Goal: Contribute content: Contribute content

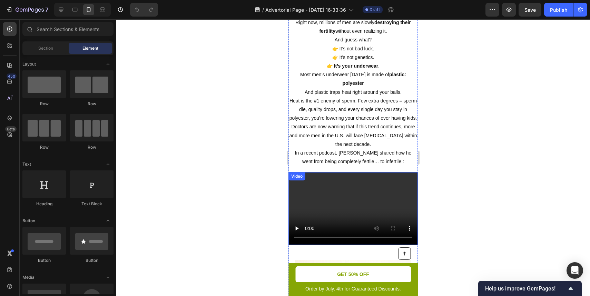
scroll to position [118, 0]
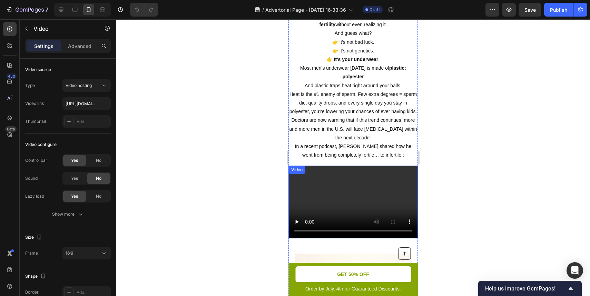
click at [348, 186] on video at bounding box center [352, 202] width 129 height 73
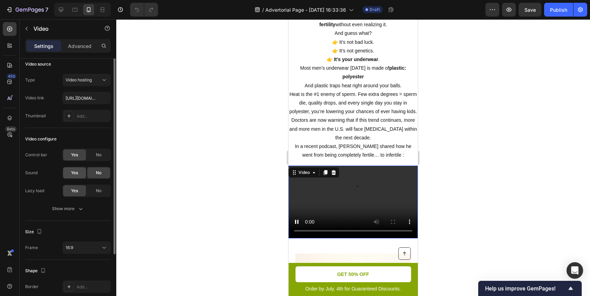
scroll to position [0, 0]
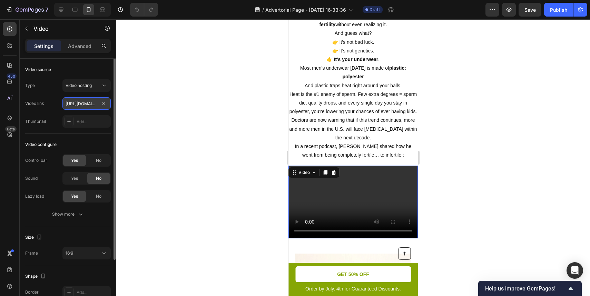
click at [86, 104] on input "https://cdn.shopify.com/videos/c/o/v/2cd3deb506b54b009063f7270ab5cf2e.mp4" at bounding box center [86, 103] width 48 height 12
click at [95, 85] on div "Video hosting" at bounding box center [83, 85] width 35 height 6
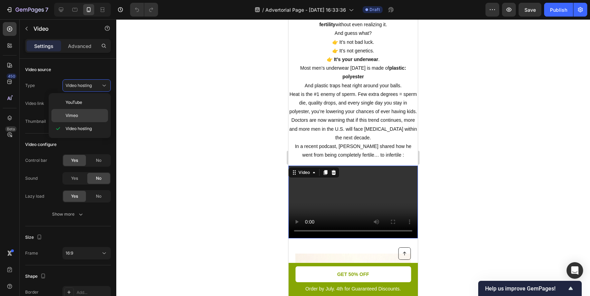
click at [87, 112] on p "Vimeo" at bounding box center [85, 115] width 39 height 6
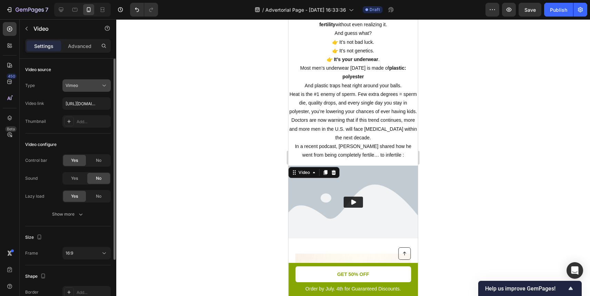
click at [98, 80] on button "Vimeo" at bounding box center [86, 85] width 48 height 12
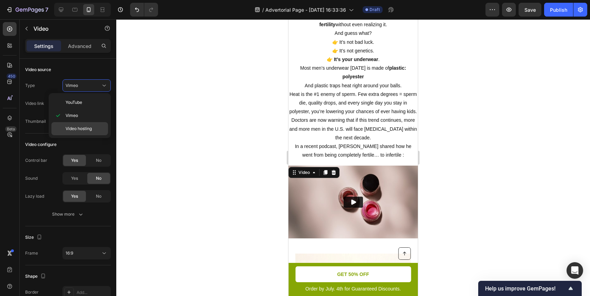
click at [89, 127] on span "Video hosting" at bounding box center [79, 129] width 26 height 6
type input "https://cdn.shopify.com/videos/c/o/v/2cd3deb506b54b009063f7270ab5cf2e.mp4"
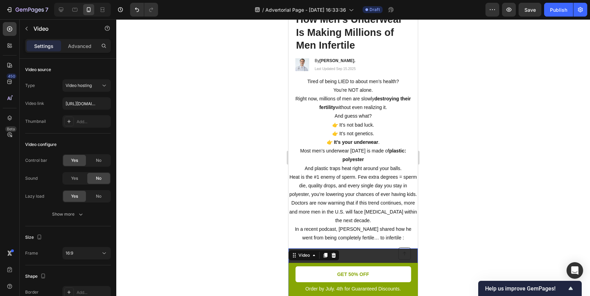
scroll to position [35, 0]
click at [360, 199] on p "Doctors are now warning that if this trend continues, more and more men in the …" at bounding box center [353, 212] width 128 height 26
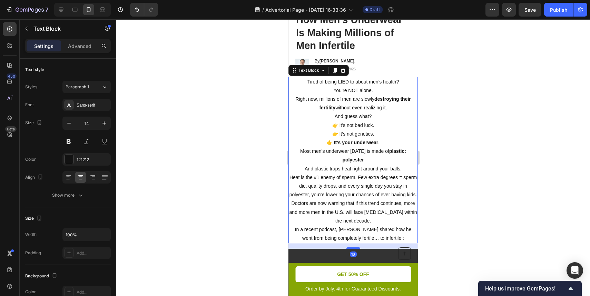
click at [364, 199] on p "Doctors are now warning that if this trend continues, more and more men in the …" at bounding box center [353, 212] width 128 height 26
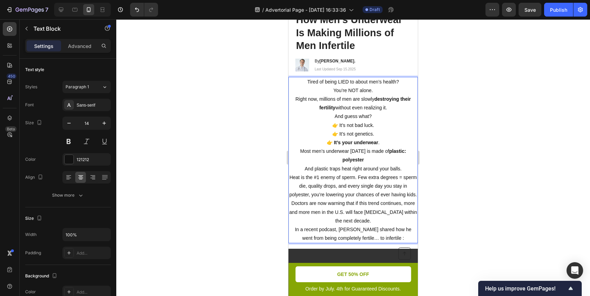
click at [331, 182] on p "Most men’s underwear today is made of plastic: polyester And plastic traps heat…" at bounding box center [353, 173] width 128 height 52
click at [311, 161] on p "Most men’s underwear today is made of plastic: polyester And plastic traps heat…" at bounding box center [353, 173] width 128 height 52
click at [297, 169] on p "Most men’s underwear today is made of plastic: polyester And plastic traps heat…" at bounding box center [353, 173] width 128 height 52
drag, startPoint x: 297, startPoint y: 169, endPoint x: 304, endPoint y: 169, distance: 7.2
click at [303, 169] on p "Most men’s underwear today is made of plastic: polyester And plastic traps heat…" at bounding box center [353, 173] width 128 height 52
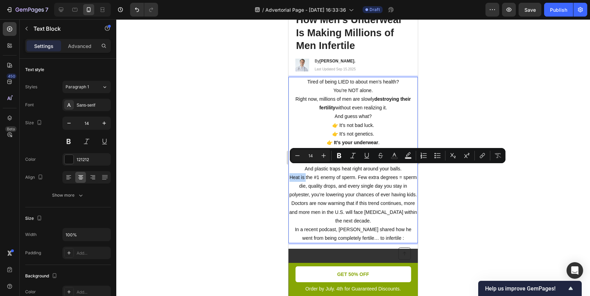
click at [298, 169] on p "Most men’s underwear today is made of plastic: polyester And plastic traps heat…" at bounding box center [353, 173] width 128 height 52
click at [355, 170] on p "Most men’s underwear today is made of plastic: polyester And plastic traps heat…" at bounding box center [353, 173] width 128 height 52
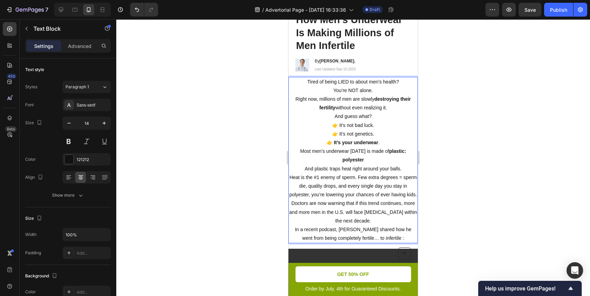
click at [297, 169] on p "Most men’s underwear today is made of plastic: polyester And plastic traps heat…" at bounding box center [353, 173] width 128 height 52
drag, startPoint x: 297, startPoint y: 169, endPoint x: 353, endPoint y: 169, distance: 56.2
click at [353, 169] on p "Most men’s underwear today is made of plastic: polyester And plastic traps heat…" at bounding box center [353, 173] width 128 height 52
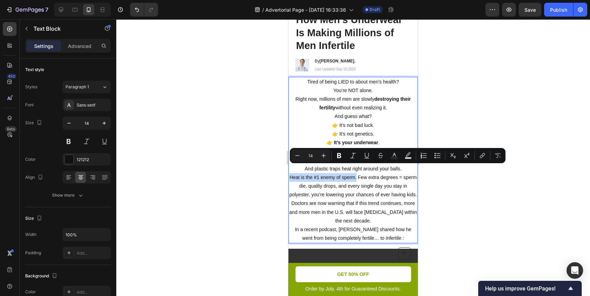
click at [350, 170] on p "Most men’s underwear today is made of plastic: polyester And plastic traps heat…" at bounding box center [353, 173] width 128 height 52
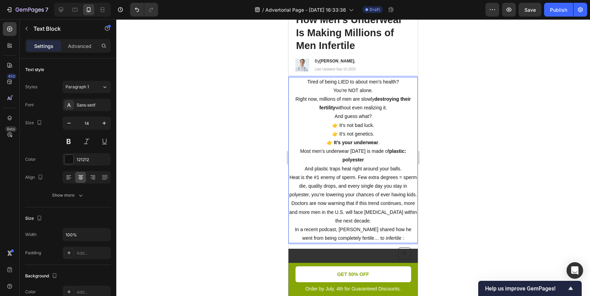
click at [336, 159] on p "Most men’s underwear today is made of plastic: polyester And plastic traps heat…" at bounding box center [353, 173] width 128 height 52
drag, startPoint x: 336, startPoint y: 159, endPoint x: 357, endPoint y: 159, distance: 21.0
click at [357, 159] on p "Most men’s underwear today is made of plastic: polyester And plastic traps heat…" at bounding box center [353, 173] width 128 height 52
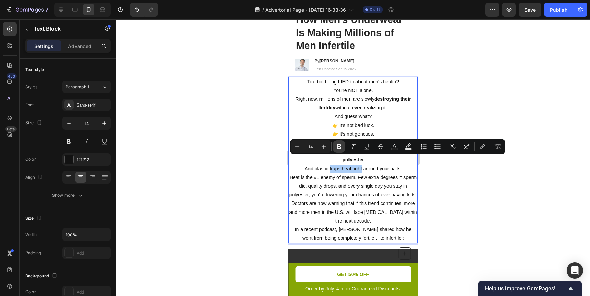
click at [342, 148] on icon "Editor contextual toolbar" at bounding box center [339, 146] width 7 height 7
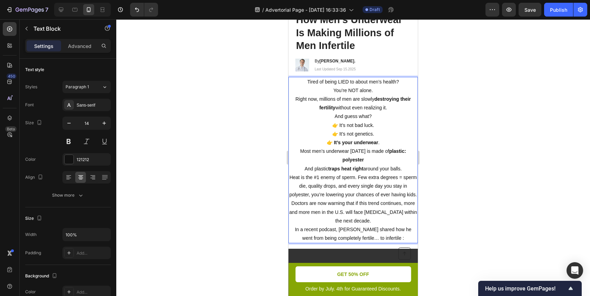
click at [355, 166] on p "Most men’s underwear today is made of plastic: polyester And plastic traps heat…" at bounding box center [353, 173] width 128 height 52
click at [365, 163] on p "Most men’s underwear today is made of plastic: polyester And plastic traps heat…" at bounding box center [353, 173] width 128 height 52
drag, startPoint x: 365, startPoint y: 163, endPoint x: 395, endPoint y: 161, distance: 30.1
click at [395, 161] on p "Most men’s underwear today is made of plastic: polyester And plastic traps heat…" at bounding box center [353, 173] width 128 height 52
click at [365, 160] on p "Most men’s underwear today is made of plastic: polyester And plastic traps heat…" at bounding box center [353, 173] width 128 height 52
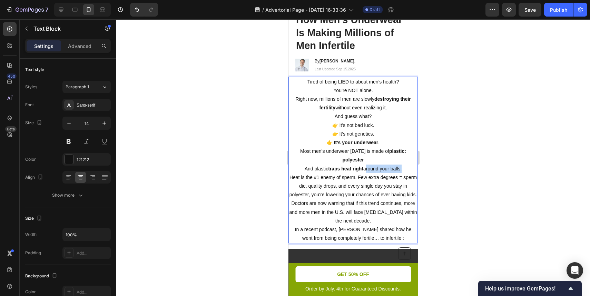
click at [367, 160] on p "Most men’s underwear today is made of plastic: polyester And plastic traps heat…" at bounding box center [353, 173] width 128 height 52
click at [443, 156] on div at bounding box center [353, 157] width 474 height 277
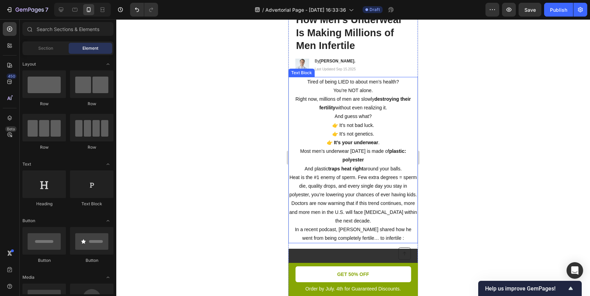
click at [353, 166] on strong "traps heat right" at bounding box center [345, 169] width 35 height 6
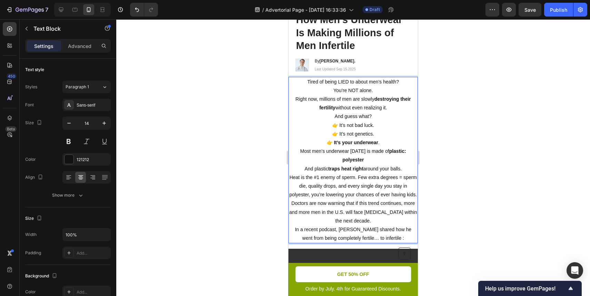
click at [367, 160] on p "Most men’s underwear today is made of plastic: polyester And plastic traps heat…" at bounding box center [353, 173] width 128 height 52
drag, startPoint x: 367, startPoint y: 160, endPoint x: 395, endPoint y: 160, distance: 27.2
click at [395, 160] on p "Most men’s underwear today is made of plastic: polyester And plastic traps heat…" at bounding box center [353, 173] width 128 height 52
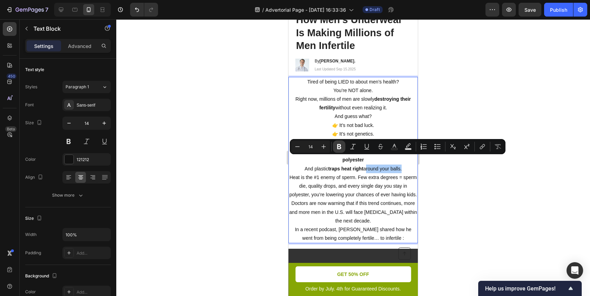
click at [343, 149] on button "Bold" at bounding box center [339, 146] width 12 height 12
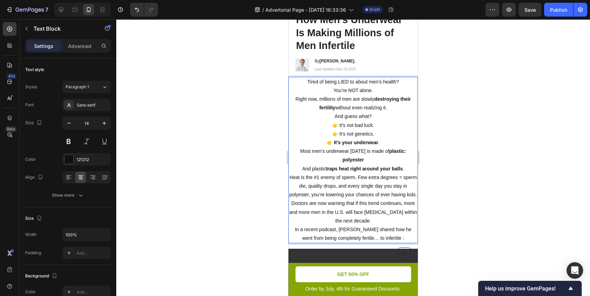
click at [321, 170] on p "Most men’s underwear today is made of plastic: polyester And plastic traps heat…" at bounding box center [353, 173] width 128 height 52
click at [313, 169] on p "Most men’s underwear today is made of plastic: polyester And plastic traps heat…" at bounding box center [353, 173] width 128 height 52
drag, startPoint x: 313, startPoint y: 169, endPoint x: 330, endPoint y: 169, distance: 16.9
click at [330, 169] on p "Most men’s underwear today is made of plastic: polyester And plastic traps heat…" at bounding box center [353, 173] width 128 height 52
click at [314, 168] on p "Most men’s underwear today is made of plastic: polyester And plastic traps heat…" at bounding box center [353, 173] width 128 height 52
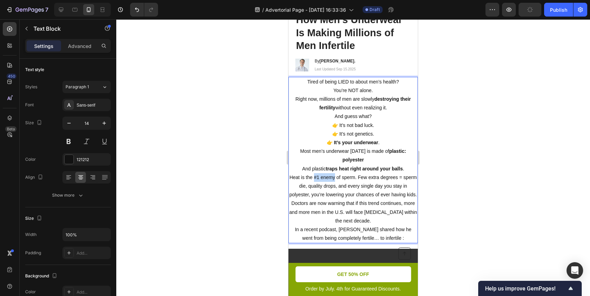
drag, startPoint x: 314, startPoint y: 168, endPoint x: 325, endPoint y: 168, distance: 10.7
click at [325, 168] on p "Most men’s underwear today is made of plastic: polyester And plastic traps heat…" at bounding box center [353, 173] width 128 height 52
click at [405, 168] on p "Most men’s underwear today is made of plastic: polyester And plastic traps heat…" at bounding box center [353, 173] width 128 height 52
drag, startPoint x: 405, startPoint y: 168, endPoint x: 302, endPoint y: 178, distance: 103.7
click at [302, 178] on p "Most men’s underwear today is made of plastic: polyester And plastic traps heat…" at bounding box center [353, 173] width 128 height 52
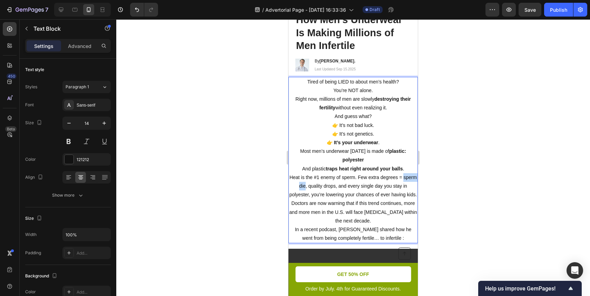
click at [312, 169] on p "Most men’s underwear today is made of plastic: polyester And plastic traps heat…" at bounding box center [353, 173] width 128 height 52
drag, startPoint x: 312, startPoint y: 169, endPoint x: 346, endPoint y: 169, distance: 33.8
click at [346, 169] on p "Most men’s underwear today is made of plastic: polyester And plastic traps heat…" at bounding box center [353, 173] width 128 height 52
click at [291, 172] on p "Most men’s underwear today is made of plastic: polyester And plastic traps heat…" at bounding box center [353, 173] width 128 height 52
click at [489, 177] on div at bounding box center [353, 157] width 474 height 277
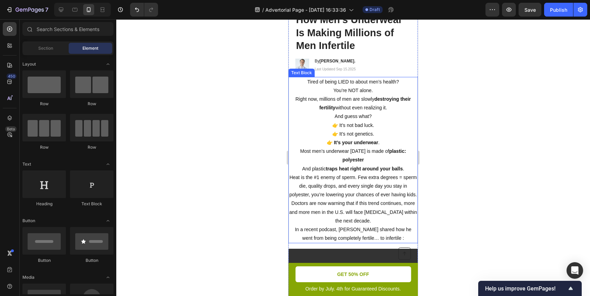
click at [363, 177] on p "Most men’s underwear today is made of plastic: polyester And plastic traps heat…" at bounding box center [353, 173] width 128 height 52
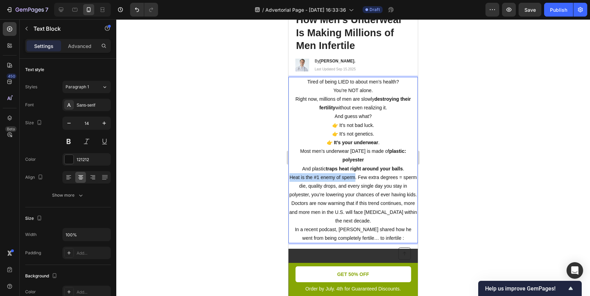
drag, startPoint x: 294, startPoint y: 167, endPoint x: 352, endPoint y: 167, distance: 57.9
click at [352, 167] on p "Most men’s underwear today is made of plastic: polyester And plastic traps heat…" at bounding box center [353, 173] width 128 height 52
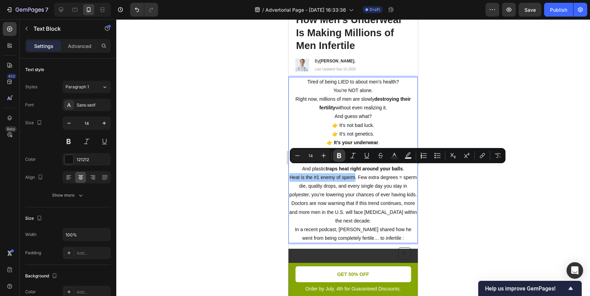
click at [341, 157] on icon "Editor contextual toolbar" at bounding box center [339, 155] width 7 height 7
click at [386, 186] on p "Most men’s underwear today is made of plastic: polyester And plastic traps heat…" at bounding box center [353, 173] width 128 height 52
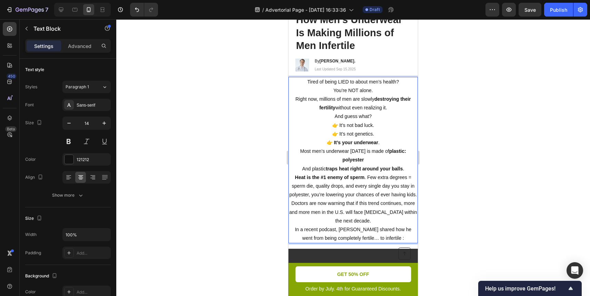
click at [350, 185] on p "Most men’s underwear today is made of plastic: polyester And plastic traps heat…" at bounding box center [353, 173] width 128 height 52
click at [333, 185] on p "Most men’s underwear today is made of plastic: polyester And plastic traps heat…" at bounding box center [353, 173] width 128 height 52
drag, startPoint x: 333, startPoint y: 185, endPoint x: 410, endPoint y: 183, distance: 76.9
click at [410, 183] on p "Most men’s underwear today is made of plastic: polyester And plastic traps heat…" at bounding box center [353, 173] width 128 height 52
click at [442, 195] on div at bounding box center [353, 157] width 474 height 277
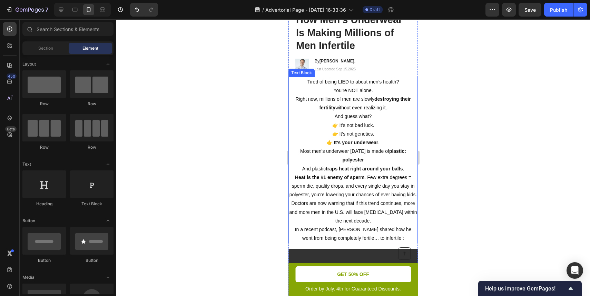
click at [332, 183] on p "Most men’s underwear today is made of plastic: polyester And plastic traps heat…" at bounding box center [353, 173] width 128 height 52
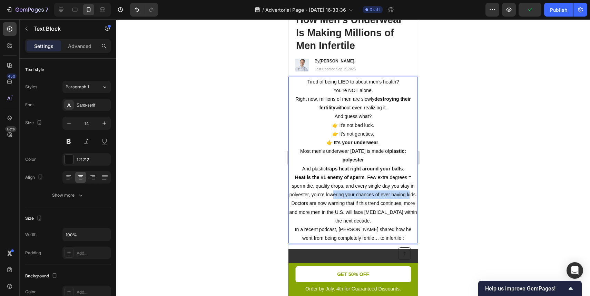
drag, startPoint x: 332, startPoint y: 183, endPoint x: 409, endPoint y: 182, distance: 76.6
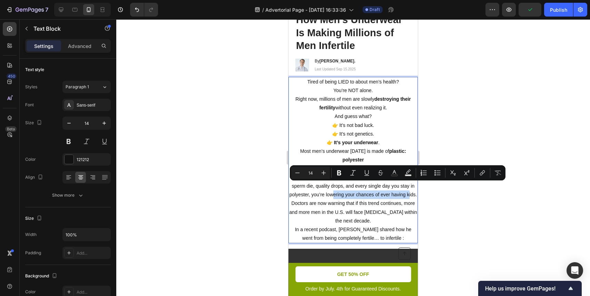
click at [409, 182] on p "Most men’s underwear today is made of plastic: polyester And plastic traps heat…" at bounding box center [353, 173] width 128 height 52
drag, startPoint x: 409, startPoint y: 182, endPoint x: 334, endPoint y: 182, distance: 74.8
click at [334, 182] on p "Most men’s underwear today is made of plastic: polyester And plastic traps heat…" at bounding box center [353, 173] width 128 height 52
click at [339, 174] on icon "Editor contextual toolbar" at bounding box center [339, 172] width 7 height 7
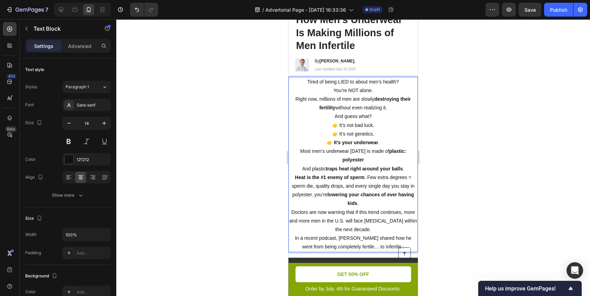
click at [380, 208] on p "Doctors are now warning that if this trend continues, more and more men in the …" at bounding box center [353, 221] width 128 height 26
click at [137, 10] on icon "Undo/Redo" at bounding box center [136, 9] width 7 height 7
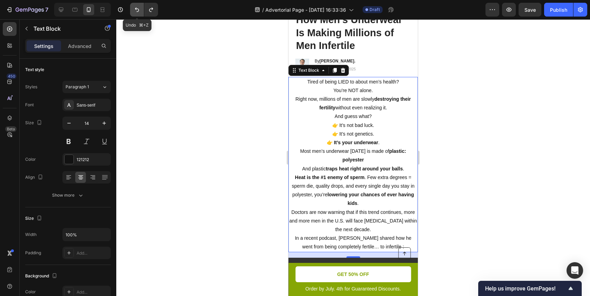
click at [135, 10] on icon "Undo/Redo" at bounding box center [136, 9] width 7 height 7
click at [137, 7] on icon "Undo/Redo" at bounding box center [136, 9] width 7 height 7
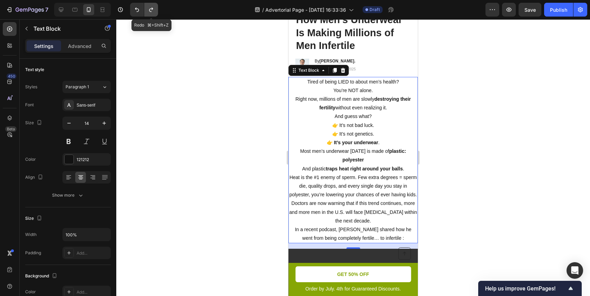
click at [155, 13] on button "Undo/Redo" at bounding box center [151, 10] width 14 height 14
click at [148, 10] on icon "Undo/Redo" at bounding box center [151, 9] width 7 height 7
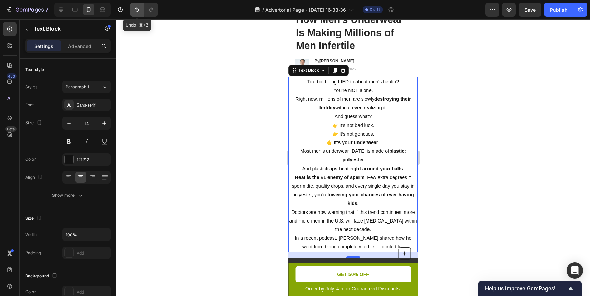
click at [131, 8] on button "Undo/Redo" at bounding box center [137, 10] width 14 height 14
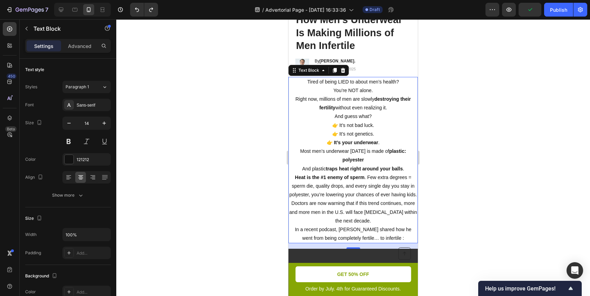
click at [439, 153] on div at bounding box center [353, 157] width 474 height 277
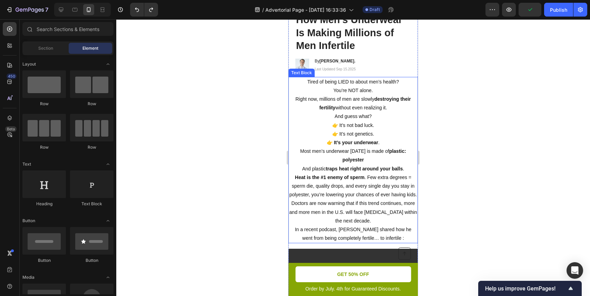
click at [362, 214] on p "Doctors are now warning that if this trend continues, more and more men in the …" at bounding box center [353, 212] width 128 height 26
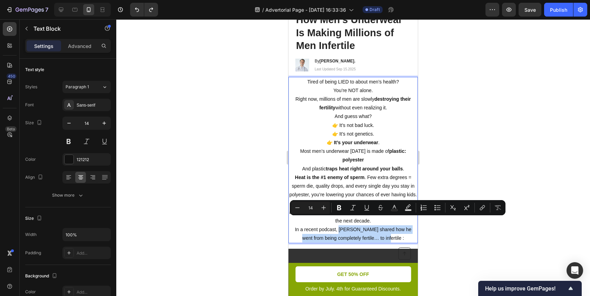
drag, startPoint x: 343, startPoint y: 220, endPoint x: 376, endPoint y: 227, distance: 33.5
click at [376, 227] on p "In a recent podcast, Tristan shared how he went from being completely fertile… …" at bounding box center [353, 233] width 128 height 17
click at [341, 205] on icon "Editor contextual toolbar" at bounding box center [339, 207] width 7 height 7
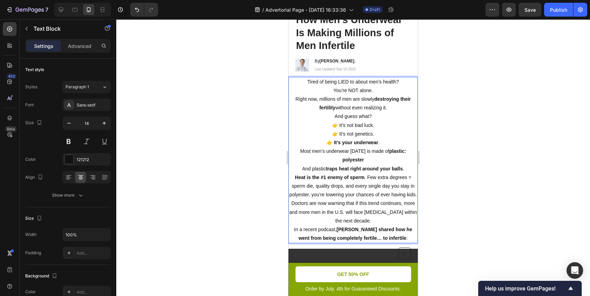
click at [483, 176] on div at bounding box center [353, 157] width 474 height 277
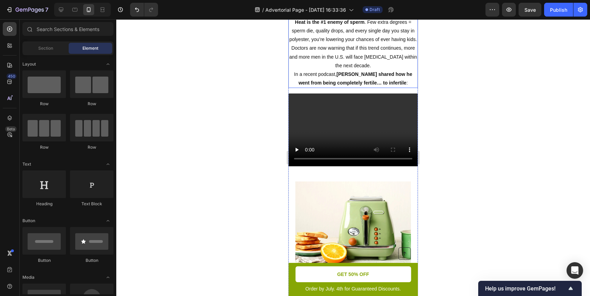
scroll to position [233, 0]
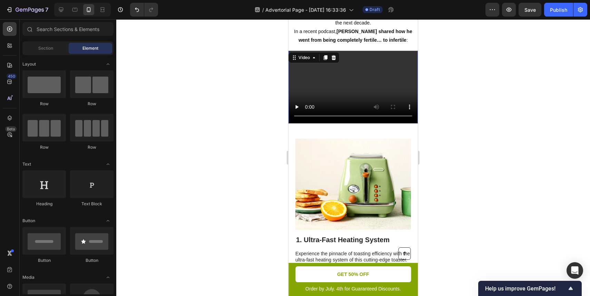
click at [363, 88] on video at bounding box center [352, 87] width 129 height 73
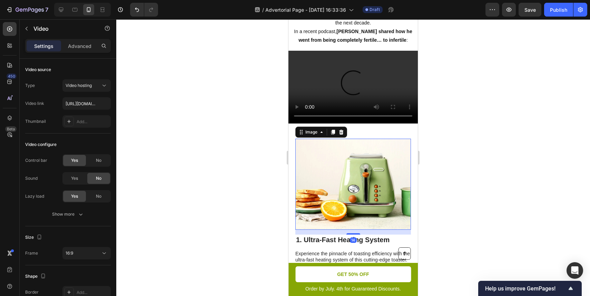
click at [325, 174] on img at bounding box center [353, 184] width 116 height 91
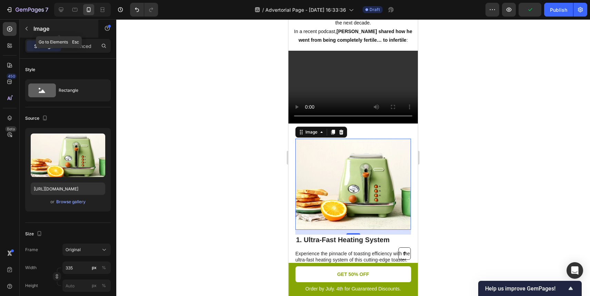
click at [28, 32] on button "button" at bounding box center [26, 28] width 11 height 11
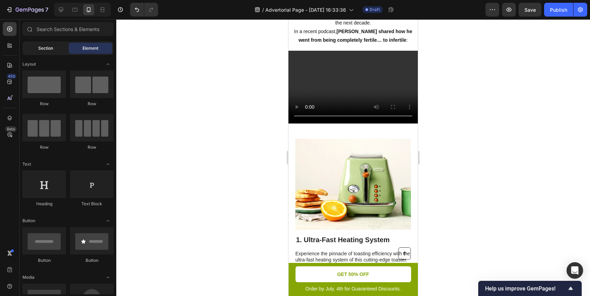
click at [48, 46] on span "Section" at bounding box center [45, 48] width 15 height 6
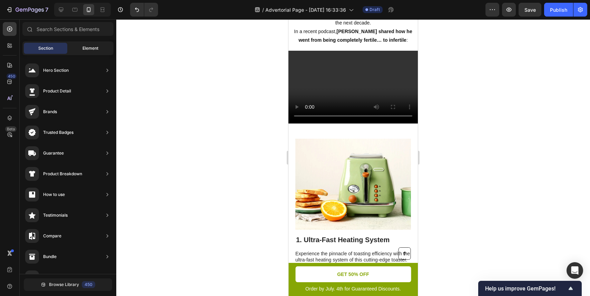
click at [83, 45] on div "Element" at bounding box center [90, 48] width 43 height 11
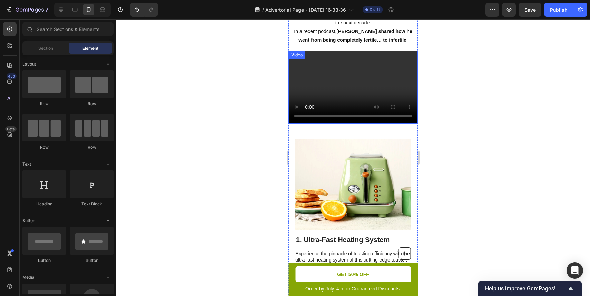
click at [397, 87] on video at bounding box center [352, 87] width 129 height 73
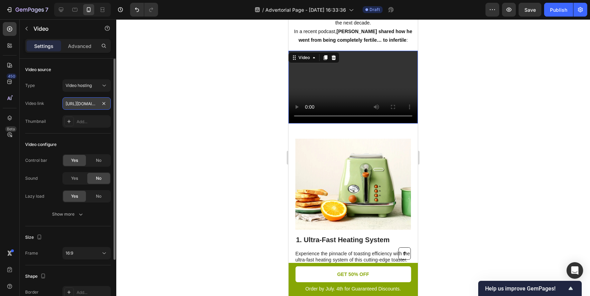
click at [88, 103] on input "https://cdn.shopify.com/videos/c/o/v/2cd3deb506b54b009063f7270ab5cf2e.mp4" at bounding box center [86, 103] width 48 height 12
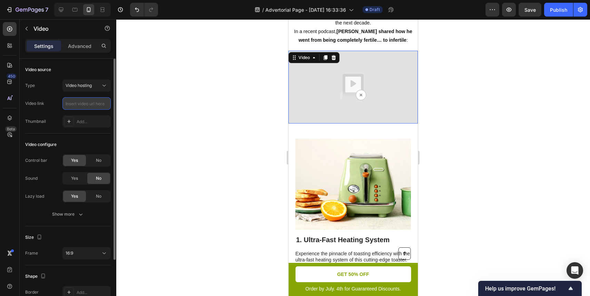
type input "https://cdn.shopify.com/videos/c/o/v/355b99d6759f4b03a3952541a6fba9e4.mov"
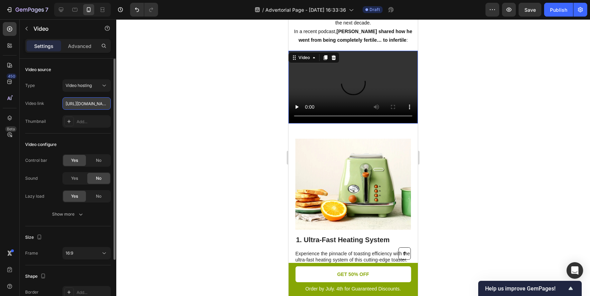
scroll to position [0, 129]
click at [230, 90] on div at bounding box center [353, 157] width 474 height 277
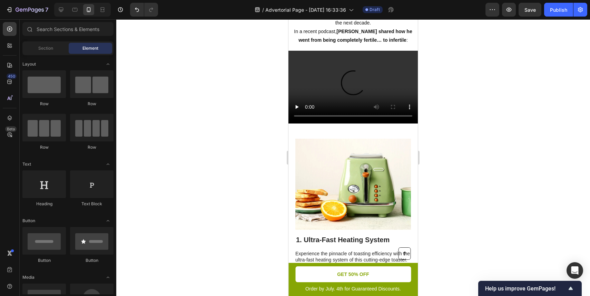
click at [483, 120] on div at bounding box center [353, 157] width 474 height 277
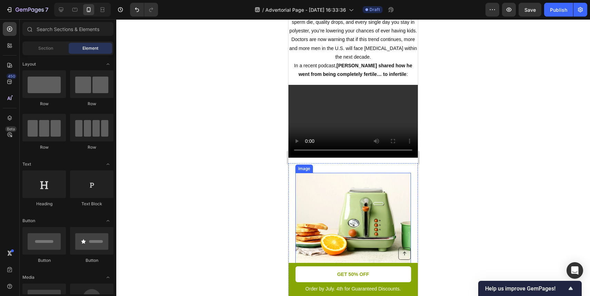
scroll to position [181, 0]
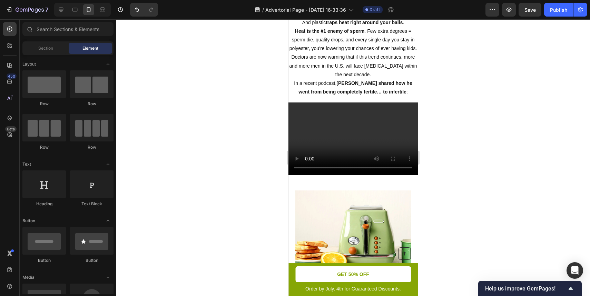
click at [239, 155] on div at bounding box center [353, 157] width 474 height 277
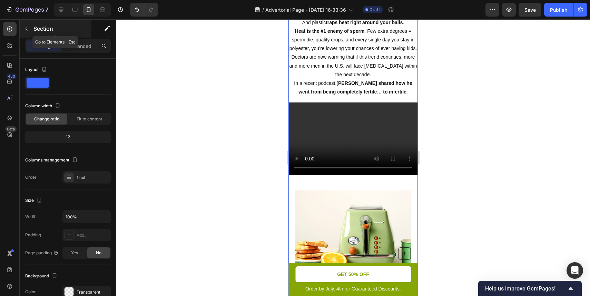
click at [28, 26] on button "button" at bounding box center [26, 28] width 11 height 11
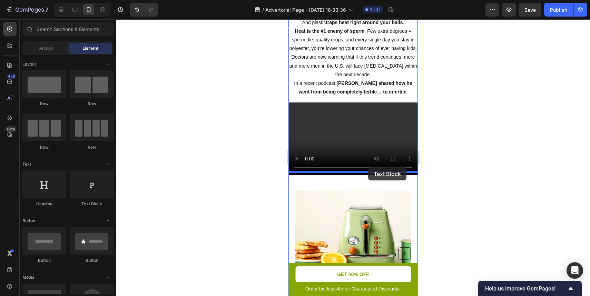
drag, startPoint x: 381, startPoint y: 205, endPoint x: 367, endPoint y: 167, distance: 40.2
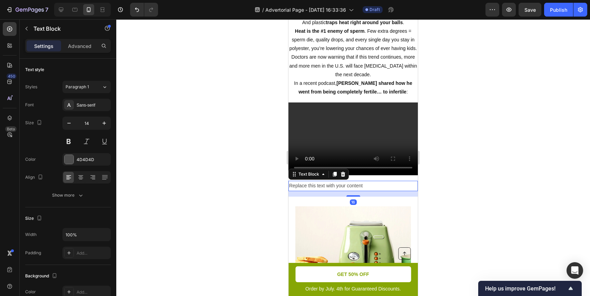
click at [361, 181] on div "Replace this text with your content" at bounding box center [352, 186] width 129 height 10
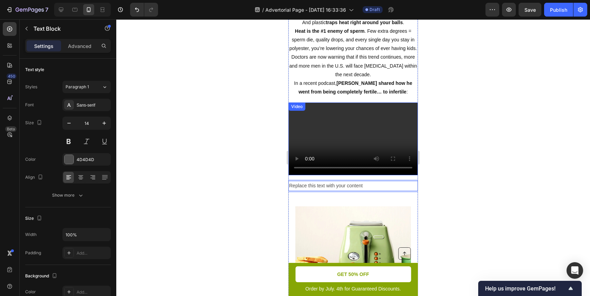
click at [359, 82] on strong "[PERSON_NAME] shared how he went from being completely fertile… to infertile" at bounding box center [354, 87] width 113 height 14
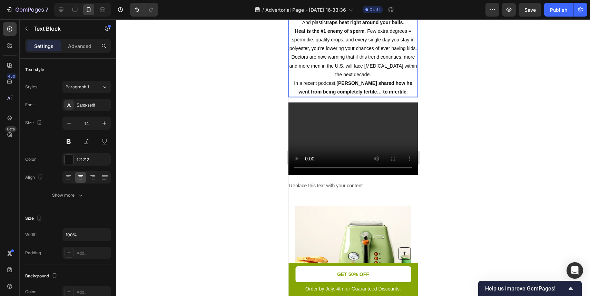
drag, startPoint x: 400, startPoint y: 82, endPoint x: 310, endPoint y: 82, distance: 90.4
click at [310, 82] on p "In a recent podcast, Tristan shared how he went from being completely fertile… …" at bounding box center [353, 87] width 128 height 17
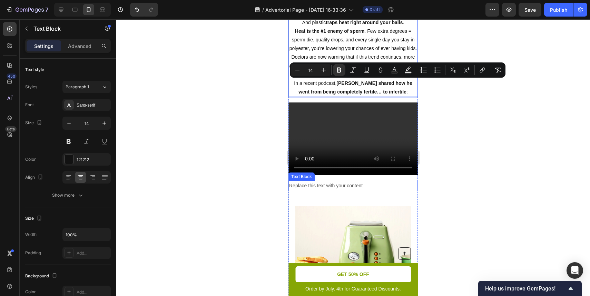
click at [335, 181] on p "Replace this text with your content" at bounding box center [353, 185] width 128 height 9
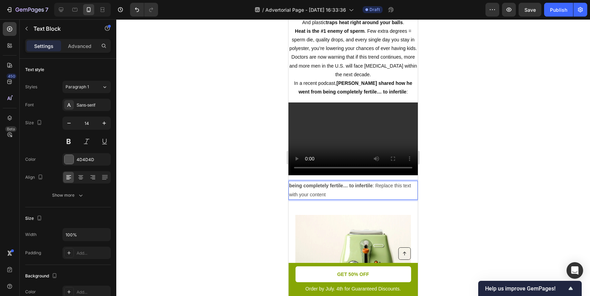
click at [343, 183] on strong "being completely fertile… to infertile" at bounding box center [330, 186] width 83 height 6
click at [450, 179] on div at bounding box center [353, 157] width 474 height 277
click at [386, 181] on p "being completely fertile… to infertile : Replace this text with your content" at bounding box center [353, 189] width 128 height 17
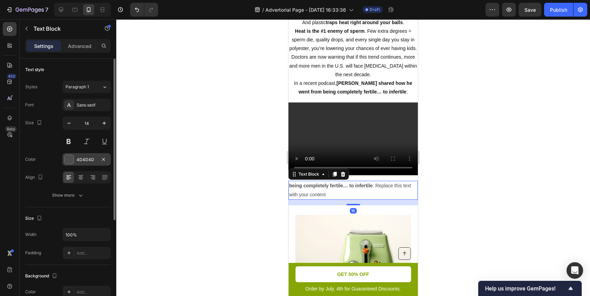
click at [88, 155] on div "4D4D4D" at bounding box center [86, 159] width 48 height 12
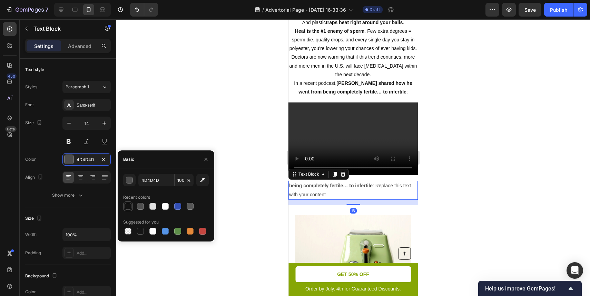
click at [128, 205] on div at bounding box center [127, 206] width 7 height 7
type input "121212"
click at [189, 118] on div at bounding box center [353, 157] width 474 height 277
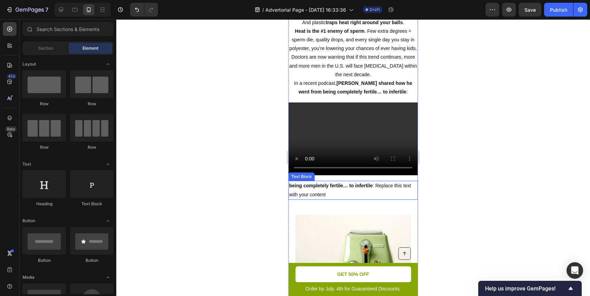
click at [302, 181] on p "being completely fertile… to infertile : Replace this text with your content" at bounding box center [353, 189] width 128 height 17
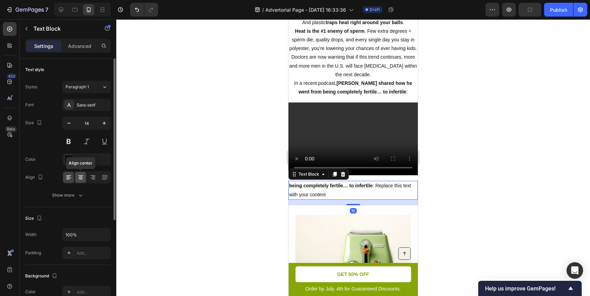
click at [81, 177] on icon at bounding box center [80, 177] width 7 height 7
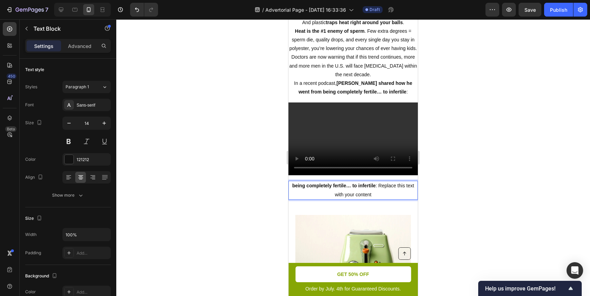
click at [333, 183] on p "being completely fertile… to infertile : Replace this text with your content" at bounding box center [353, 189] width 128 height 17
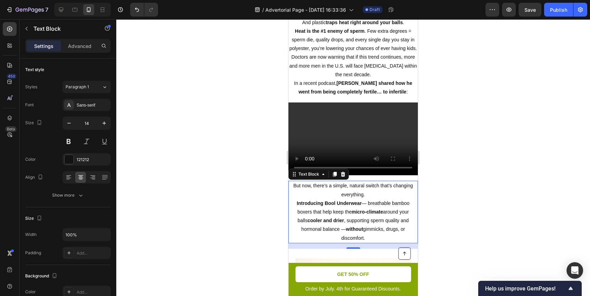
click at [471, 179] on div at bounding box center [353, 157] width 474 height 277
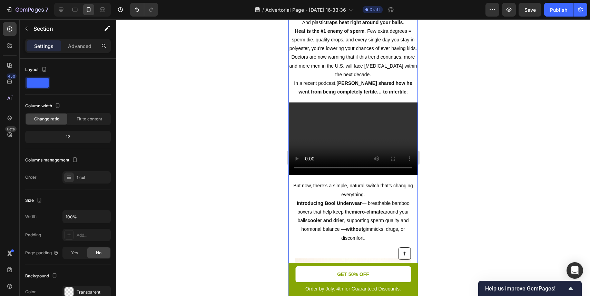
click at [448, 179] on div at bounding box center [353, 157] width 474 height 277
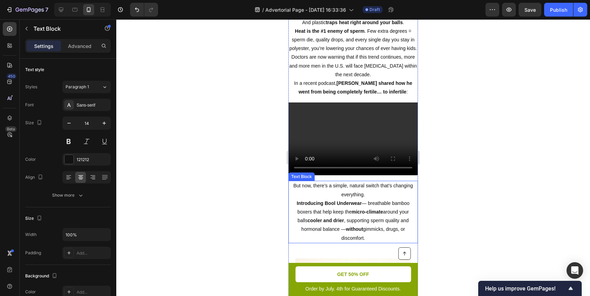
click at [371, 181] on p "But now, there’s a simple, natural switch that’s changing everything." at bounding box center [353, 189] width 128 height 17
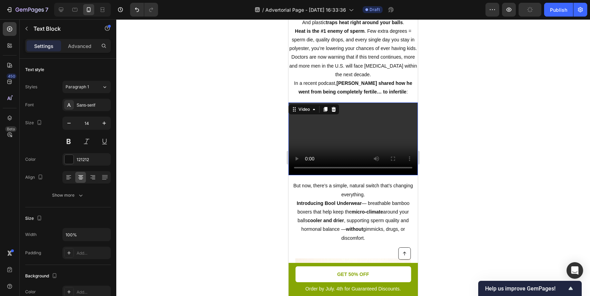
click at [378, 102] on video at bounding box center [352, 138] width 129 height 73
click at [357, 182] on p "But now, there’s a simple, natural switch that’s changing everything." at bounding box center [353, 189] width 128 height 17
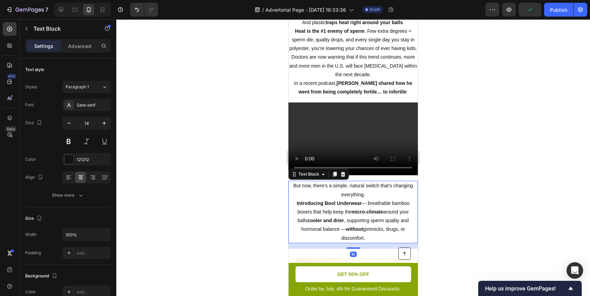
click at [460, 161] on div at bounding box center [353, 157] width 474 height 277
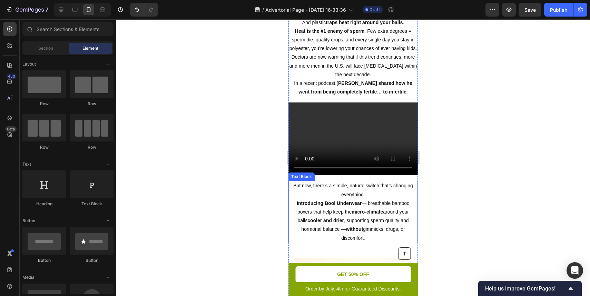
click at [378, 190] on p "But now, there’s a simple, natural switch that’s changing everything." at bounding box center [353, 189] width 128 height 17
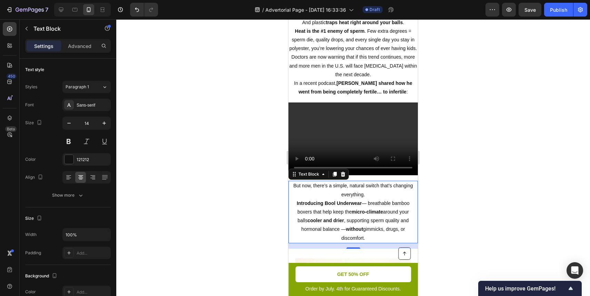
click at [445, 187] on div at bounding box center [353, 157] width 474 height 277
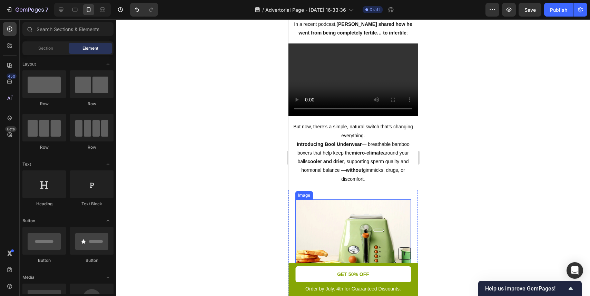
scroll to position [262, 0]
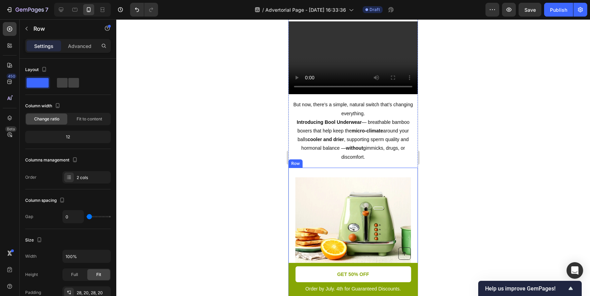
click at [368, 168] on div "Image 1. Ultra-Fast Heating System Heading Experience the pinnacle of toasting …" at bounding box center [352, 262] width 129 height 188
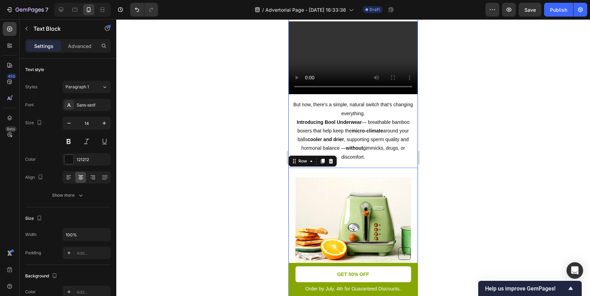
click at [352, 143] on p "Introducing Bool Underwear — breathable bamboo boxers that help keep the micro-…" at bounding box center [353, 139] width 128 height 43
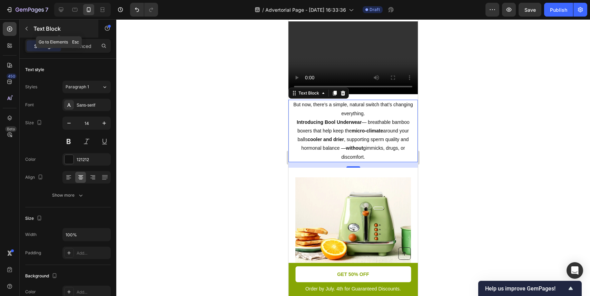
click at [28, 29] on icon "button" at bounding box center [27, 29] width 6 height 6
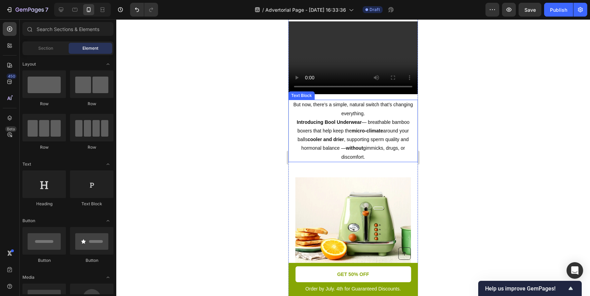
click at [361, 128] on strong "micro-climate" at bounding box center [366, 131] width 31 height 6
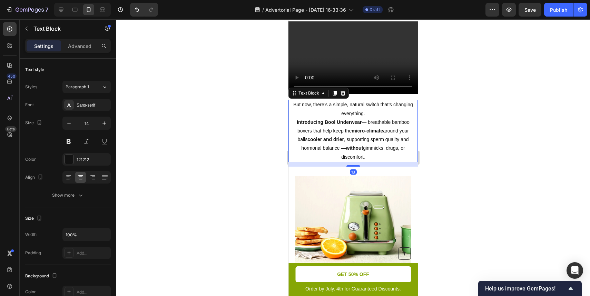
drag, startPoint x: 357, startPoint y: 149, endPoint x: 361, endPoint y: 140, distance: 10.2
click at [361, 140] on div "But now, there’s a simple, natural switch that’s changing everything. Introduci…" at bounding box center [352, 131] width 129 height 62
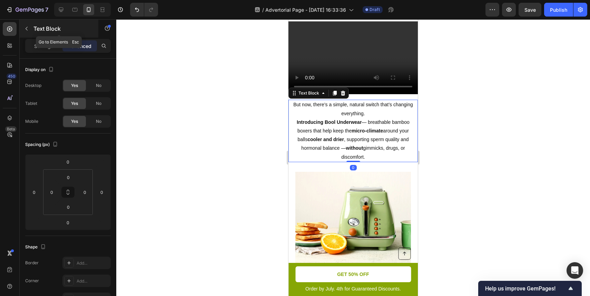
click at [28, 30] on icon "button" at bounding box center [27, 29] width 6 height 6
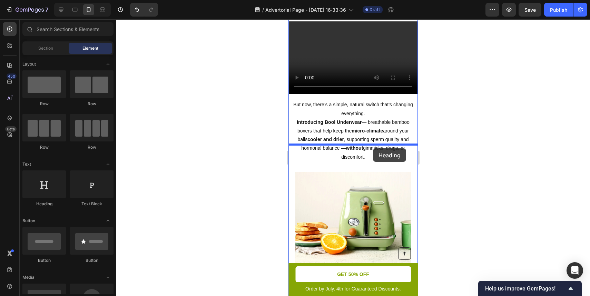
drag, startPoint x: 327, startPoint y: 203, endPoint x: 373, endPoint y: 148, distance: 71.5
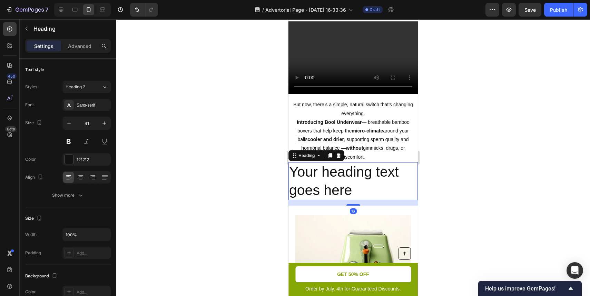
click at [359, 162] on h2 "Your heading text goes here" at bounding box center [352, 181] width 129 height 38
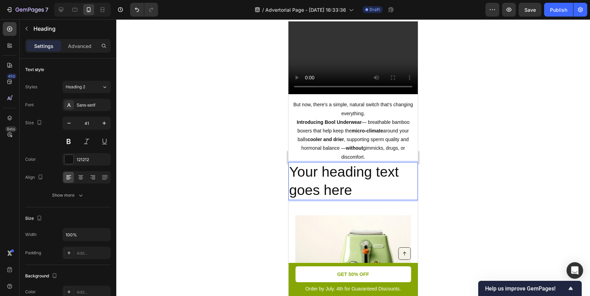
click at [359, 163] on p "Your heading text goes here" at bounding box center [353, 181] width 128 height 37
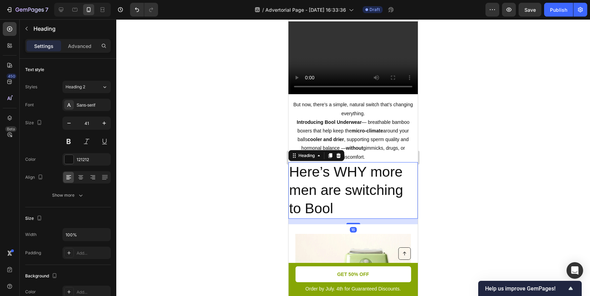
click at [439, 165] on div at bounding box center [353, 157] width 474 height 277
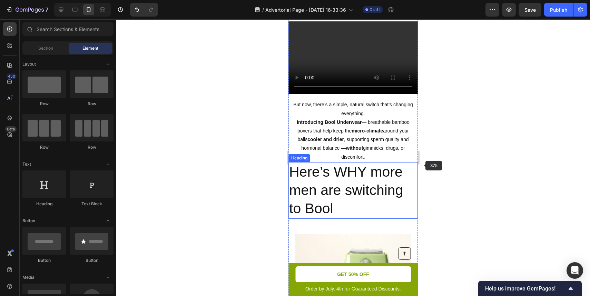
click at [385, 171] on p "Here’s WHY more men are switching to Bool" at bounding box center [353, 190] width 128 height 55
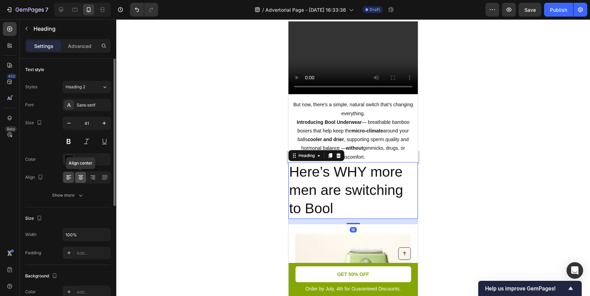
click at [78, 178] on icon at bounding box center [80, 177] width 7 height 7
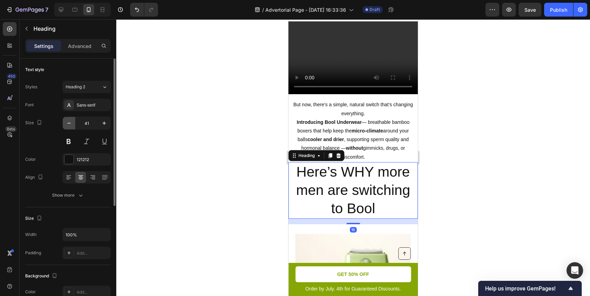
click at [69, 124] on icon "button" at bounding box center [69, 123] width 7 height 7
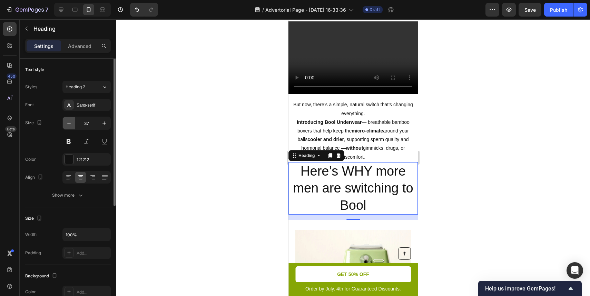
click at [69, 124] on icon "button" at bounding box center [69, 123] width 7 height 7
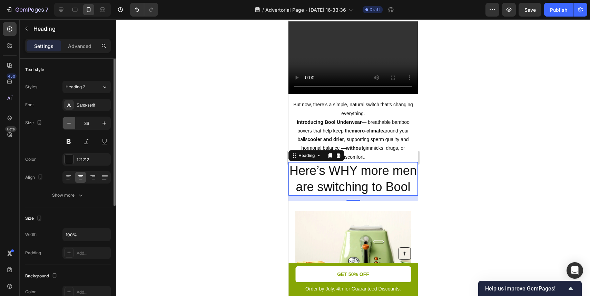
click at [69, 124] on icon "button" at bounding box center [69, 123] width 7 height 7
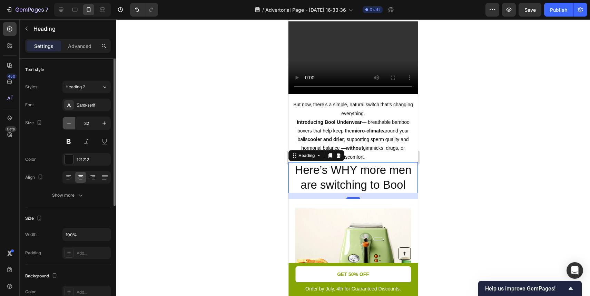
click at [69, 124] on icon "button" at bounding box center [69, 123] width 7 height 7
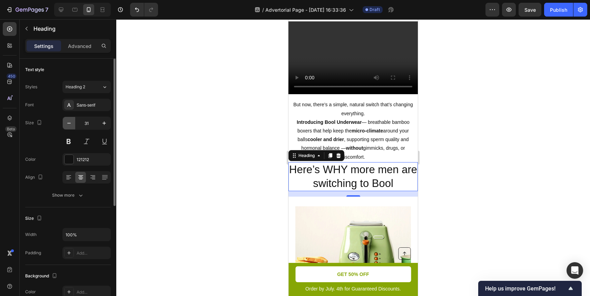
click at [69, 124] on icon "button" at bounding box center [69, 123] width 7 height 7
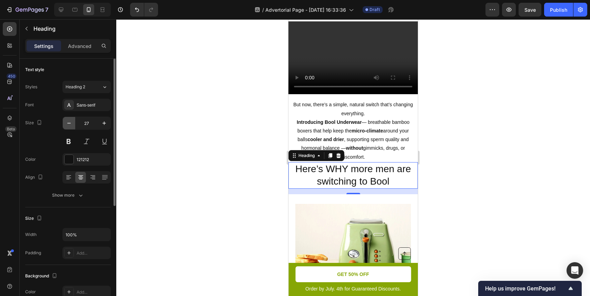
click at [69, 124] on icon "button" at bounding box center [69, 123] width 7 height 7
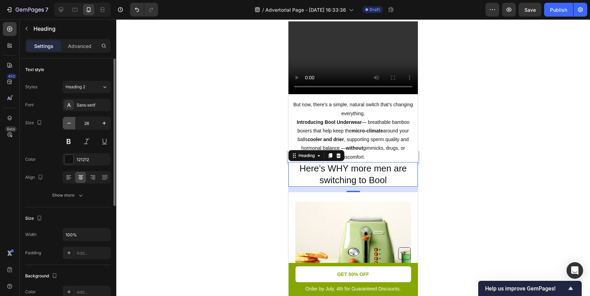
click at [69, 124] on icon "button" at bounding box center [69, 123] width 7 height 7
type input "24"
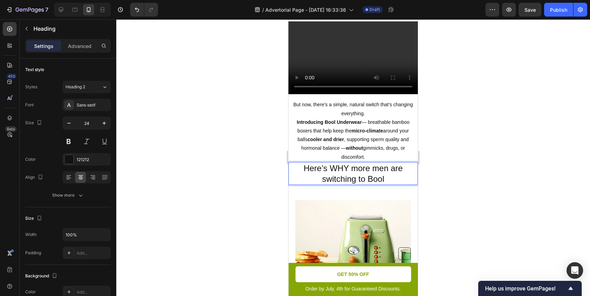
click at [399, 167] on p "Here’s WHY more men are switching to Bool" at bounding box center [353, 173] width 128 height 21
click at [502, 167] on div at bounding box center [353, 157] width 474 height 277
click at [365, 163] on p "Here’s WHY more men are switching to Bool Underwear" at bounding box center [353, 173] width 128 height 21
click at [356, 163] on p "Here’s WHY more men are switching to Bool Underwear" at bounding box center [353, 173] width 128 height 21
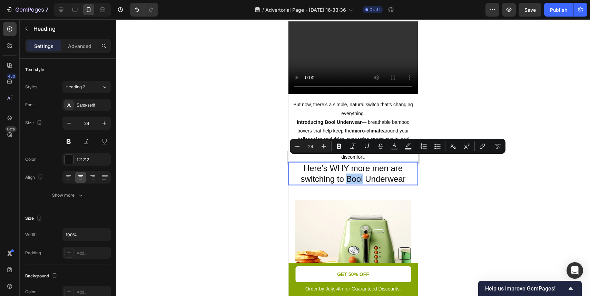
click at [459, 166] on div at bounding box center [353, 157] width 474 height 277
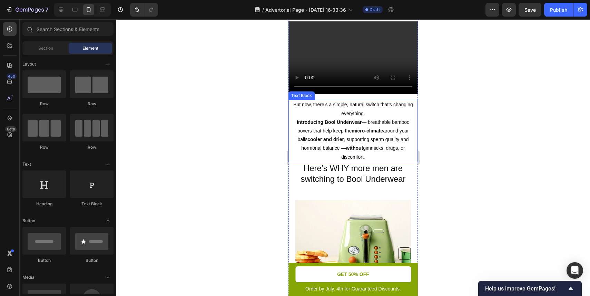
click at [382, 136] on p "Introducing Bool Underwear — breathable bamboo boxers that help keep the micro-…" at bounding box center [353, 139] width 128 height 43
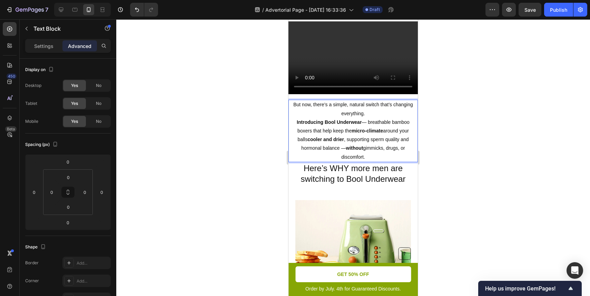
click at [383, 133] on p "Introducing Bool Underwear — breathable bamboo boxers that help keep the micro-…" at bounding box center [353, 139] width 128 height 43
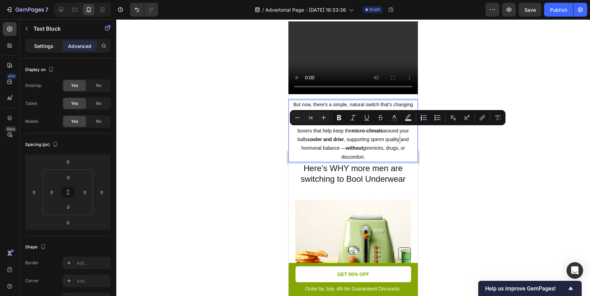
click at [46, 48] on p "Settings" at bounding box center [43, 45] width 19 height 7
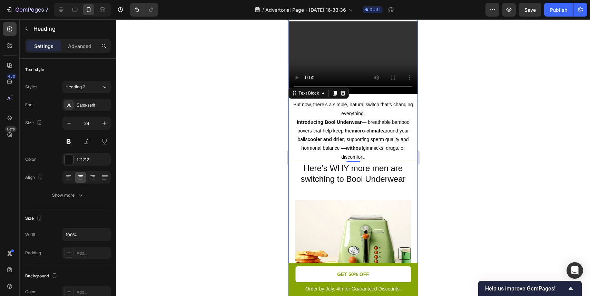
click at [362, 164] on p "Here’s WHY more men are switching to Bool Underwear" at bounding box center [353, 173] width 128 height 21
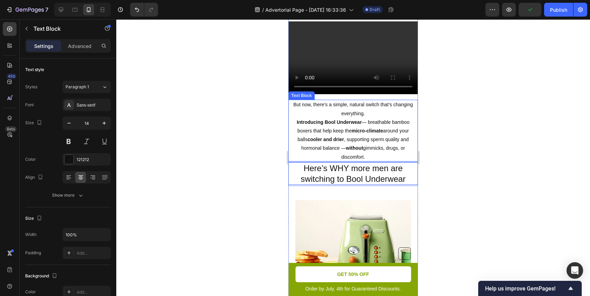
click at [387, 137] on p "Introducing Bool Underwear — breathable bamboo boxers that help keep the micro-…" at bounding box center [353, 139] width 128 height 43
click at [374, 163] on p "Here’s WHY more men are switching to Bool Underwear" at bounding box center [353, 173] width 128 height 21
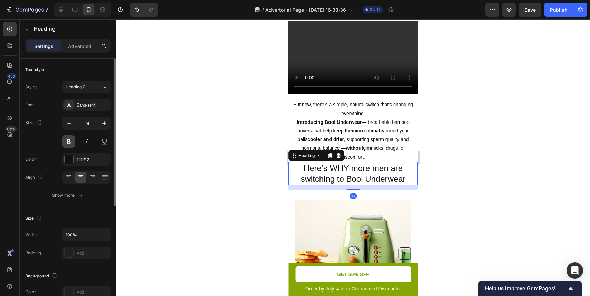
click at [68, 141] on button at bounding box center [68, 141] width 12 height 12
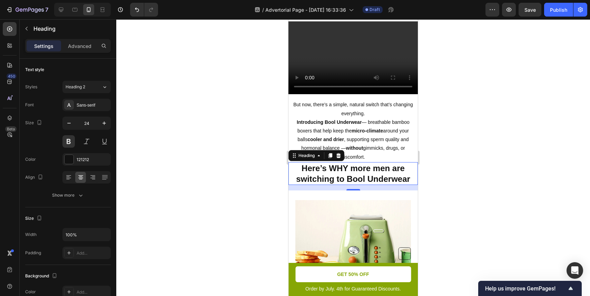
click at [178, 146] on div at bounding box center [353, 157] width 474 height 277
click at [378, 164] on p "Here’s WHY more men are switching to Bool Underwear" at bounding box center [353, 173] width 128 height 21
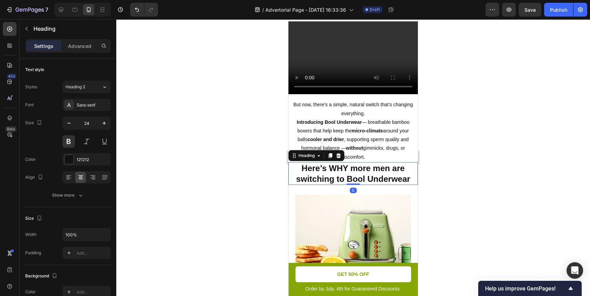
drag, startPoint x: 355, startPoint y: 172, endPoint x: 362, endPoint y: 156, distance: 17.2
click at [362, 162] on div "Here’s WHY more men are switching to Bool Underwear Heading 0" at bounding box center [352, 173] width 129 height 23
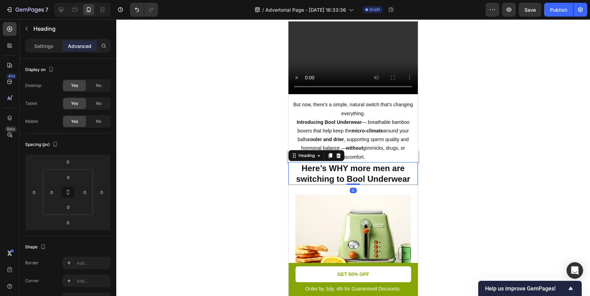
click at [466, 187] on div at bounding box center [353, 157] width 474 height 277
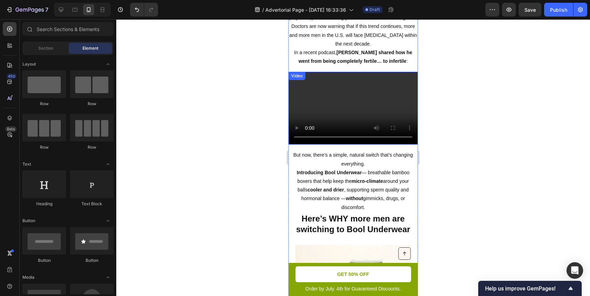
scroll to position [214, 0]
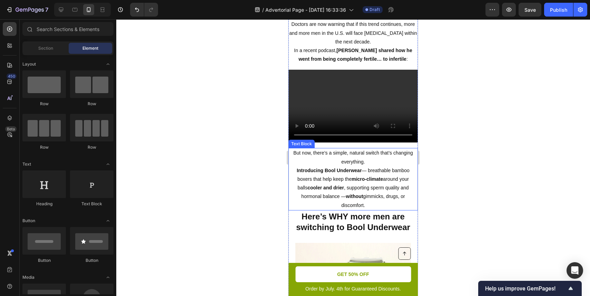
click at [490, 170] on div at bounding box center [353, 157] width 474 height 277
click at [352, 211] on p "Here’s WHY more men are switching to Bool Underwear" at bounding box center [353, 221] width 128 height 21
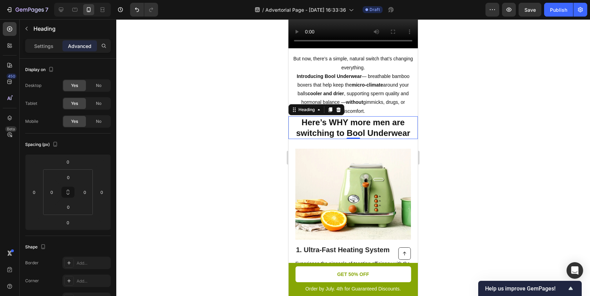
scroll to position [321, 0]
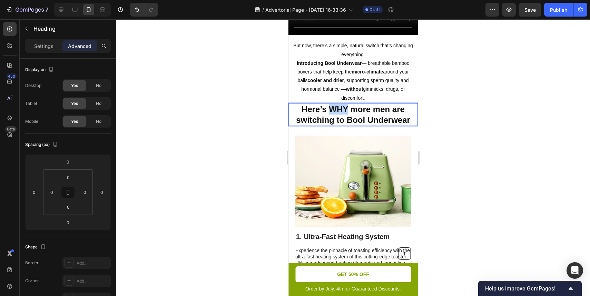
click at [331, 104] on p "Here’s WHY more men are switching to Bool Underwear" at bounding box center [353, 114] width 128 height 21
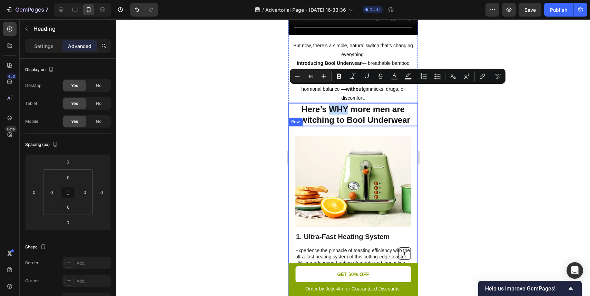
click at [326, 231] on h2 "1. Ultra-Fast Heating System" at bounding box center [353, 236] width 116 height 10
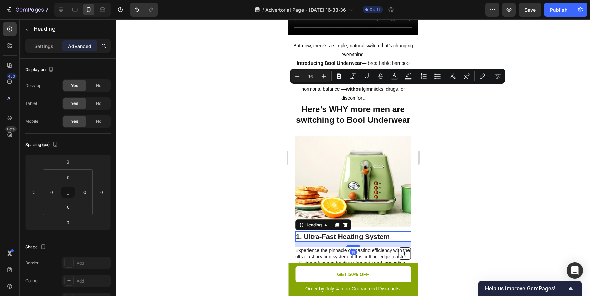
click at [326, 231] on h2 "1. Ultra-Fast Heating System" at bounding box center [353, 236] width 116 height 10
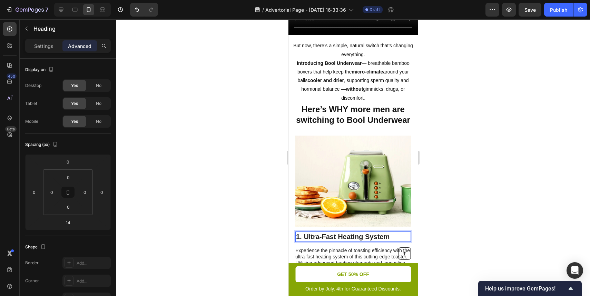
click at [326, 232] on p "1. Ultra-Fast Heating System" at bounding box center [353, 236] width 114 height 9
click at [439, 188] on div at bounding box center [353, 157] width 474 height 277
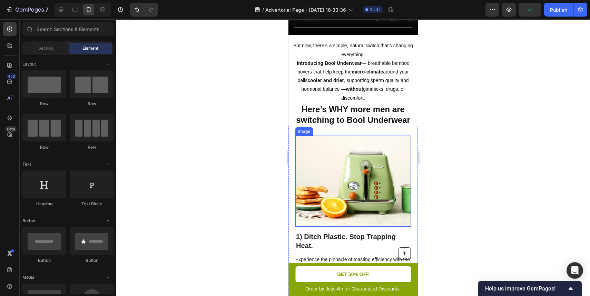
scroll to position [334, 0]
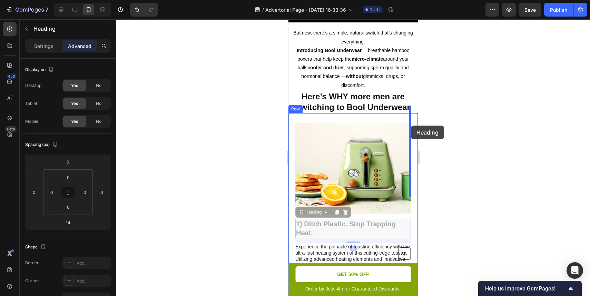
drag, startPoint x: 329, startPoint y: 210, endPoint x: 411, endPoint y: 126, distance: 117.6
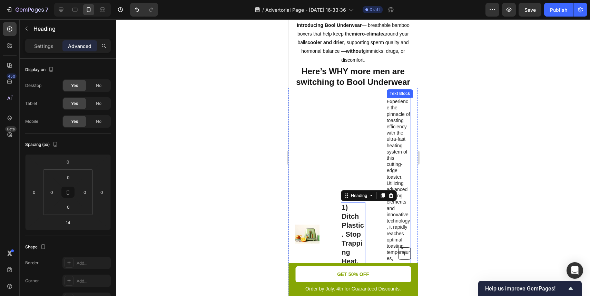
scroll to position [382, 0]
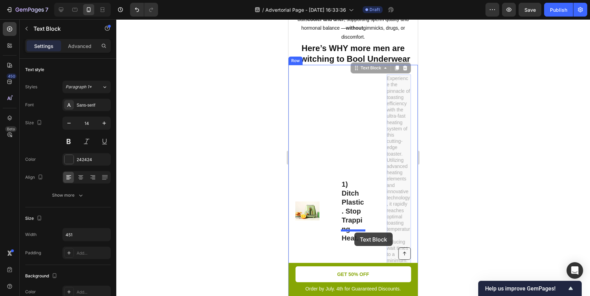
drag, startPoint x: 397, startPoint y: 166, endPoint x: 354, endPoint y: 232, distance: 79.3
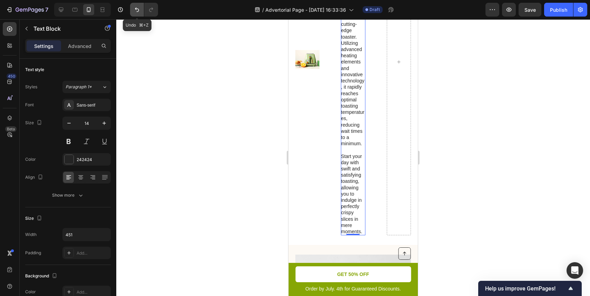
click at [134, 13] on button "Undo/Redo" at bounding box center [137, 10] width 14 height 14
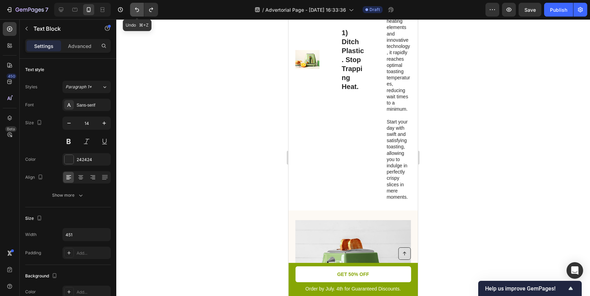
click at [134, 13] on button "Undo/Redo" at bounding box center [137, 10] width 14 height 14
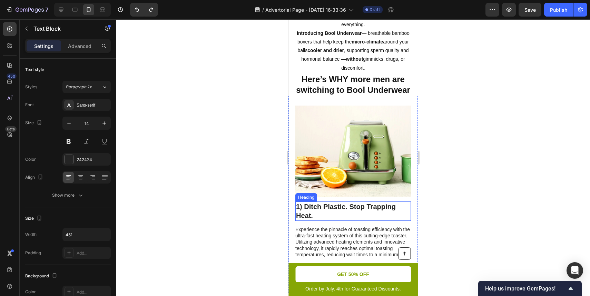
scroll to position [351, 0]
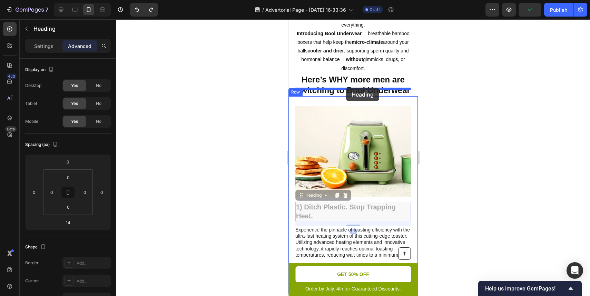
drag, startPoint x: 335, startPoint y: 194, endPoint x: 346, endPoint y: 88, distance: 107.2
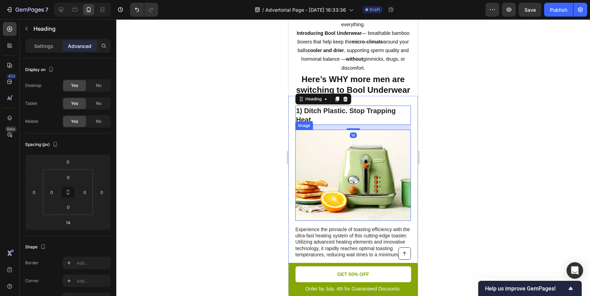
scroll to position [354, 0]
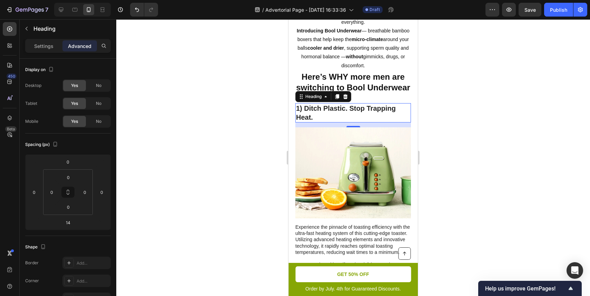
click at [335, 103] on h2 "1) Ditch Plastic. Stop Trapping Heat." at bounding box center [353, 112] width 116 height 19
click at [424, 91] on div at bounding box center [353, 157] width 474 height 277
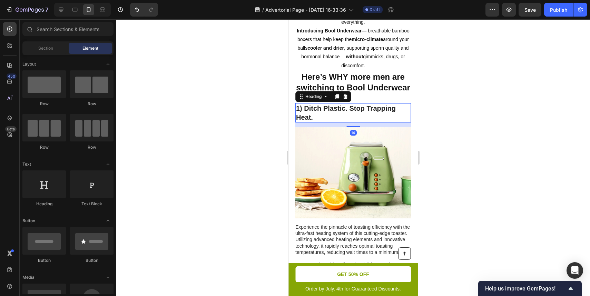
click at [380, 104] on p "1) Ditch Plastic. Stop Trapping Heat." at bounding box center [353, 113] width 114 height 18
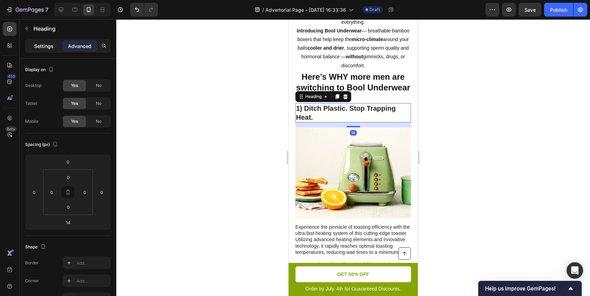
click at [50, 45] on p "Settings" at bounding box center [43, 45] width 19 height 7
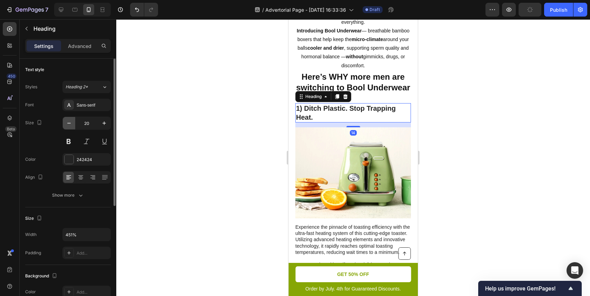
click at [70, 127] on button "button" at bounding box center [69, 123] width 12 height 12
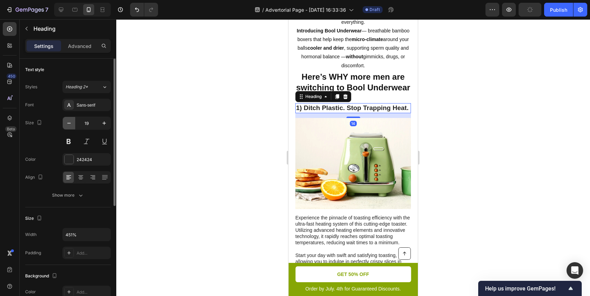
click at [70, 127] on button "button" at bounding box center [69, 123] width 12 height 12
type input "18"
click at [149, 90] on div at bounding box center [353, 157] width 474 height 277
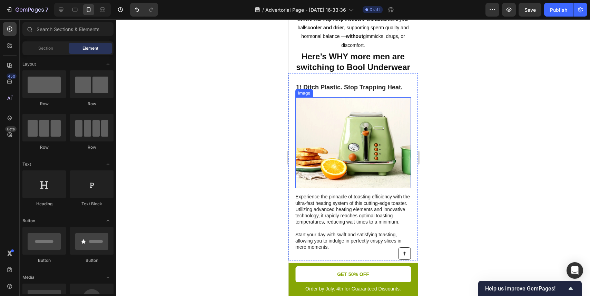
scroll to position [377, 0]
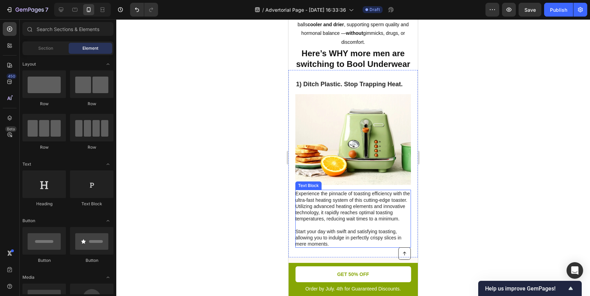
click at [337, 207] on p "Experience the pinnacle of toasting efficiency with the ultra-fast heating syst…" at bounding box center [352, 218] width 115 height 57
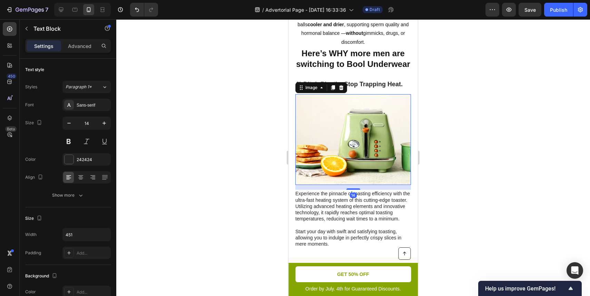
click at [331, 112] on img at bounding box center [353, 139] width 116 height 91
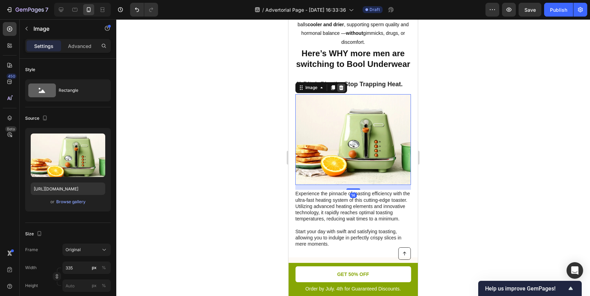
click at [344, 83] on div at bounding box center [341, 87] width 8 height 8
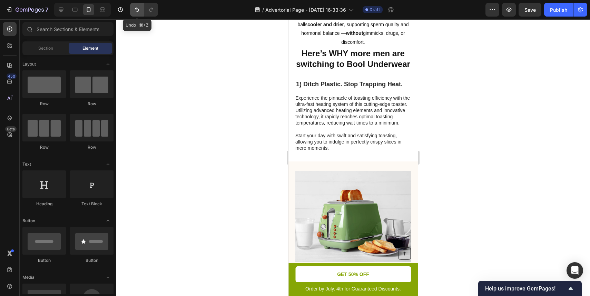
click at [138, 12] on icon "Undo/Redo" at bounding box center [136, 9] width 7 height 7
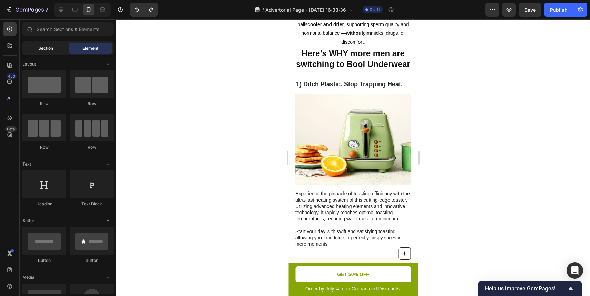
click at [50, 47] on span "Section" at bounding box center [45, 48] width 15 height 6
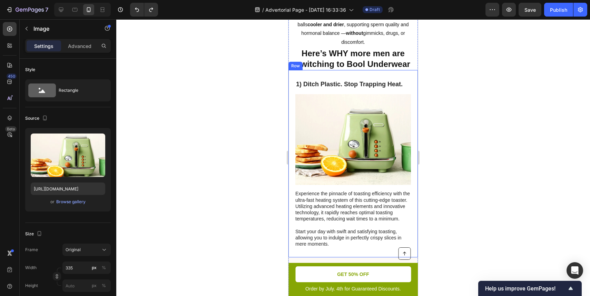
click at [331, 103] on img at bounding box center [353, 139] width 116 height 91
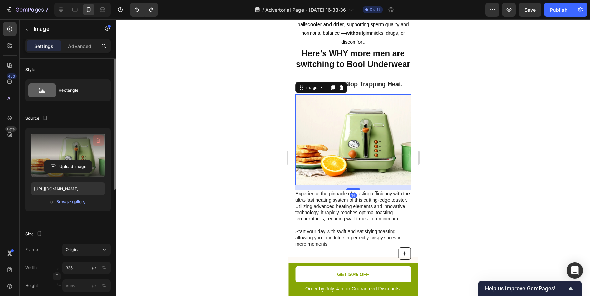
click at [99, 142] on icon "button" at bounding box center [98, 140] width 7 height 7
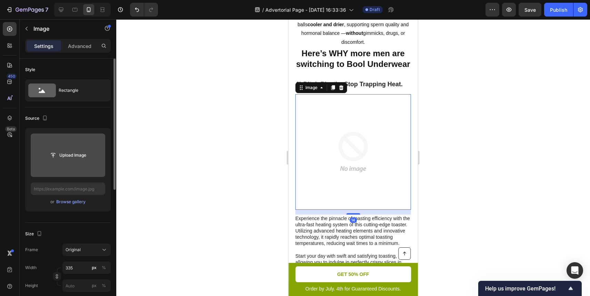
click at [86, 146] on input "file" at bounding box center [68, 154] width 74 height 43
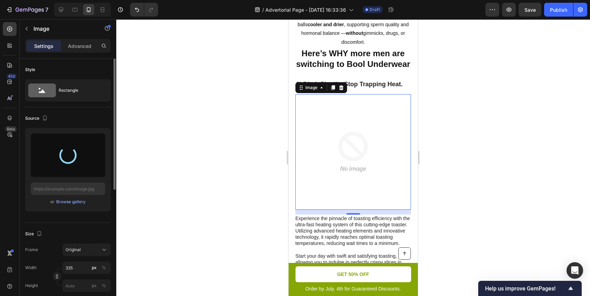
click at [73, 165] on div at bounding box center [68, 154] width 74 height 43
click at [135, 8] on icon "Undo/Redo" at bounding box center [136, 9] width 7 height 7
type input "https://cdn.shopify.com/s/files/1/0727/1468/2506/files/gempages_586311424716833…"
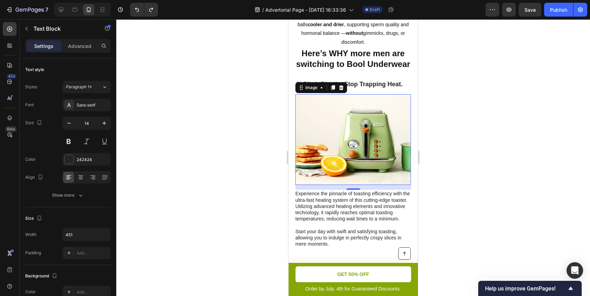
click at [403, 223] on p "Experience the pinnacle of toasting efficiency with the ultra-fast heating syst…" at bounding box center [352, 218] width 115 height 57
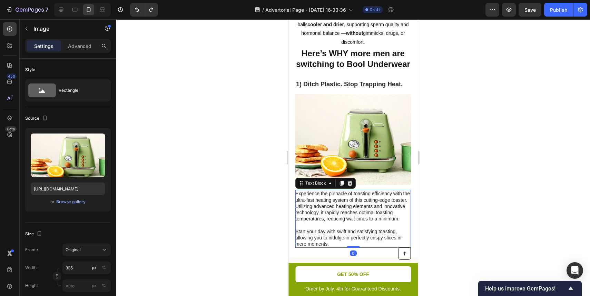
click at [387, 121] on img at bounding box center [353, 139] width 116 height 91
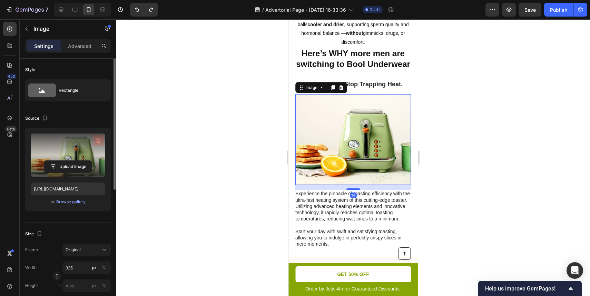
click at [100, 140] on icon "button" at bounding box center [98, 140] width 7 height 7
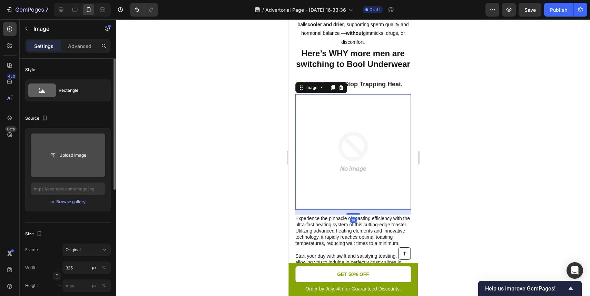
click at [68, 152] on input "file" at bounding box center [68, 155] width 48 height 12
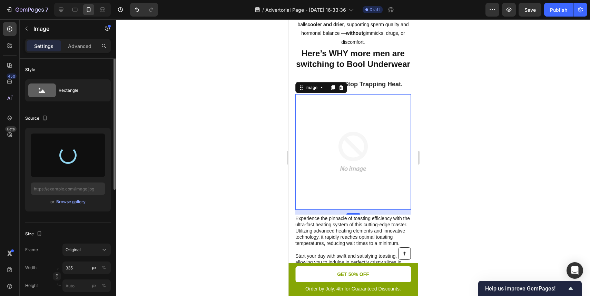
type input "https://cdn.shopify.com/s/files/1/0727/1468/2506/files/gempages_586311424716833…"
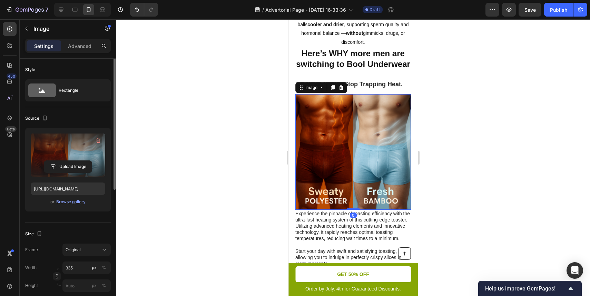
drag, startPoint x: 356, startPoint y: 196, endPoint x: 367, endPoint y: 177, distance: 21.9
click at [367, 177] on div "Image 0" at bounding box center [353, 152] width 116 height 116
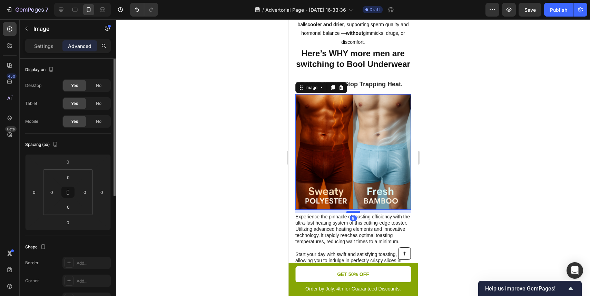
click at [357, 211] on div at bounding box center [353, 212] width 14 height 2
type input "9"
click at [470, 186] on div at bounding box center [353, 157] width 474 height 277
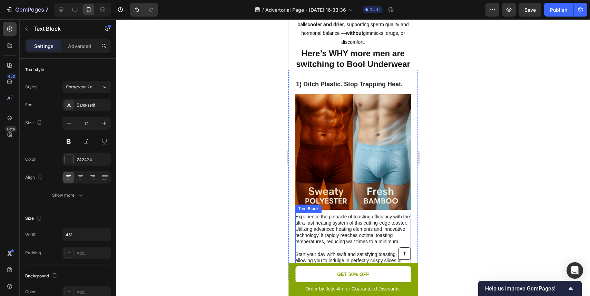
click at [317, 213] on p "Experience the pinnacle of toasting efficiency with the ultra-fast heating syst…" at bounding box center [352, 241] width 115 height 57
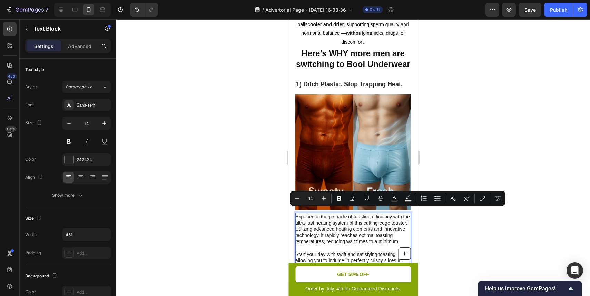
click at [311, 213] on p "Experience the pinnacle of toasting efficiency with the ultra-fast heating syst…" at bounding box center [352, 241] width 115 height 57
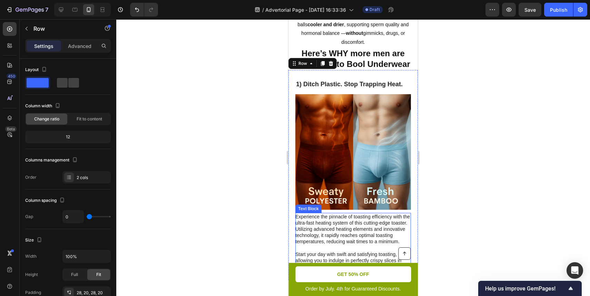
click at [336, 246] on p "Experience the pinnacle of toasting efficiency with the ultra-fast heating syst…" at bounding box center [352, 241] width 115 height 57
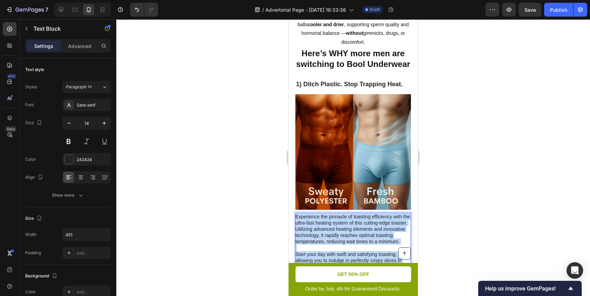
drag, startPoint x: 339, startPoint y: 249, endPoint x: 285, endPoint y: 197, distance: 75.6
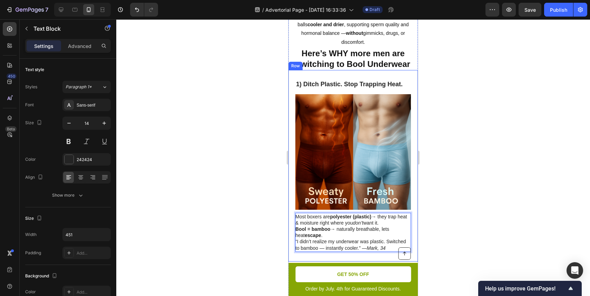
click at [449, 200] on div at bounding box center [353, 157] width 474 height 277
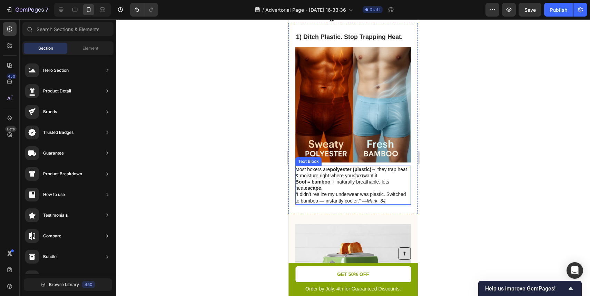
scroll to position [463, 0]
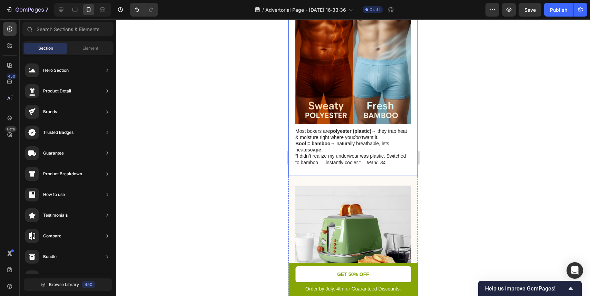
click at [371, 156] on div "1) Ditch Plastic. Stop Trapping Heat. Heading Image Most boxers are polyester (…" at bounding box center [352, 79] width 129 height 191
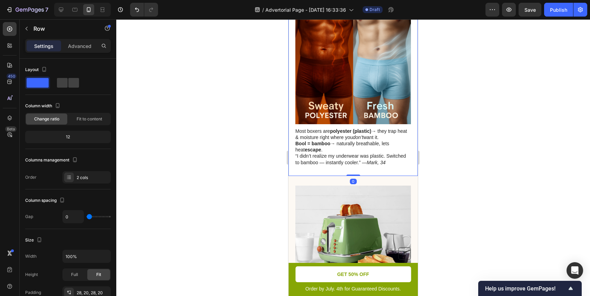
click at [354, 156] on div "1) Ditch Plastic. Stop Trapping Heat. Heading Image Most boxers are polyester (…" at bounding box center [352, 79] width 129 height 191
click at [359, 149] on div "1) Ditch Plastic. Stop Trapping Heat. Heading Image Most boxers are polyester (…" at bounding box center [352, 79] width 129 height 191
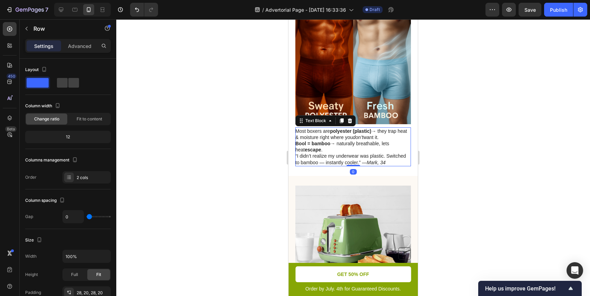
click at [361, 153] on p "“I didn’t realize my underwear was plastic. Switched to bamboo — instantly cool…" at bounding box center [352, 159] width 115 height 12
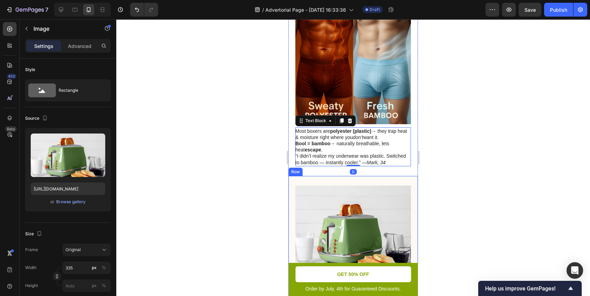
click at [386, 186] on img at bounding box center [353, 231] width 116 height 91
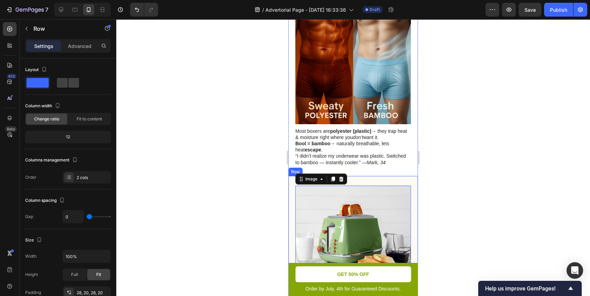
click at [376, 176] on div "2. Precise Browning Control Heading Take your toasting mastery to new heights w…" at bounding box center [352, 273] width 129 height 195
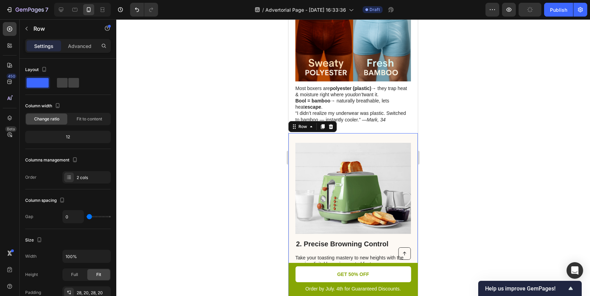
scroll to position [527, 0]
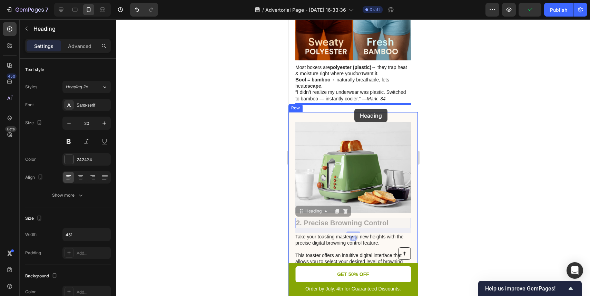
drag, startPoint x: 356, startPoint y: 203, endPoint x: 354, endPoint y: 109, distance: 94.2
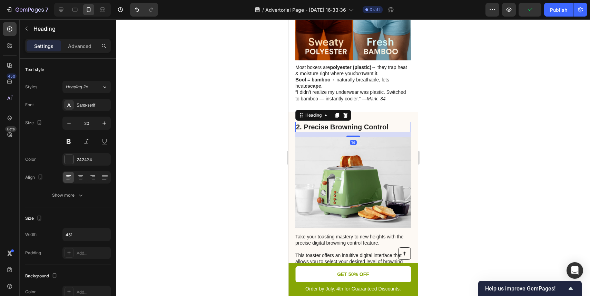
click at [374, 132] on div "14" at bounding box center [353, 134] width 116 height 5
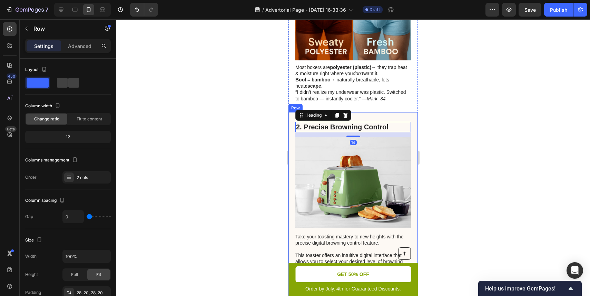
click at [395, 112] on div "Take your toasting mastery to new heights with the precise digital browning con…" at bounding box center [352, 209] width 129 height 195
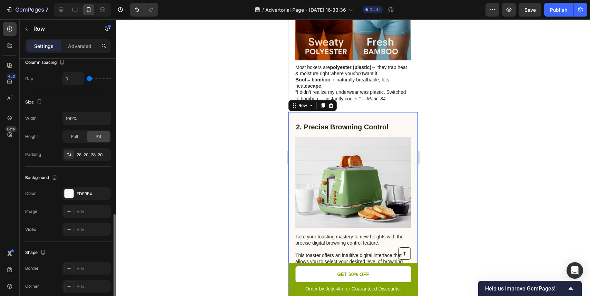
scroll to position [186, 0]
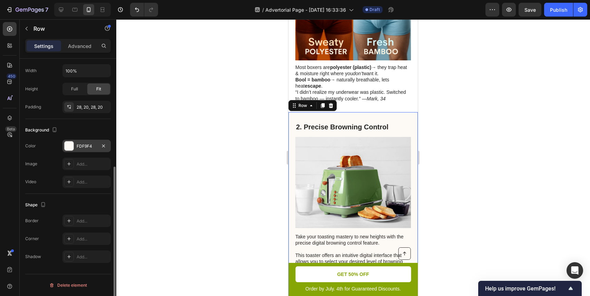
click at [89, 143] on div "FDF9F4" at bounding box center [87, 146] width 20 height 6
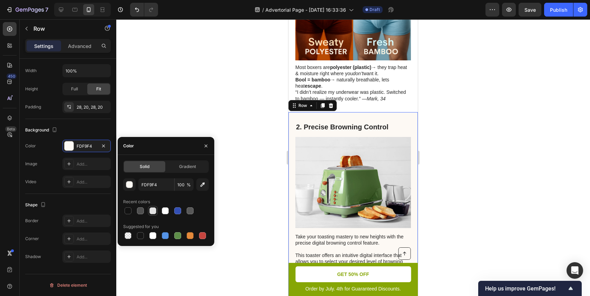
click at [157, 212] on div at bounding box center [153, 211] width 8 height 8
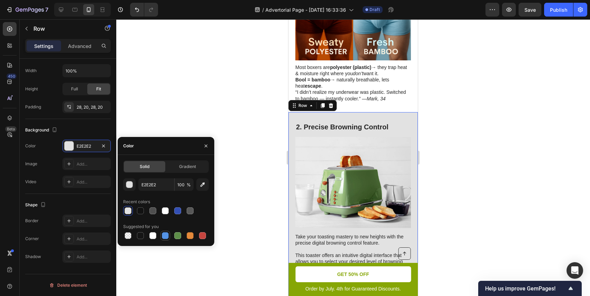
click at [166, 235] on div at bounding box center [165, 235] width 7 height 7
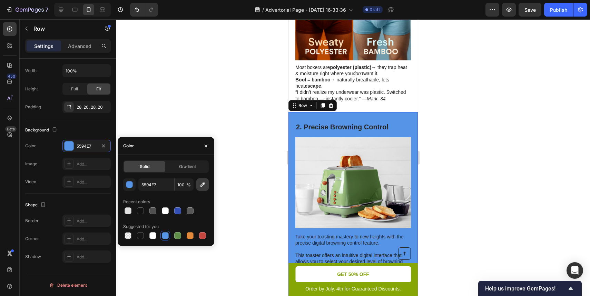
click at [202, 183] on icon "button" at bounding box center [202, 184] width 4 height 4
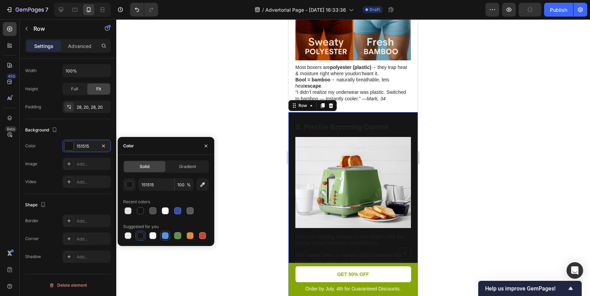
click at [165, 238] on div at bounding box center [165, 235] width 7 height 7
type input "5594E7"
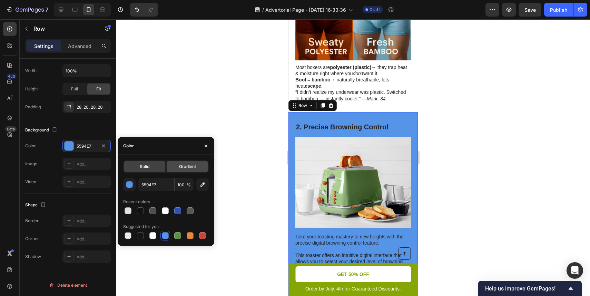
click at [180, 166] on span "Gradient" at bounding box center [187, 166] width 17 height 6
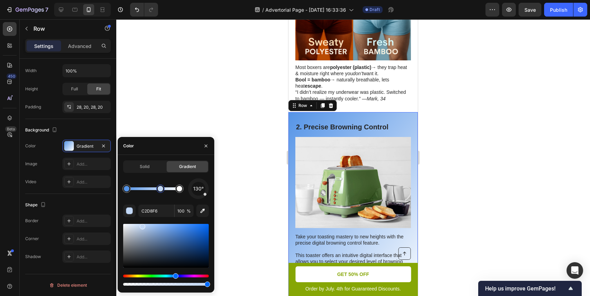
click at [160, 188] on div at bounding box center [153, 188] width 53 height 3
click at [157, 189] on div at bounding box center [160, 189] width 8 height 8
click at [162, 179] on icon "button" at bounding box center [161, 178] width 6 height 6
type input "5594E7"
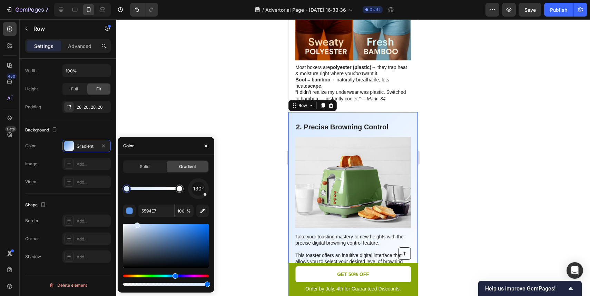
drag, startPoint x: 178, startPoint y: 228, endPoint x: 136, endPoint y: 214, distance: 44.2
click at [136, 215] on div "130° 5594E7 100 %" at bounding box center [166, 232] width 86 height 109
click at [455, 173] on div at bounding box center [353, 157] width 474 height 277
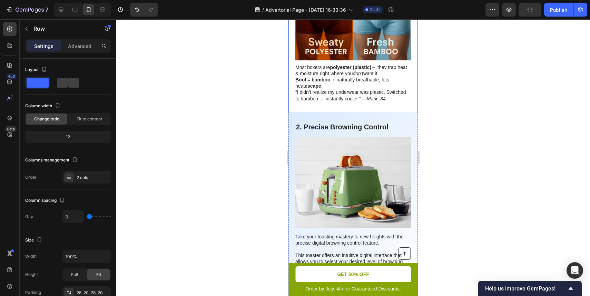
click at [379, 112] on div "Take your toasting mastery to new heights with the precise digital browning con…" at bounding box center [352, 209] width 129 height 195
click at [388, 122] on h2 "2. Precise Browning Control" at bounding box center [353, 127] width 116 height 10
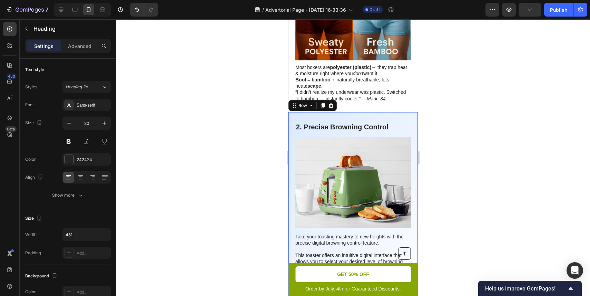
click at [394, 112] on div "Take your toasting mastery to new heights with the precise digital browning con…" at bounding box center [352, 209] width 129 height 195
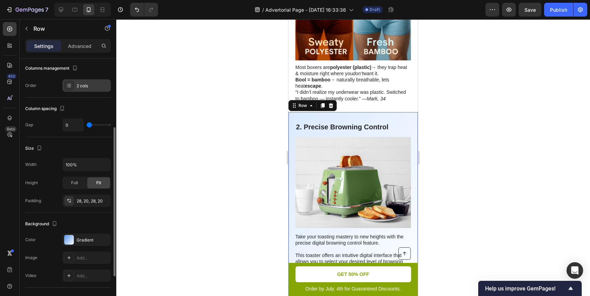
scroll to position [102, 0]
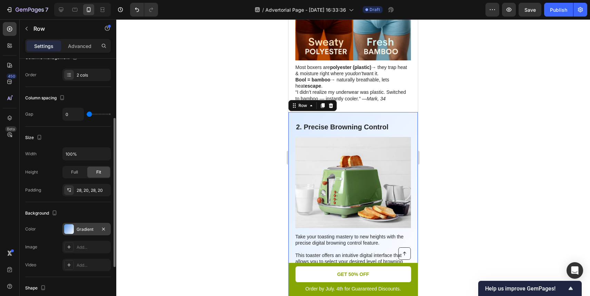
click at [85, 226] on div "Gradient" at bounding box center [87, 229] width 20 height 6
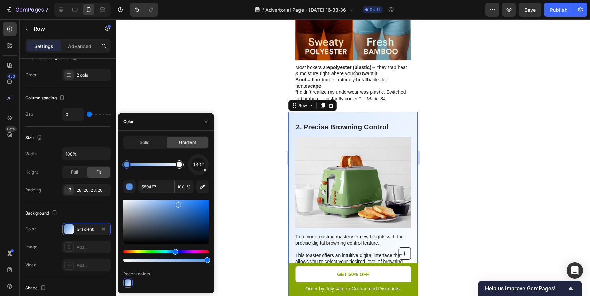
type input "FFFFFF"
click at [179, 168] on div at bounding box center [179, 164] width 8 height 8
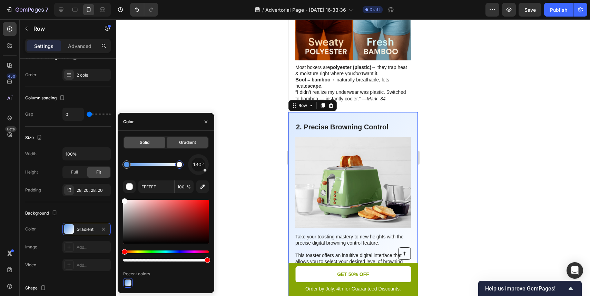
click at [153, 147] on div "Solid" at bounding box center [144, 142] width 41 height 11
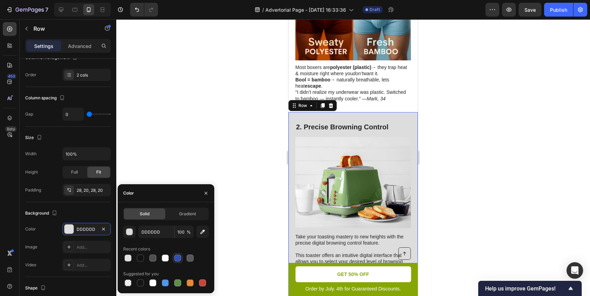
click at [179, 258] on div at bounding box center [177, 258] width 7 height 7
type input "334FB4"
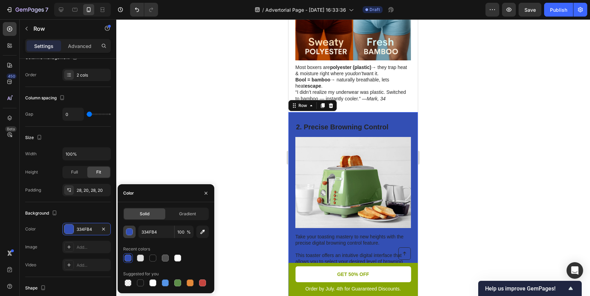
click at [127, 236] on button "button" at bounding box center [129, 232] width 12 height 12
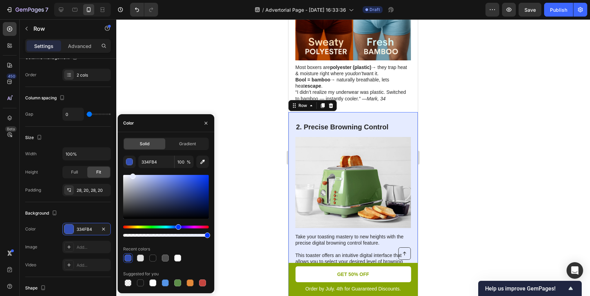
drag, startPoint x: 166, startPoint y: 187, endPoint x: 131, endPoint y: 169, distance: 38.6
click at [131, 169] on div "334FB4 100 % Recent colors Suggested for you" at bounding box center [166, 222] width 86 height 132
click at [557, 134] on div at bounding box center [353, 157] width 474 height 277
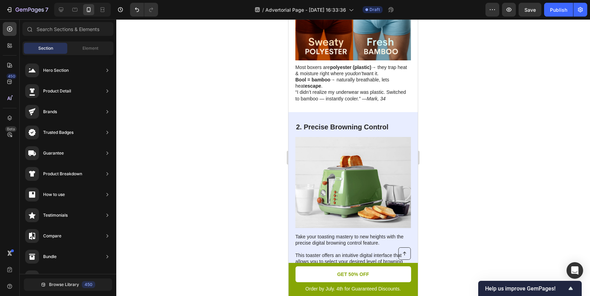
click at [511, 140] on div at bounding box center [353, 157] width 474 height 277
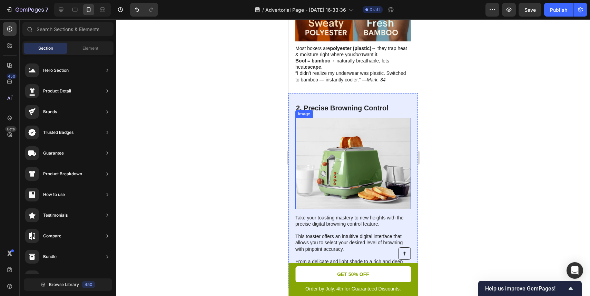
scroll to position [535, 0]
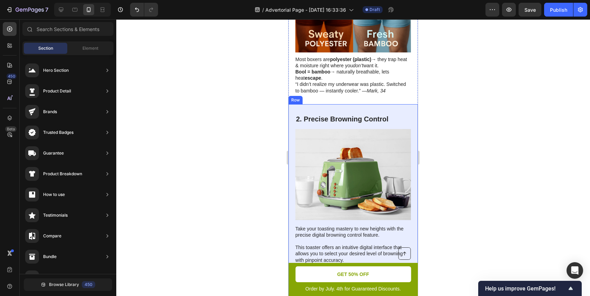
click at [354, 114] on h2 "2. Precise Browning Control" at bounding box center [353, 119] width 116 height 10
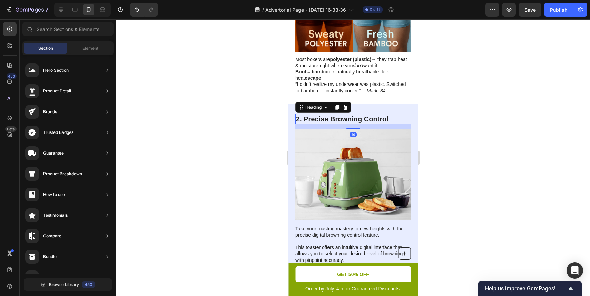
click at [354, 114] on h2 "2. Precise Browning Control" at bounding box center [353, 119] width 116 height 10
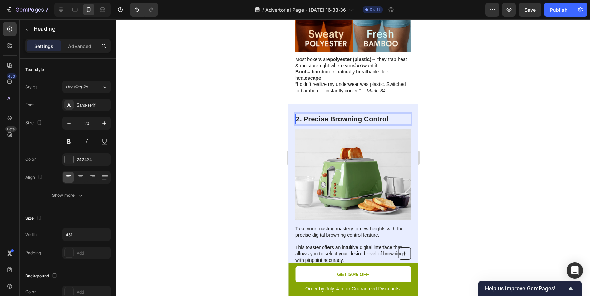
click at [354, 114] on p "2. Precise Browning Control" at bounding box center [353, 118] width 114 height 9
click at [473, 96] on div at bounding box center [353, 157] width 474 height 277
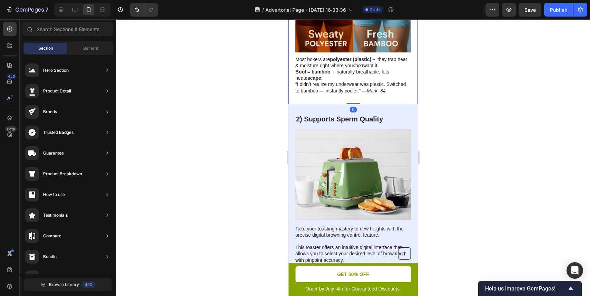
click at [367, 85] on div "1) Ditch Plastic. Stop Trapping Heat. Heading Image Most boxers are polyester (…" at bounding box center [352, 8] width 129 height 191
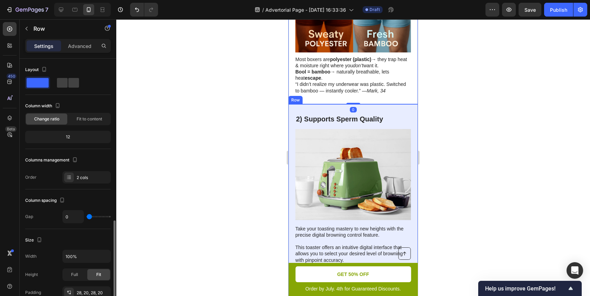
click at [368, 104] on div "Take your toasting mastery to new heights with the precise digital browning con…" at bounding box center [352, 201] width 129 height 195
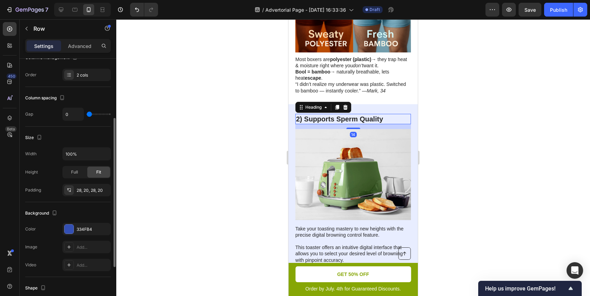
click at [368, 115] on strong "2) Supports Sperm Quality" at bounding box center [339, 119] width 87 height 8
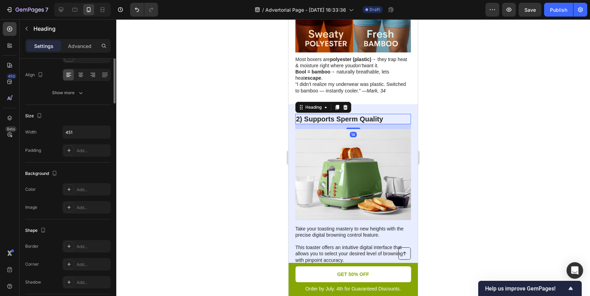
scroll to position [0, 0]
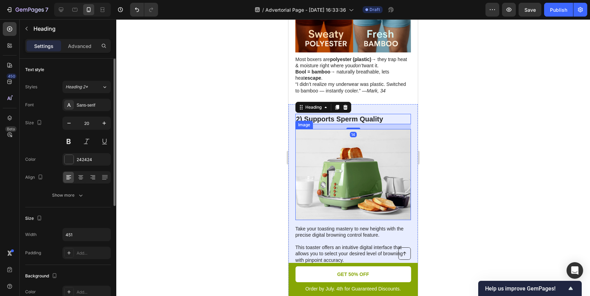
click at [365, 129] on img at bounding box center [353, 174] width 116 height 91
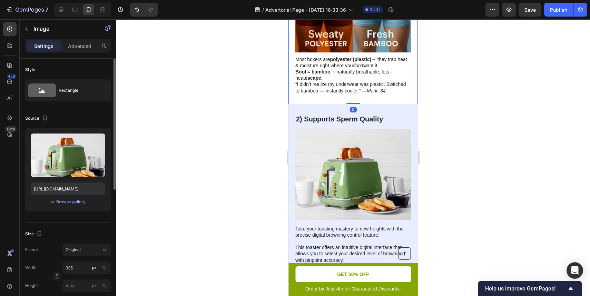
click at [361, 85] on div "1) Ditch Plastic. Stop Trapping Heat. Heading Image Most boxers are polyester (…" at bounding box center [352, 8] width 129 height 191
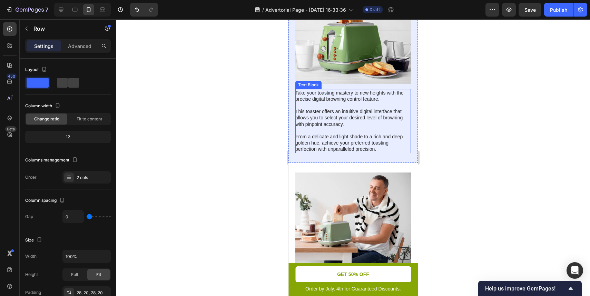
scroll to position [662, 0]
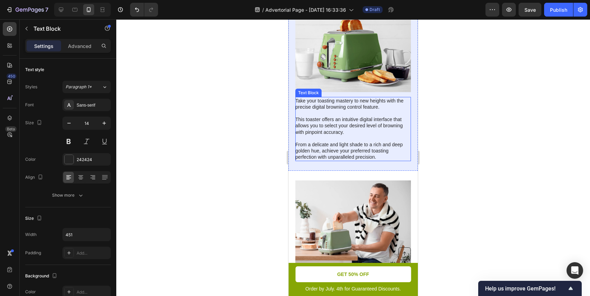
click at [329, 98] on p "Take your toasting mastery to new heights with the precise digital browning con…" at bounding box center [352, 129] width 115 height 63
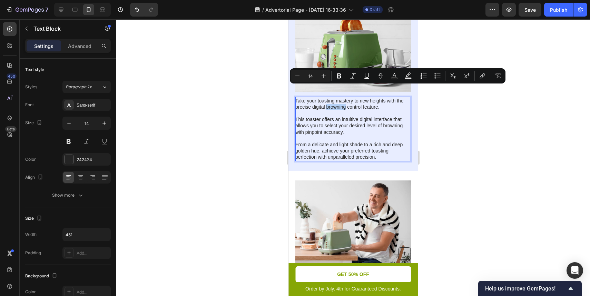
click at [300, 98] on p "Take your toasting mastery to new heights with the precise digital browning con…" at bounding box center [352, 129] width 115 height 63
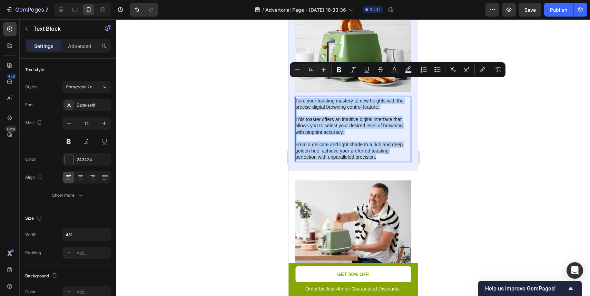
drag, startPoint x: 300, startPoint y: 84, endPoint x: 389, endPoint y: 142, distance: 106.7
click at [389, 142] on p "Take your toasting mastery to new heights with the precise digital browning con…" at bounding box center [352, 129] width 115 height 63
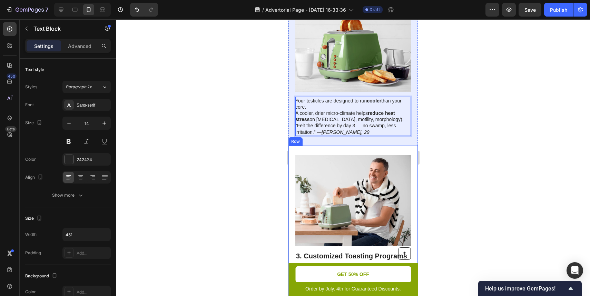
click at [444, 130] on div at bounding box center [353, 157] width 474 height 277
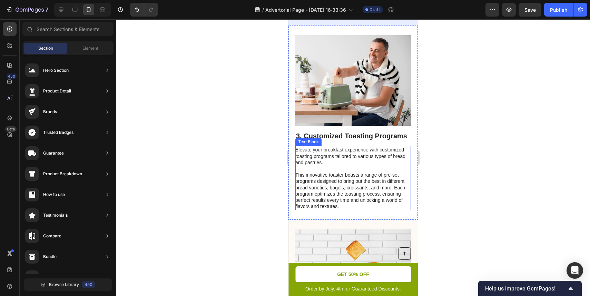
scroll to position [755, 0]
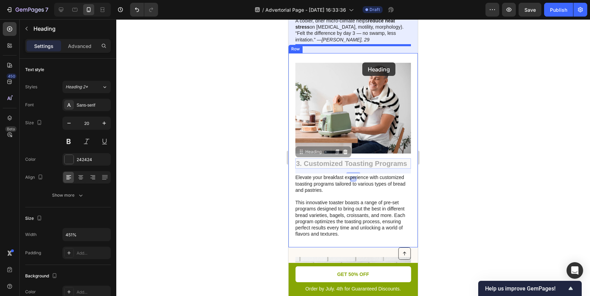
drag, startPoint x: 362, startPoint y: 141, endPoint x: 362, endPoint y: 62, distance: 79.3
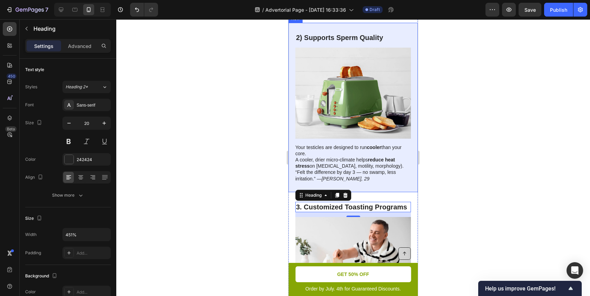
scroll to position [629, 0]
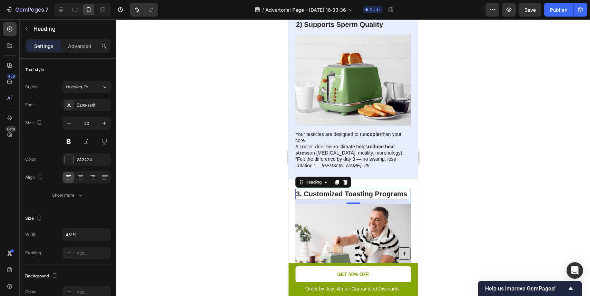
click at [347, 189] on h2 "3. Customized Toasting Programs" at bounding box center [353, 194] width 116 height 10
click at [347, 189] on p "3. Customized Toasting Programs" at bounding box center [353, 193] width 114 height 9
click at [438, 149] on div at bounding box center [353, 157] width 474 height 277
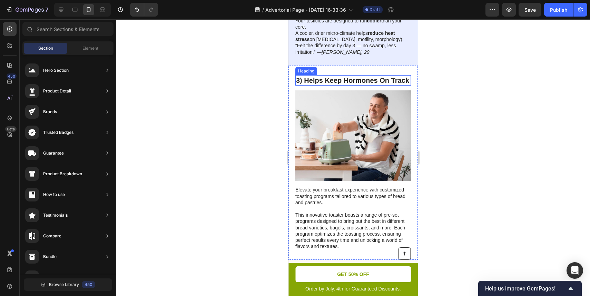
scroll to position [745, 0]
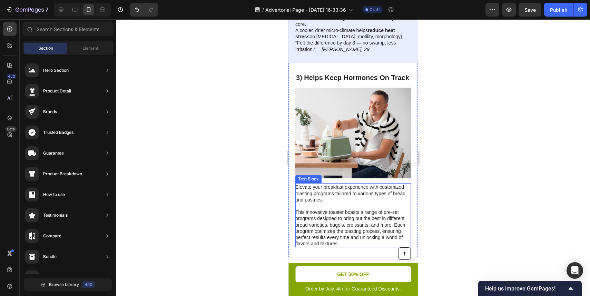
click at [316, 203] on p at bounding box center [352, 206] width 115 height 6
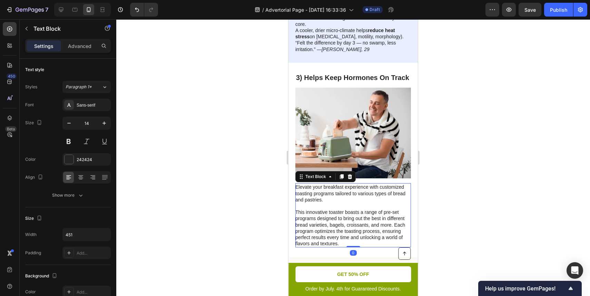
click at [315, 184] on p "Elevate your breakfast experience with customized toasting programs tailored to…" at bounding box center [352, 193] width 115 height 19
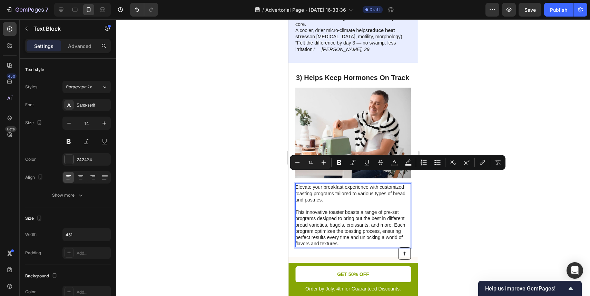
click at [301, 184] on p "Elevate your breakfast experience with customized toasting programs tailored to…" at bounding box center [352, 193] width 115 height 19
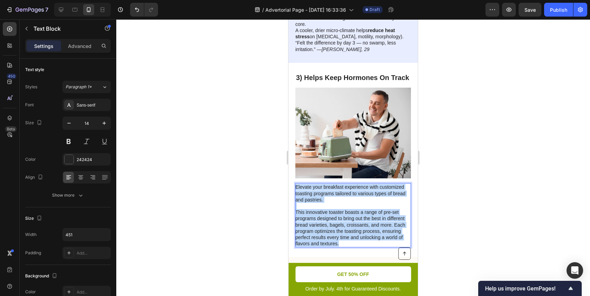
drag, startPoint x: 301, startPoint y: 171, endPoint x: 374, endPoint y: 224, distance: 90.0
click at [374, 224] on div "Elevate your breakfast experience with customized toasting programs tailored to…" at bounding box center [353, 215] width 116 height 64
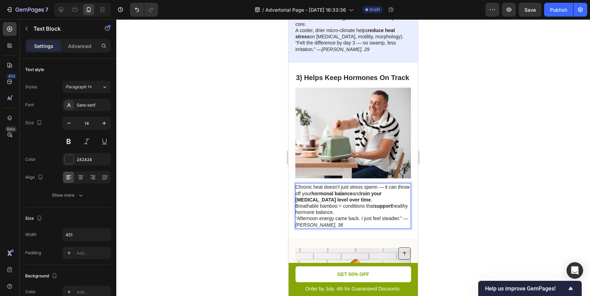
click at [466, 198] on div at bounding box center [353, 157] width 474 height 277
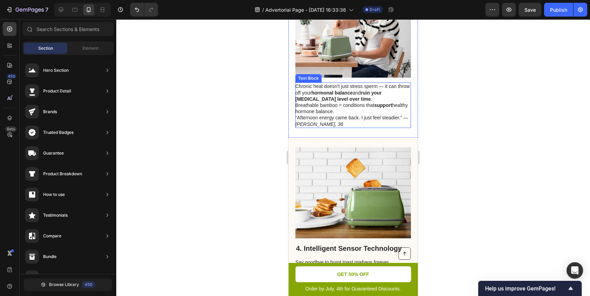
scroll to position [846, 0]
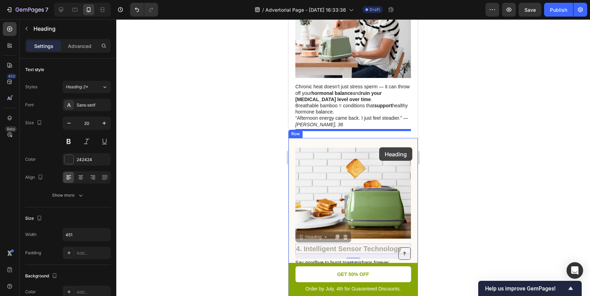
drag, startPoint x: 373, startPoint y: 229, endPoint x: 379, endPoint y: 144, distance: 85.0
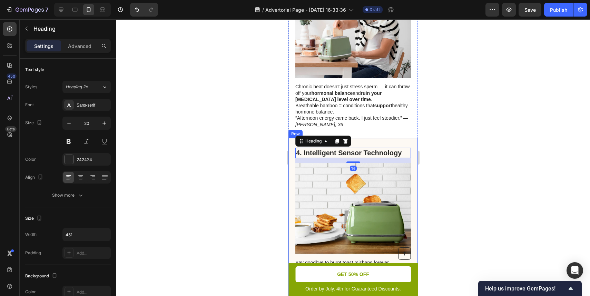
click at [434, 186] on div at bounding box center [353, 157] width 474 height 277
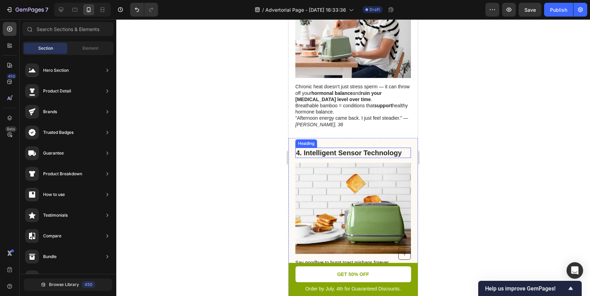
click at [346, 148] on h2 "4. Intelligent Sensor Technology" at bounding box center [353, 153] width 116 height 10
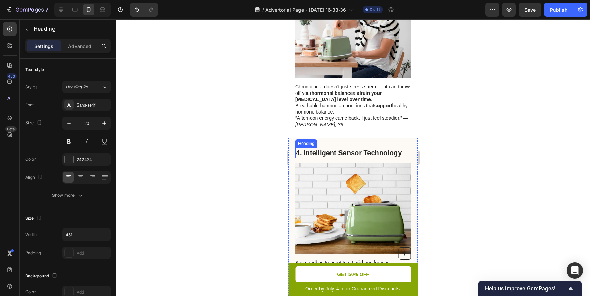
click at [346, 148] on h2 "4. Intelligent Sensor Technology" at bounding box center [353, 153] width 116 height 10
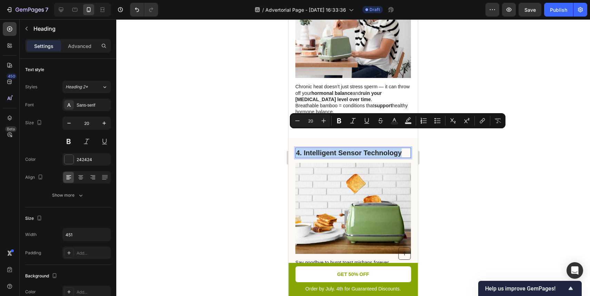
click at [346, 148] on p "4. Intelligent Sensor Technology" at bounding box center [353, 152] width 114 height 9
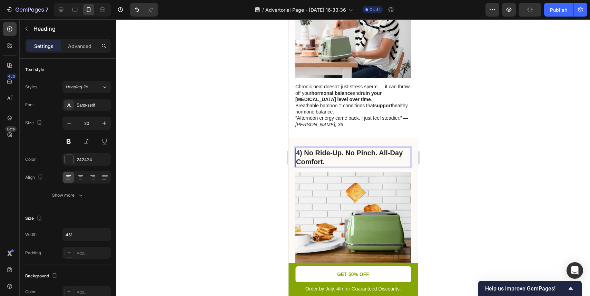
click at [453, 153] on div at bounding box center [353, 157] width 474 height 277
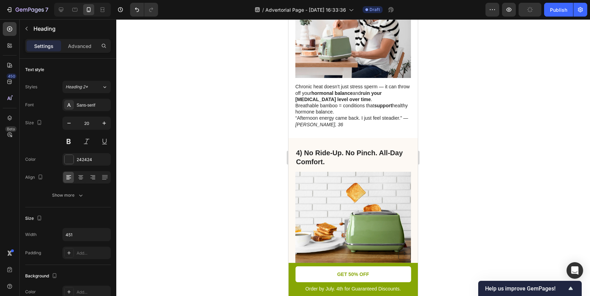
click at [390, 148] on p "⁠⁠⁠⁠⁠⁠⁠ 4) No Ride-Up. No Pinch. All-Day Comfort." at bounding box center [353, 157] width 114 height 18
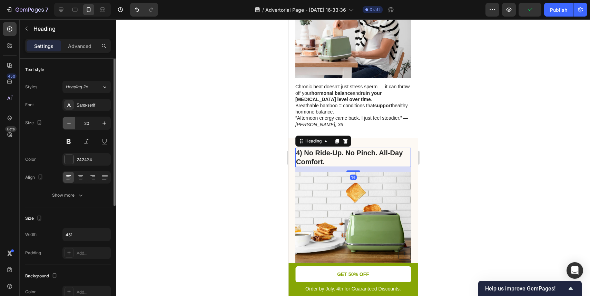
click at [67, 124] on icon "button" at bounding box center [69, 123] width 7 height 7
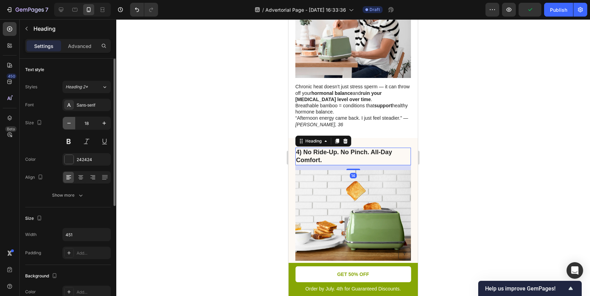
click at [67, 124] on icon "button" at bounding box center [69, 123] width 7 height 7
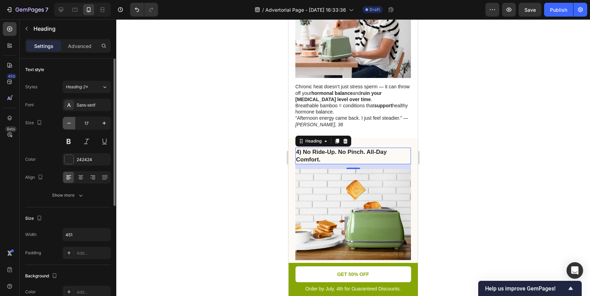
click at [67, 124] on icon "button" at bounding box center [69, 123] width 7 height 7
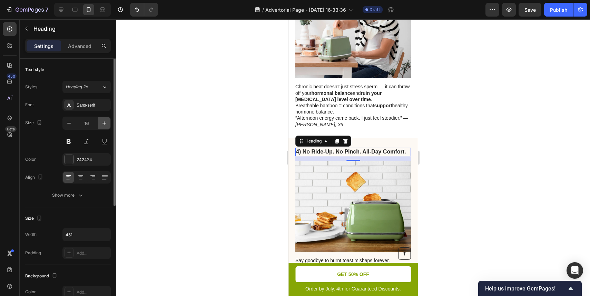
click at [110, 123] on button "button" at bounding box center [104, 123] width 12 height 12
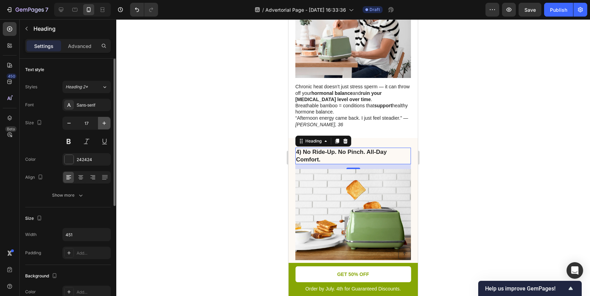
click at [110, 123] on button "button" at bounding box center [104, 123] width 12 height 12
type input "18"
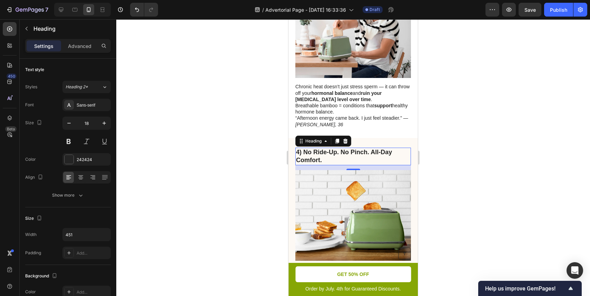
click at [495, 160] on div at bounding box center [353, 157] width 474 height 277
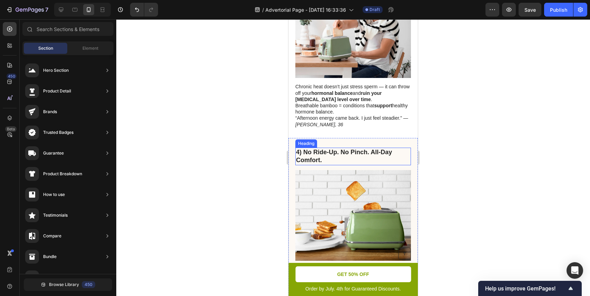
click at [385, 148] on p "⁠⁠⁠⁠⁠⁠⁠ 4) No Ride-Up. No Pinch. All-Day Comfort." at bounding box center [353, 156] width 114 height 16
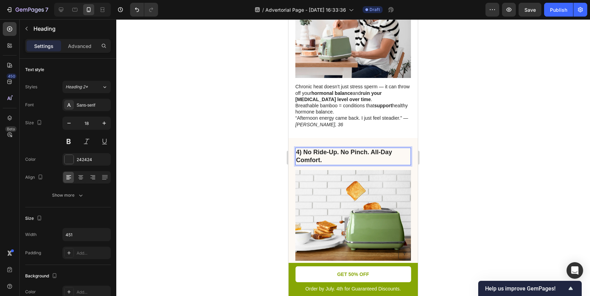
click at [371, 149] on strong "4) No Ride-Up. No Pinch. All-Day Comfort." at bounding box center [344, 156] width 96 height 15
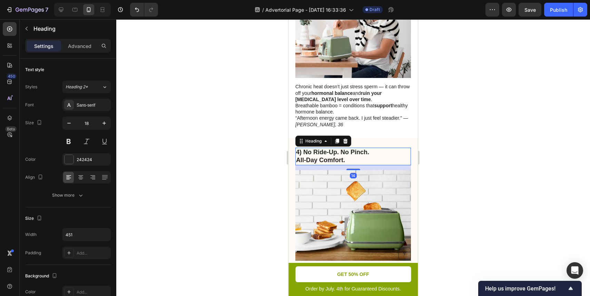
drag, startPoint x: 103, startPoint y: 113, endPoint x: 454, endPoint y: 147, distance: 353.0
click at [454, 147] on div at bounding box center [353, 157] width 474 height 277
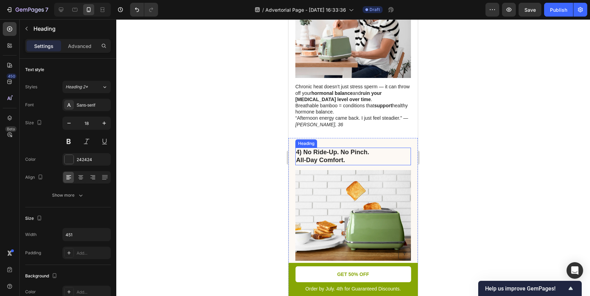
click at [355, 149] on strong "4) No Ride-Up. No Pinch." at bounding box center [332, 152] width 73 height 7
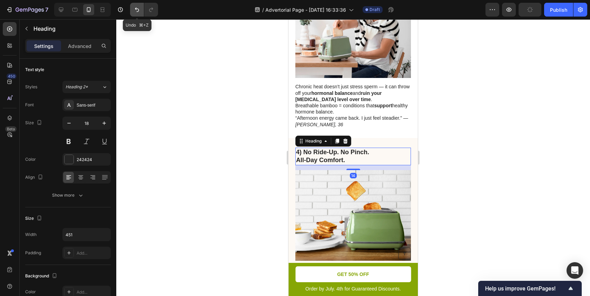
click at [136, 7] on icon "Undo/Redo" at bounding box center [136, 9] width 7 height 7
click at [188, 83] on div at bounding box center [353, 157] width 474 height 277
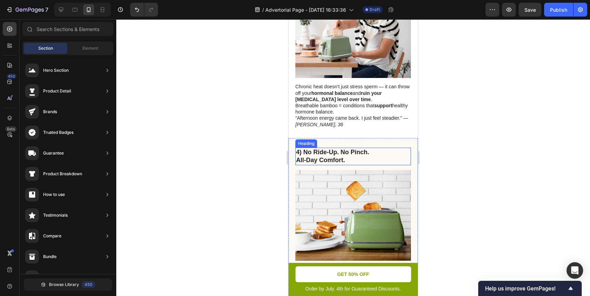
click at [347, 149] on strong "4) No Ride-Up. No Pinch." at bounding box center [332, 152] width 73 height 7
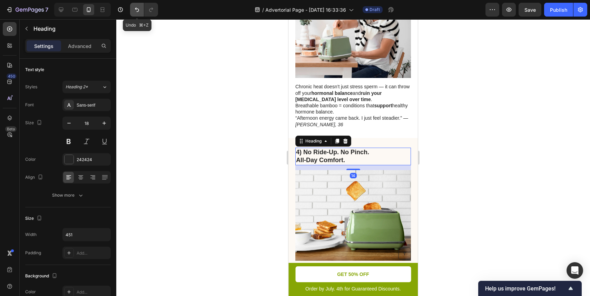
click at [136, 8] on icon "Undo/Redo" at bounding box center [137, 10] width 4 height 4
click at [183, 57] on div at bounding box center [353, 157] width 474 height 277
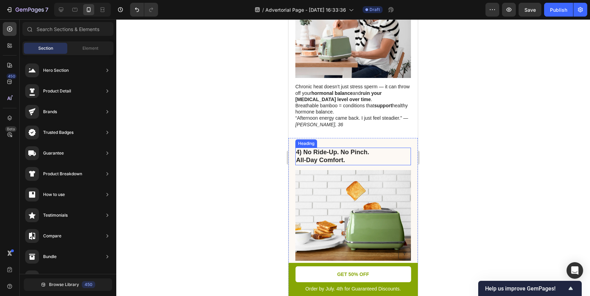
click at [348, 149] on strong "4) No Ride-Up. No Pinch." at bounding box center [332, 152] width 73 height 7
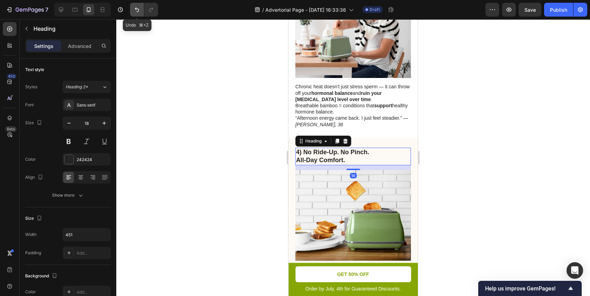
click at [137, 10] on icon "Undo/Redo" at bounding box center [136, 9] width 7 height 7
click at [240, 134] on div at bounding box center [353, 157] width 474 height 277
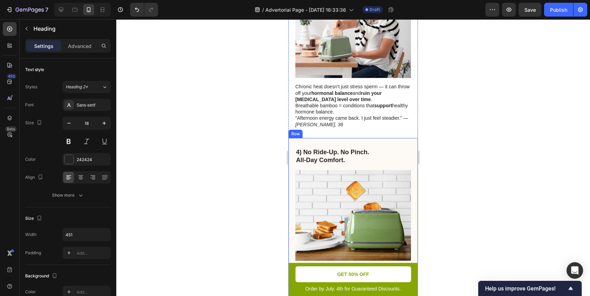
click at [388, 148] on h2 "4) No Ride-Up. No Pinch. All-Day Comfort." at bounding box center [353, 157] width 116 height 18
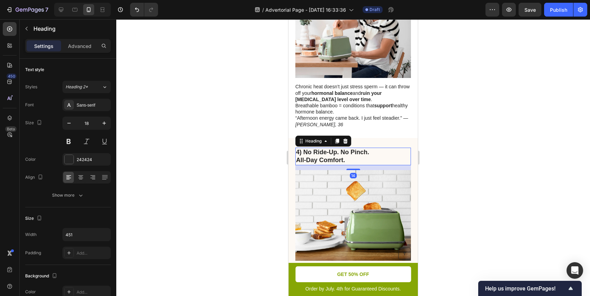
click at [388, 148] on h2 "4) No Ride-Up. No Pinch. All-Day Comfort." at bounding box center [353, 157] width 116 height 18
click at [306, 157] on strong "All-Day Comfort." at bounding box center [320, 160] width 49 height 7
click at [547, 132] on div at bounding box center [353, 157] width 474 height 277
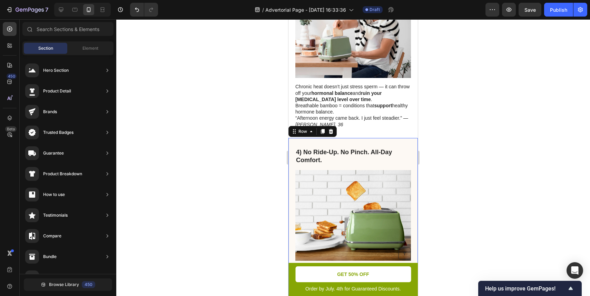
click at [406, 138] on div "Say goodbye to burnt toast mishaps forever. Equipped with intelligent sensor te…" at bounding box center [352, 239] width 129 height 202
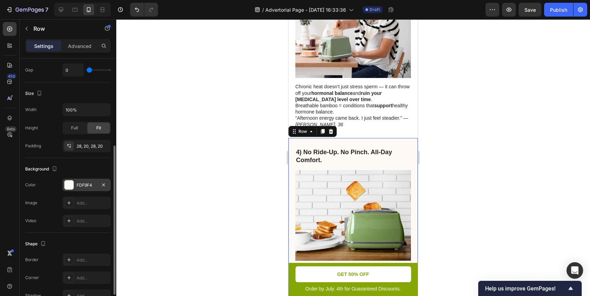
scroll to position [148, 0]
click at [91, 184] on div "FDF9F4" at bounding box center [87, 184] width 20 height 6
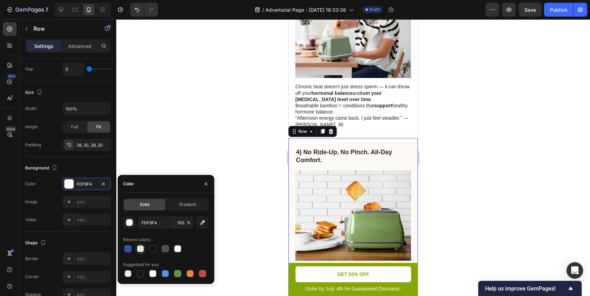
click at [137, 248] on div at bounding box center [140, 248] width 7 height 7
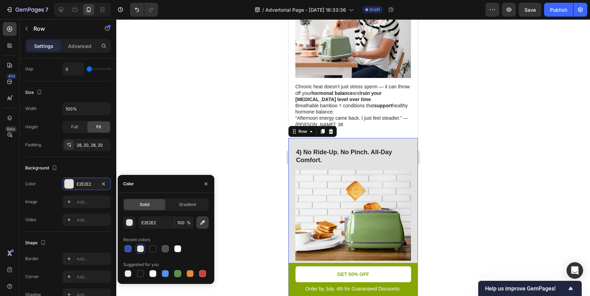
click at [203, 222] on icon "button" at bounding box center [202, 222] width 4 height 4
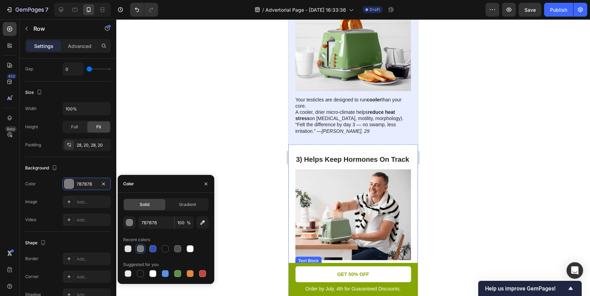
scroll to position [655, 0]
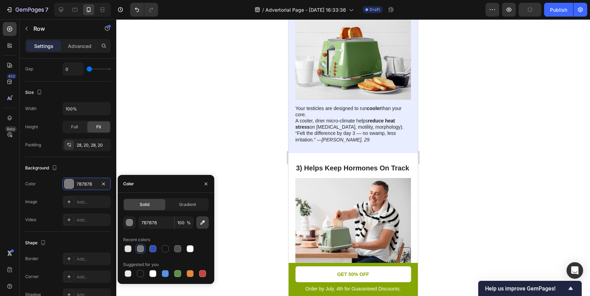
click at [203, 223] on icon "button" at bounding box center [202, 222] width 7 height 7
type input "E8EDFF"
click at [439, 126] on div at bounding box center [353, 157] width 474 height 277
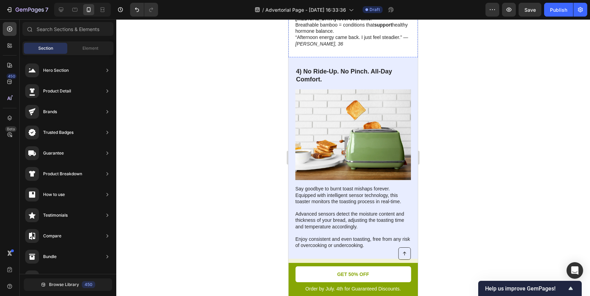
scroll to position [928, 0]
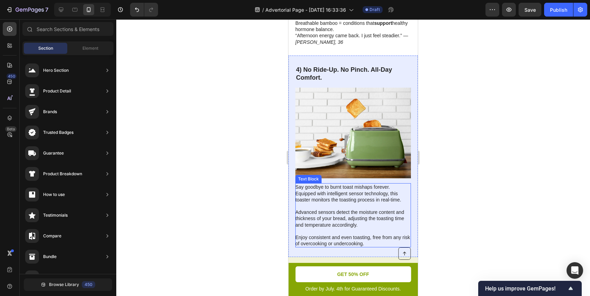
click at [332, 184] on p "Say goodbye to burnt toast mishaps forever. Equipped with intelligent sensor te…" at bounding box center [352, 215] width 115 height 63
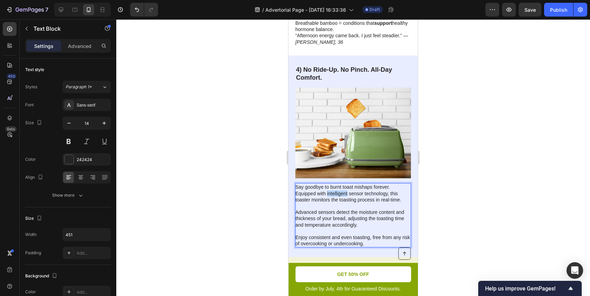
click at [332, 184] on p "Say goodbye to burnt toast mishaps forever. Equipped with intelligent sensor te…" at bounding box center [352, 215] width 115 height 63
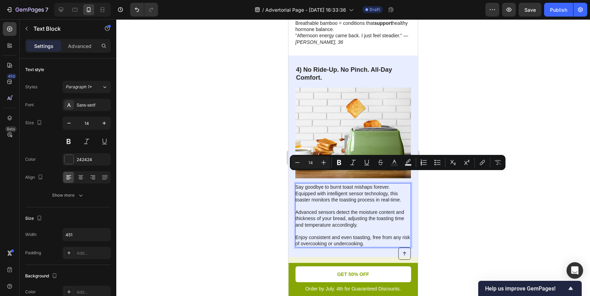
click at [299, 184] on p "Say goodbye to burnt toast mishaps forever. Equipped with intelligent sensor te…" at bounding box center [352, 215] width 115 height 63
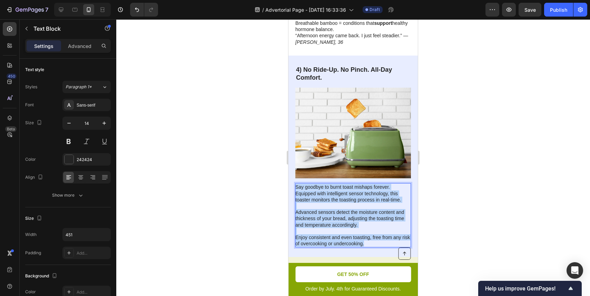
drag, startPoint x: 299, startPoint y: 171, endPoint x: 376, endPoint y: 230, distance: 96.7
click at [376, 230] on div "Say goodbye to burnt toast mishaps forever. Equipped with intelligent sensor te…" at bounding box center [353, 215] width 116 height 64
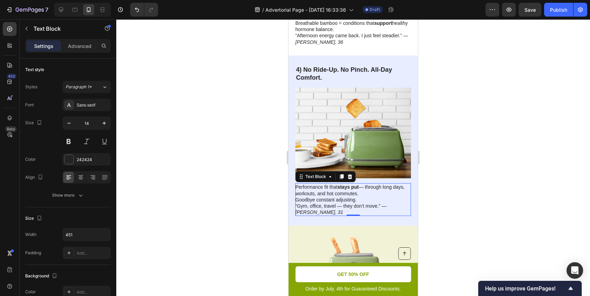
click at [460, 184] on div at bounding box center [353, 157] width 474 height 277
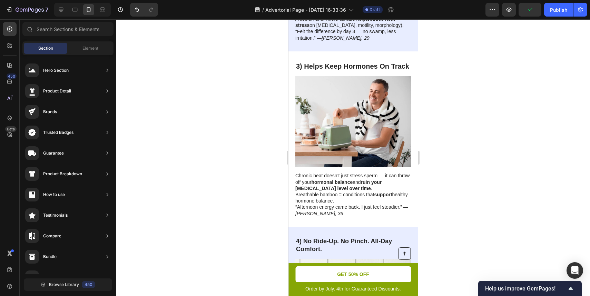
scroll to position [750, 0]
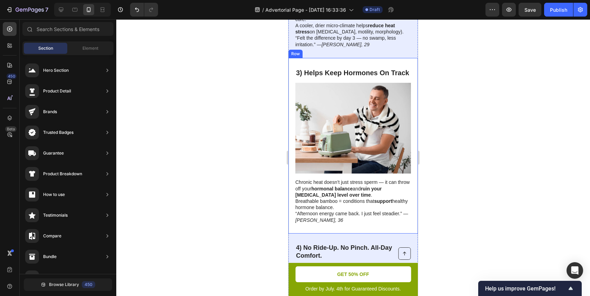
click at [407, 58] on div "⁠⁠⁠⁠⁠⁠⁠ 3) Helps Keep Hormones On Track Heading Image Chronic heat doesn’t just…" at bounding box center [352, 146] width 129 height 176
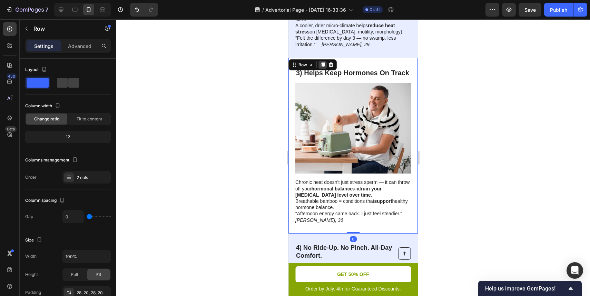
click at [320, 62] on icon at bounding box center [323, 65] width 6 height 6
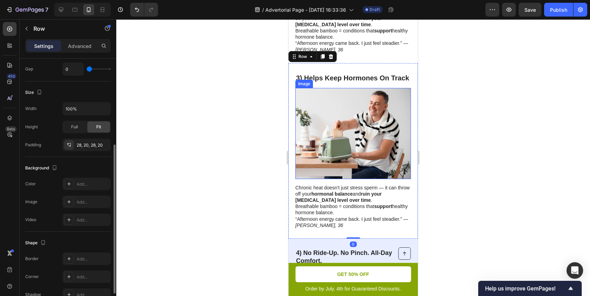
scroll to position [923, 0]
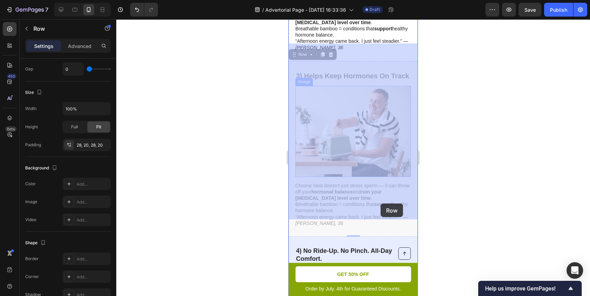
drag, startPoint x: 372, startPoint y: 47, endPoint x: 380, endPoint y: 203, distance: 156.4
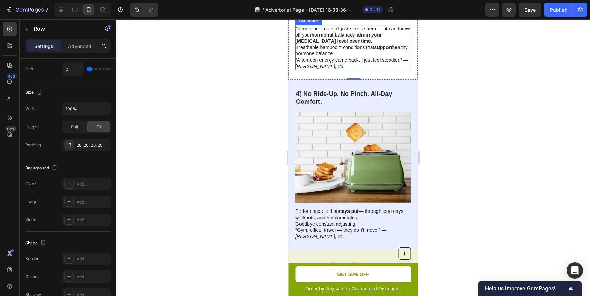
scroll to position [1089, 0]
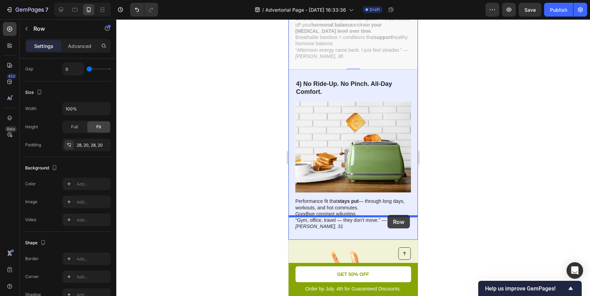
drag, startPoint x: 389, startPoint y: 45, endPoint x: 387, endPoint y: 215, distance: 170.0
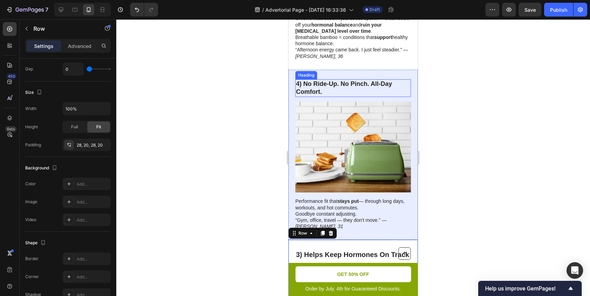
click at [398, 79] on h2 "⁠⁠⁠⁠⁠⁠⁠ 4) No Ride-Up. No Pinch. All-Day Comfort." at bounding box center [353, 88] width 116 height 18
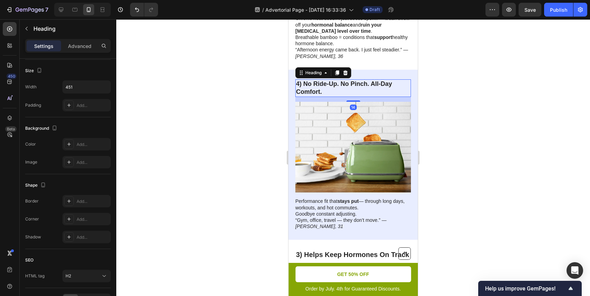
scroll to position [0, 0]
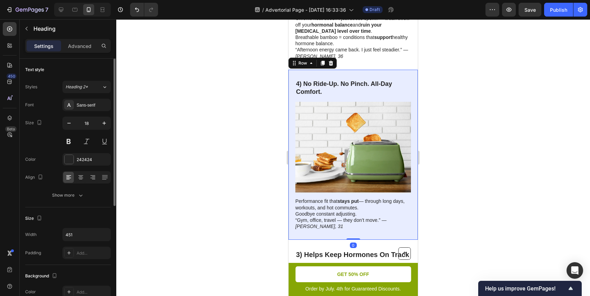
click at [403, 70] on div "Performance fit that stays put — through long days, workouts, and hot commutes.…" at bounding box center [352, 155] width 129 height 170
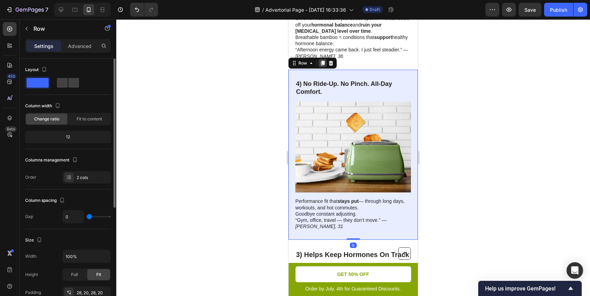
click at [320, 60] on icon at bounding box center [323, 63] width 6 height 6
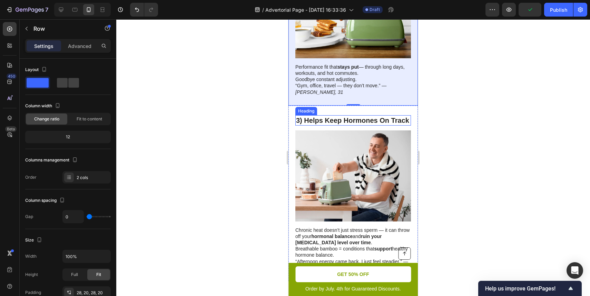
scroll to position [1222, 0]
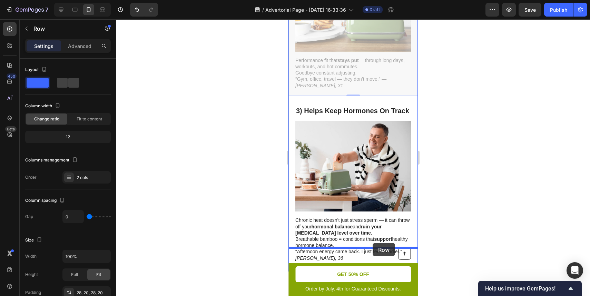
drag, startPoint x: 385, startPoint y: 67, endPoint x: 372, endPoint y: 242, distance: 175.6
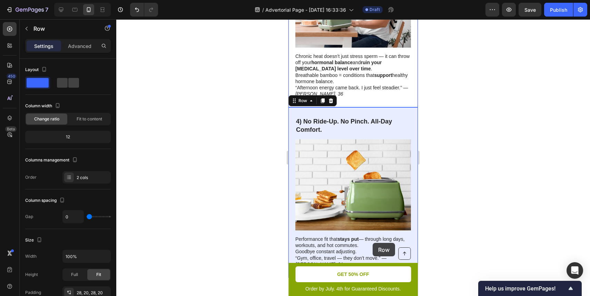
scroll to position [1058, 0]
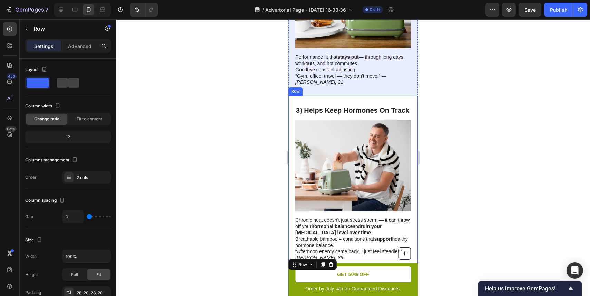
click at [391, 96] on div "3) Helps Keep Hormones On Track Heading Image Chronic heat doesn’t just stress …" at bounding box center [352, 184] width 129 height 176
click at [321, 86] on icon at bounding box center [323, 89] width 6 height 6
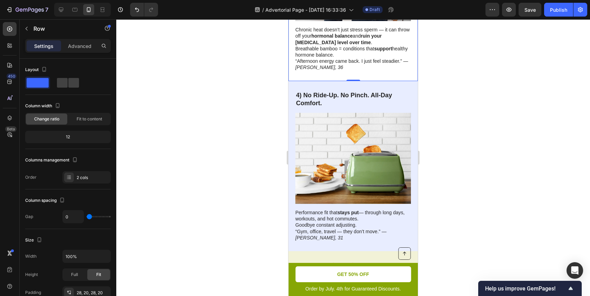
scroll to position [1436, 0]
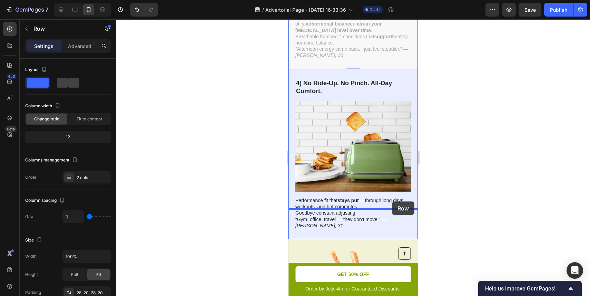
drag, startPoint x: 393, startPoint y: 40, endPoint x: 392, endPoint y: 203, distance: 162.8
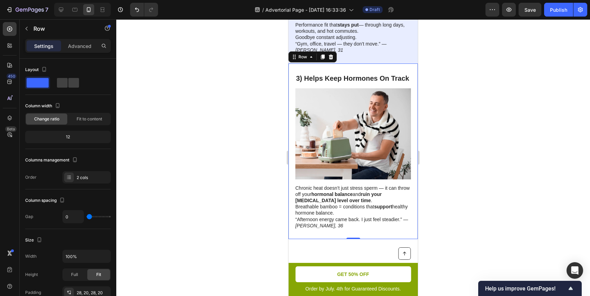
scroll to position [1261, 0]
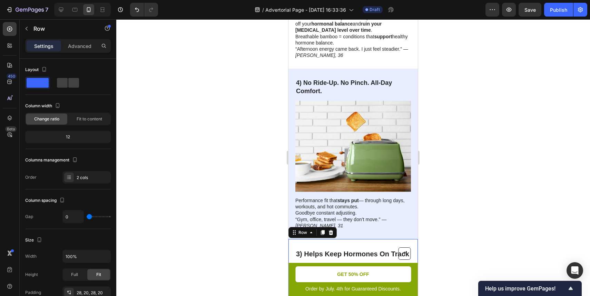
click at [216, 222] on div at bounding box center [353, 157] width 474 height 277
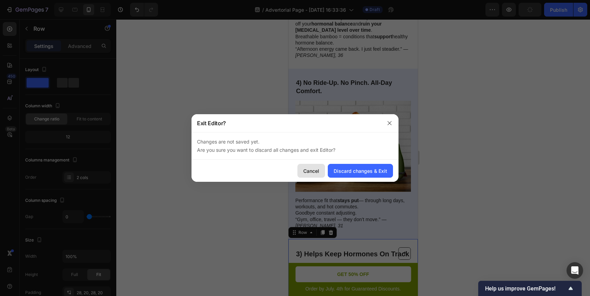
click at [319, 171] on button "Cancel" at bounding box center [311, 171] width 28 height 14
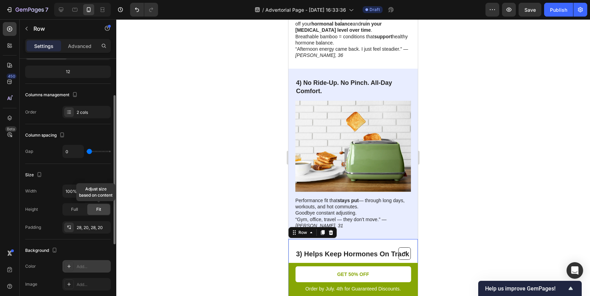
scroll to position [64, 0]
click at [457, 190] on div at bounding box center [353, 157] width 474 height 277
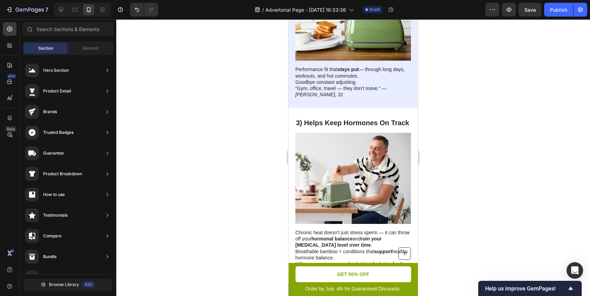
scroll to position [1053, 0]
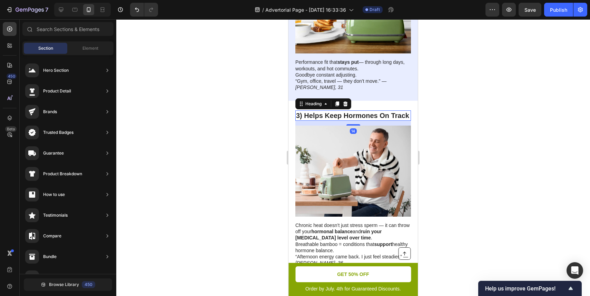
click at [358, 112] on strong "3) Helps Keep Hormones On Track" at bounding box center [352, 116] width 113 height 8
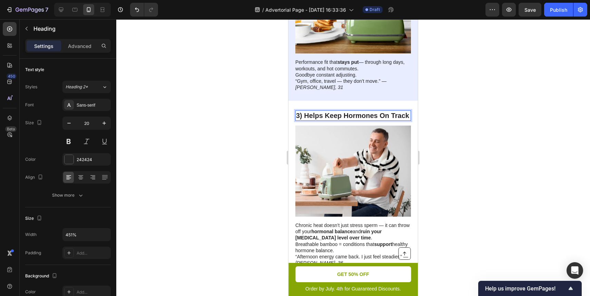
click at [358, 112] on strong "3) Helps Keep Hormones On Track" at bounding box center [352, 116] width 113 height 8
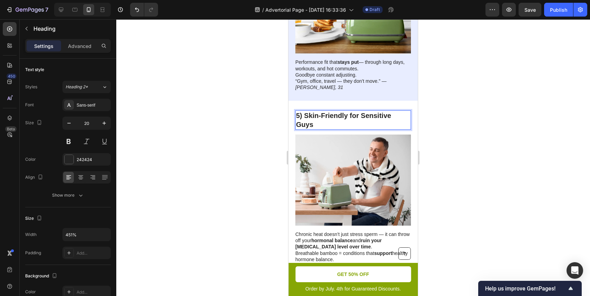
click at [459, 116] on div at bounding box center [353, 157] width 474 height 277
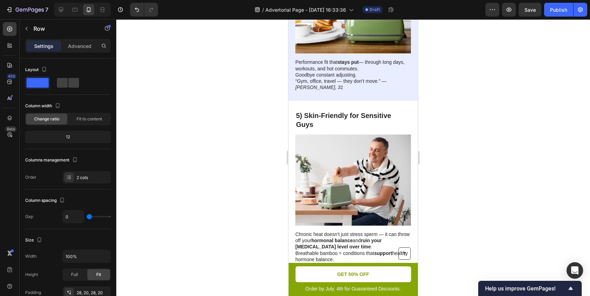
click at [405, 110] on div "⁠⁠⁠⁠⁠⁠⁠ 5) Skin-Friendly for Sensitive Guys Heading Image" at bounding box center [353, 170] width 116 height 120
click at [395, 111] on p "⁠⁠⁠⁠⁠⁠⁠ 5) Skin-Friendly for Sensitive Guys" at bounding box center [353, 120] width 114 height 18
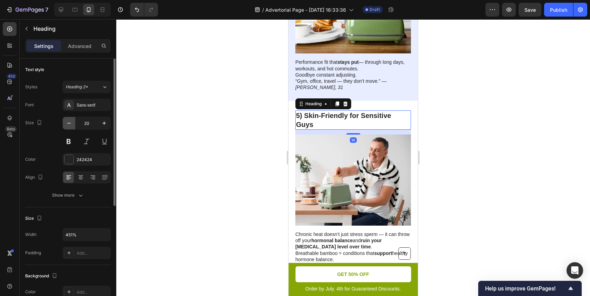
click at [67, 123] on icon "button" at bounding box center [68, 123] width 3 height 1
type input "19"
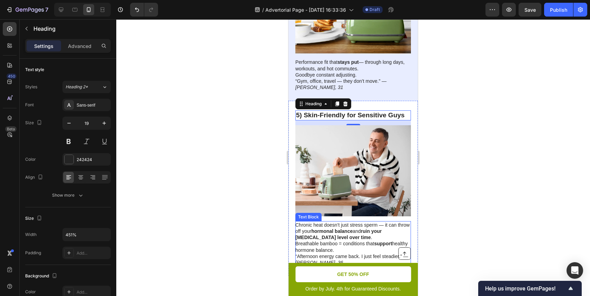
click at [368, 222] on p "Chronic heat doesn’t just stress sperm — it can throw off your hormonal balance…" at bounding box center [352, 237] width 115 height 31
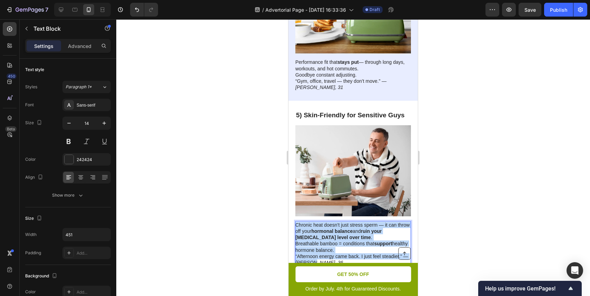
drag, startPoint x: 333, startPoint y: 238, endPoint x: 259, endPoint y: 180, distance: 94.3
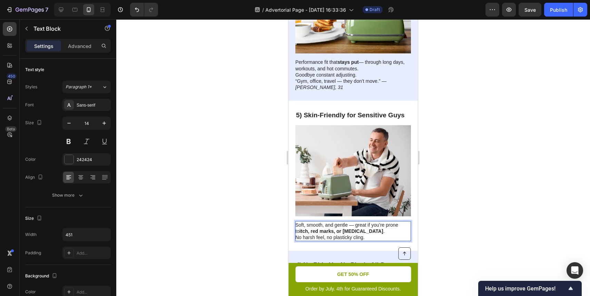
click at [493, 202] on div at bounding box center [353, 157] width 474 height 277
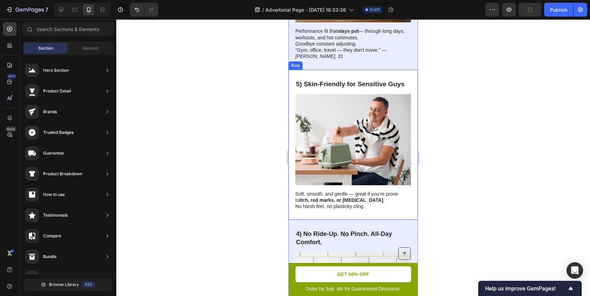
scroll to position [1134, 0]
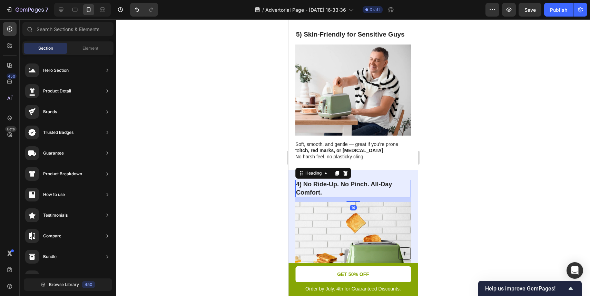
click at [352, 181] on strong "4) No Ride-Up. No Pinch. All-Day Comfort." at bounding box center [344, 188] width 96 height 15
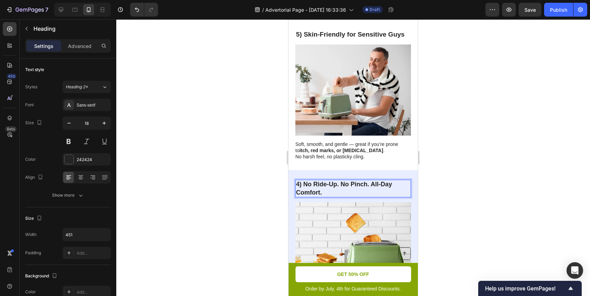
click at [352, 181] on strong "4) No Ride-Up. No Pinch. All-Day Comfort." at bounding box center [344, 188] width 96 height 15
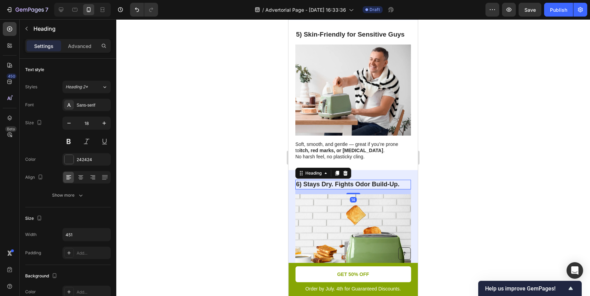
click at [449, 167] on div at bounding box center [353, 157] width 474 height 277
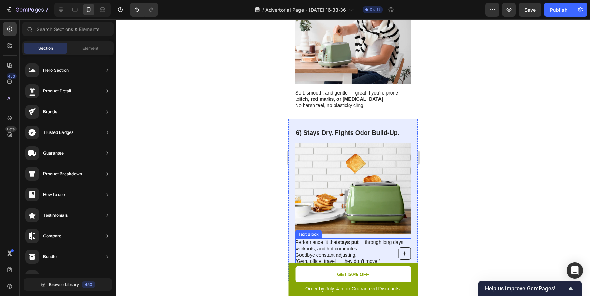
scroll to position [1187, 0]
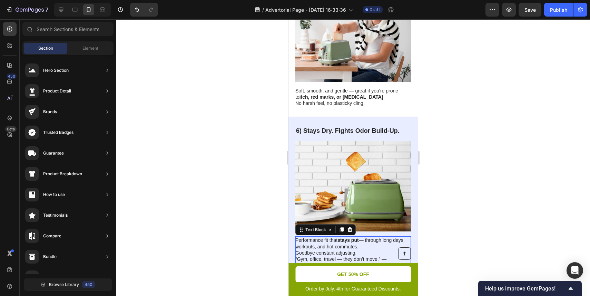
click at [349, 237] on p "Performance fit that stays put — through long days, workouts, and hot commutes.…" at bounding box center [352, 246] width 115 height 19
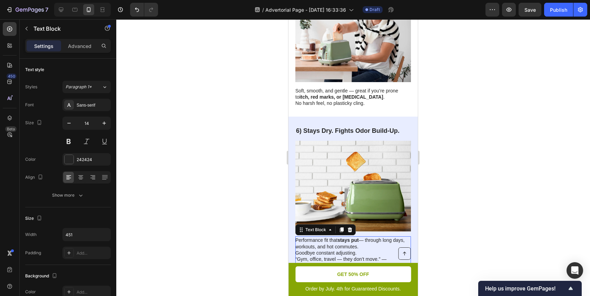
click at [349, 237] on p "Performance fit that stays put — through long days, workouts, and hot commutes.…" at bounding box center [352, 246] width 115 height 19
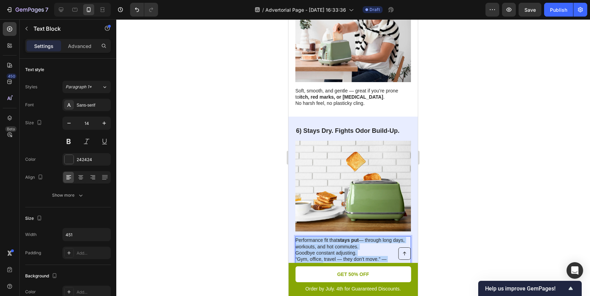
drag, startPoint x: 409, startPoint y: 235, endPoint x: 263, endPoint y: 202, distance: 149.2
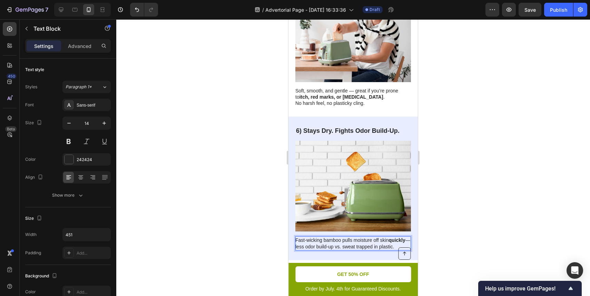
click at [470, 205] on div at bounding box center [353, 157] width 474 height 277
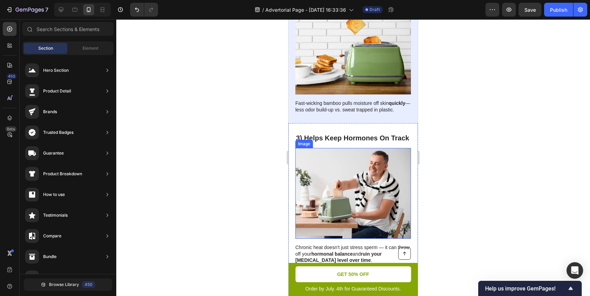
scroll to position [1361, 0]
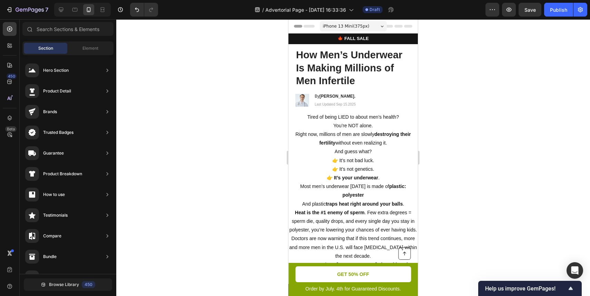
scroll to position [1361, 0]
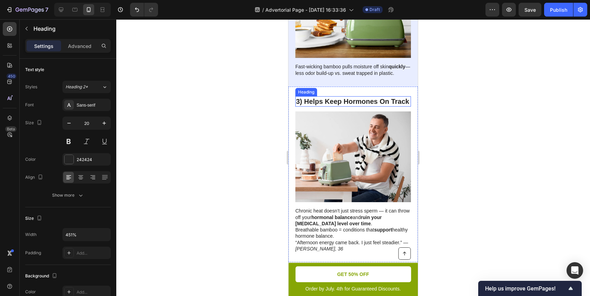
click at [359, 98] on strong "3) Helps Keep Hormones On Track" at bounding box center [352, 102] width 113 height 8
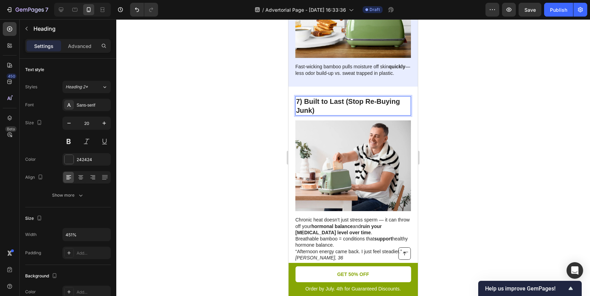
click at [452, 103] on div at bounding box center [353, 157] width 474 height 277
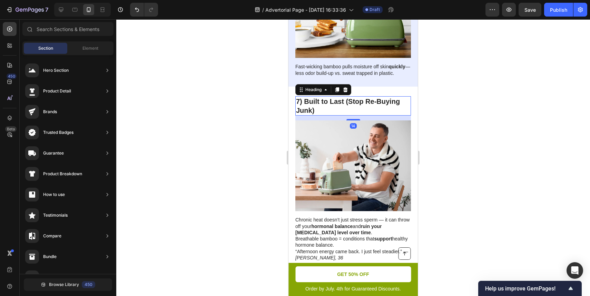
click at [380, 98] on strong "7) Built to Last (Stop Re-Buying Junk)" at bounding box center [348, 106] width 104 height 17
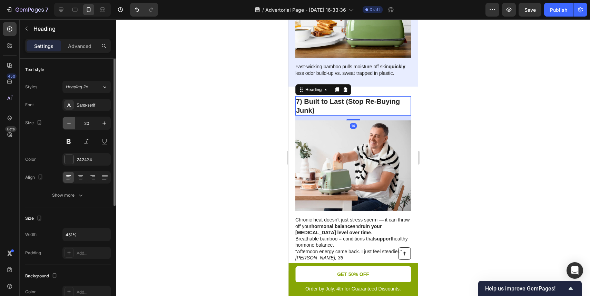
click at [67, 119] on button "button" at bounding box center [69, 123] width 12 height 12
type input "18"
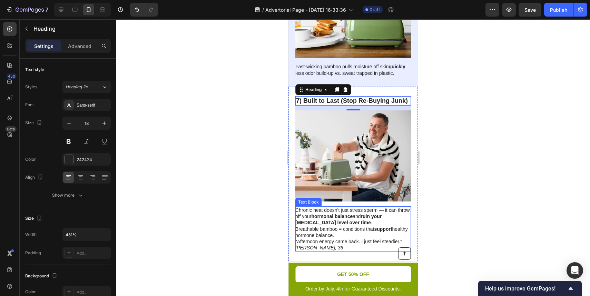
click at [349, 207] on p "Chronic heat doesn’t just stress sperm — it can throw off your hormonal balance…" at bounding box center [352, 222] width 115 height 31
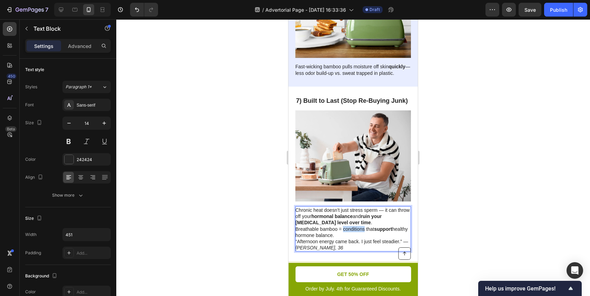
click at [349, 207] on p "Chronic heat doesn’t just stress sperm — it can throw off your hormonal balance…" at bounding box center [352, 222] width 115 height 31
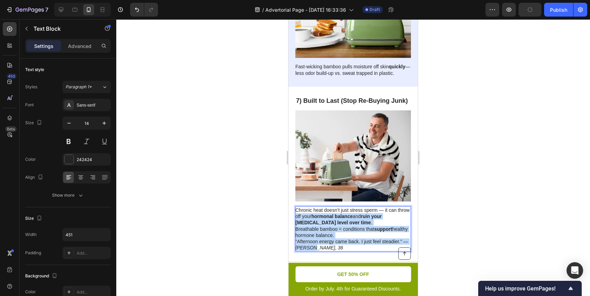
drag, startPoint x: 337, startPoint y: 223, endPoint x: 282, endPoint y: 191, distance: 63.2
click at [288, 191] on html "iPhone 13 Mini ( 375 px) iPhone 13 Mini iPhone 13 Pro iPhone 11 Pro Max iPhone …" at bounding box center [352, 226] width 129 height 3135
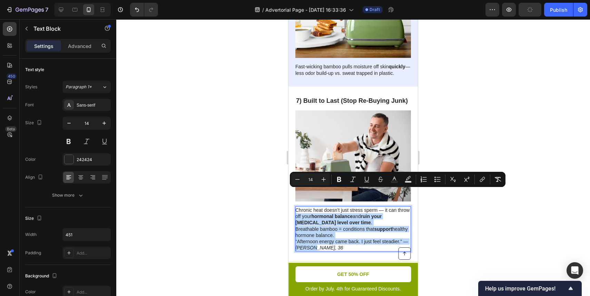
drag, startPoint x: 319, startPoint y: 211, endPoint x: 320, endPoint y: 216, distance: 4.9
click at [319, 211] on p "Chronic heat doesn’t just stress sperm — it can throw off your hormonal balance…" at bounding box center [352, 222] width 115 height 31
click at [320, 238] on p "“Afternoon energy came back. I just feel steadier.” — [PERSON_NAME], 36" at bounding box center [352, 244] width 115 height 12
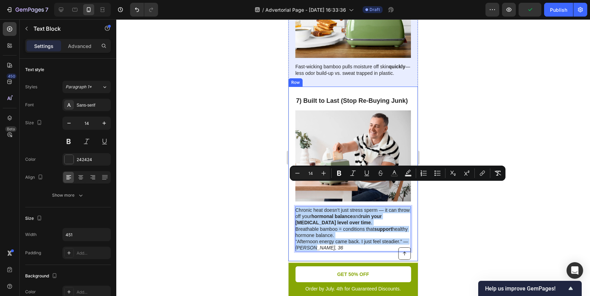
drag, startPoint x: 323, startPoint y: 222, endPoint x: 288, endPoint y: 184, distance: 51.3
click at [288, 184] on div "⁠⁠⁠⁠⁠⁠⁠ 7) Built to Last (Stop Re-Buying Junk) Heading Image Chronic heat doesn…" at bounding box center [352, 174] width 129 height 175
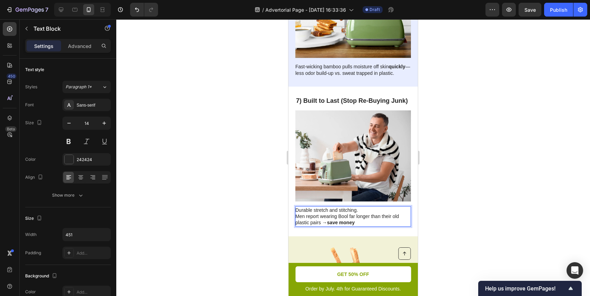
click at [461, 200] on div at bounding box center [353, 157] width 474 height 277
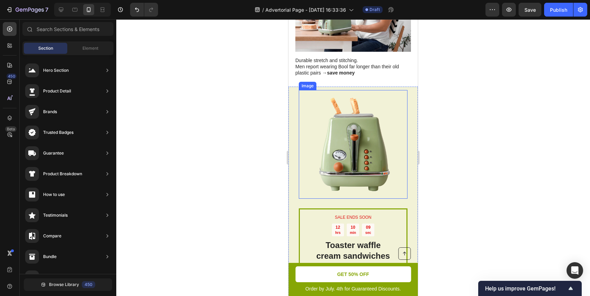
scroll to position [1556, 0]
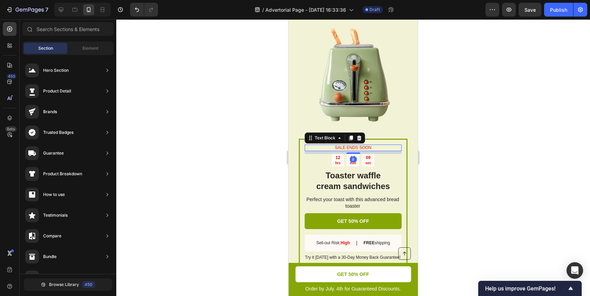
click at [352, 145] on div "SALE ENDS SOON" at bounding box center [353, 148] width 97 height 7
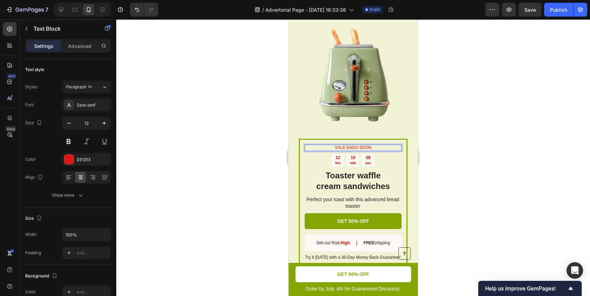
click at [352, 146] on p "SALE ENDS SOON" at bounding box center [353, 148] width 96 height 6
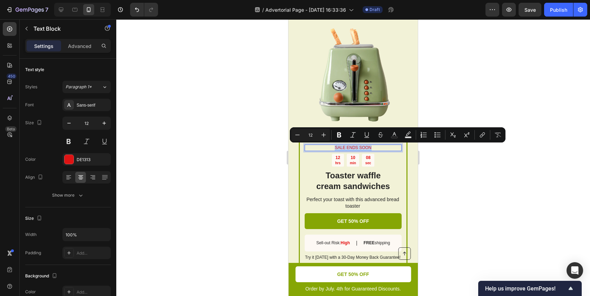
click at [352, 146] on p "SALE ENDS SOON" at bounding box center [353, 148] width 96 height 6
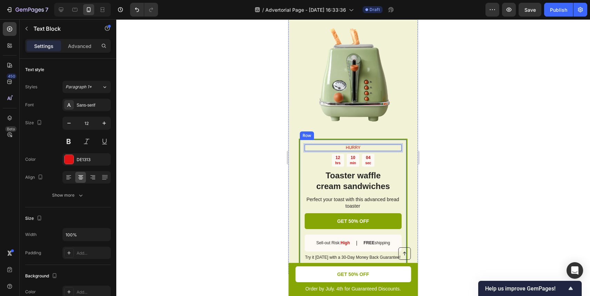
click at [358, 150] on p "HURRY" at bounding box center [353, 148] width 96 height 6
click at [355, 149] on p "HURRY" at bounding box center [353, 148] width 96 height 6
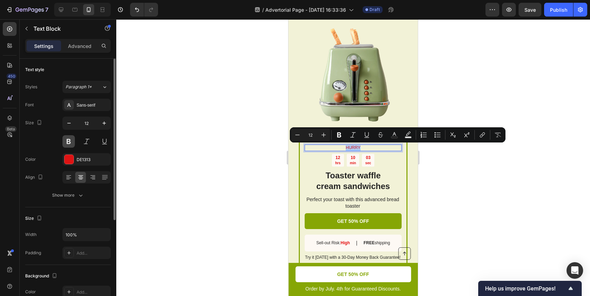
click at [68, 140] on button at bounding box center [68, 141] width 12 height 12
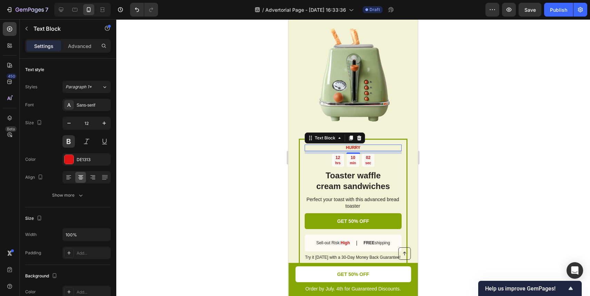
click at [362, 147] on p "HURRY" at bounding box center [353, 148] width 96 height 6
click at [470, 122] on div at bounding box center [353, 157] width 474 height 277
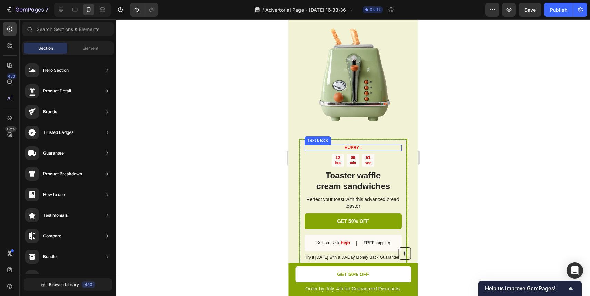
click at [364, 146] on p "HURRY :" at bounding box center [353, 148] width 96 height 6
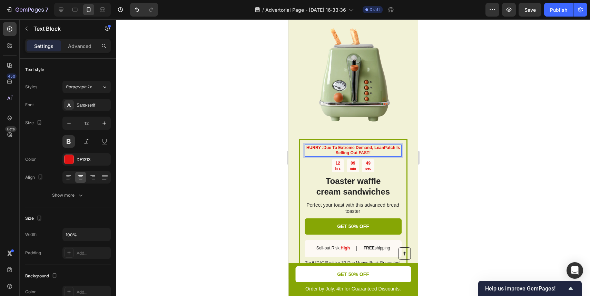
click at [381, 147] on strong "Due To Extreme Demand, LeanPatch Is Selling Out FAST!" at bounding box center [361, 150] width 77 height 10
click at [328, 146] on strong "Due To Extreme Demand, B Is Selling Out FAST!" at bounding box center [361, 150] width 73 height 10
drag, startPoint x: 328, startPoint y: 146, endPoint x: 364, endPoint y: 152, distance: 36.7
click at [364, 152] on p "HURRY : Due To Extreme Demand, B Is Selling Out FAST!" at bounding box center [353, 150] width 96 height 11
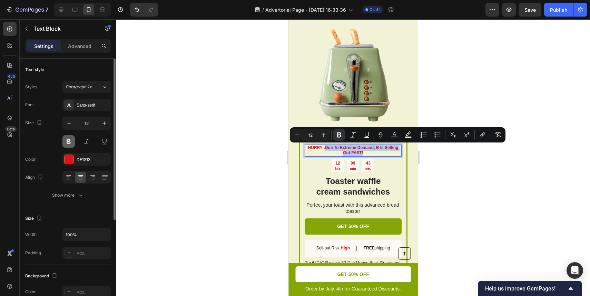
click at [69, 142] on button at bounding box center [68, 141] width 12 height 12
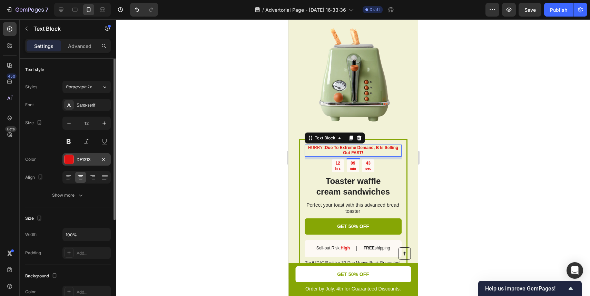
click at [82, 161] on div "DE1313" at bounding box center [87, 160] width 20 height 6
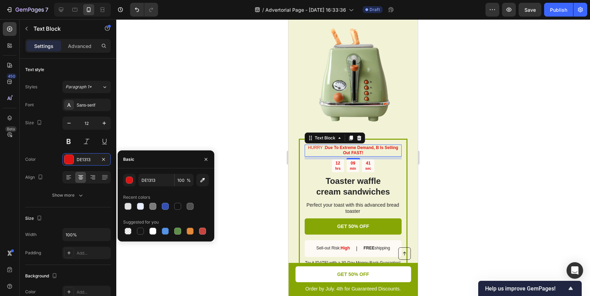
click at [183, 207] on div at bounding box center [166, 206] width 86 height 10
click at [181, 207] on div at bounding box center [177, 206] width 8 height 8
type input "121212"
drag, startPoint x: 457, startPoint y: 114, endPoint x: 452, endPoint y: 114, distance: 5.5
click at [457, 114] on div at bounding box center [353, 157] width 474 height 277
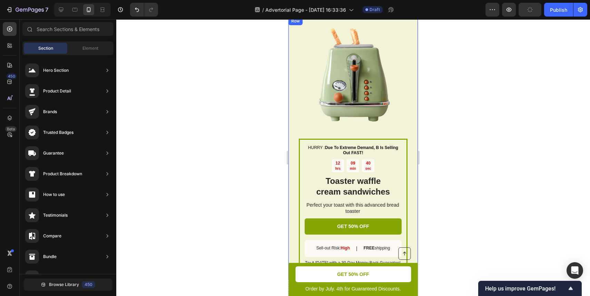
click at [388, 103] on img at bounding box center [353, 74] width 109 height 109
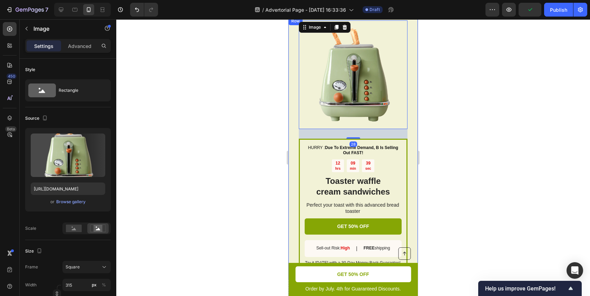
click at [410, 75] on div "HURRY : Due To Extreme Demand, B Is Selling Out FAST! Text Block 12 hrs 09 min …" at bounding box center [352, 148] width 129 height 262
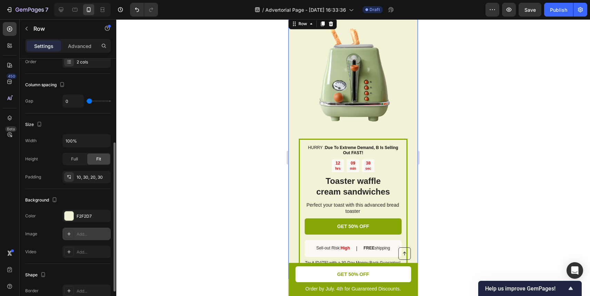
scroll to position [126, 0]
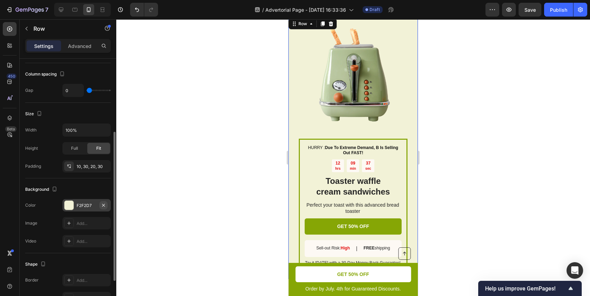
click at [103, 205] on icon "button" at bounding box center [104, 205] width 6 height 6
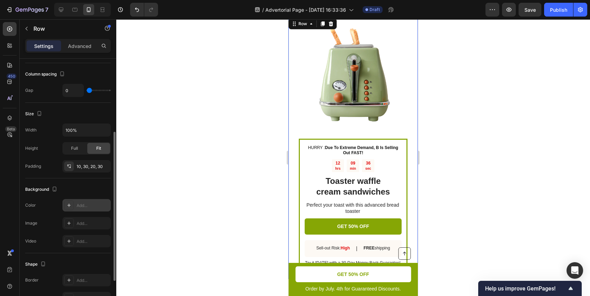
click at [226, 188] on div at bounding box center [353, 157] width 474 height 277
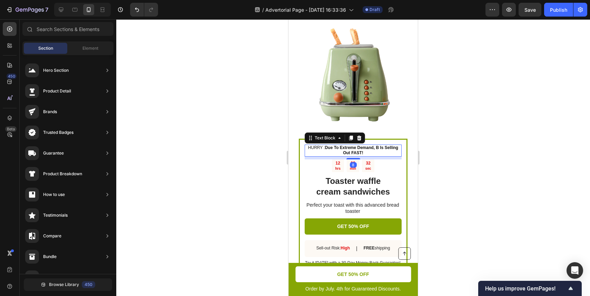
click at [332, 149] on strong "Due To Extreme Demand, B Is Selling Out FAST!" at bounding box center [361, 150] width 73 height 10
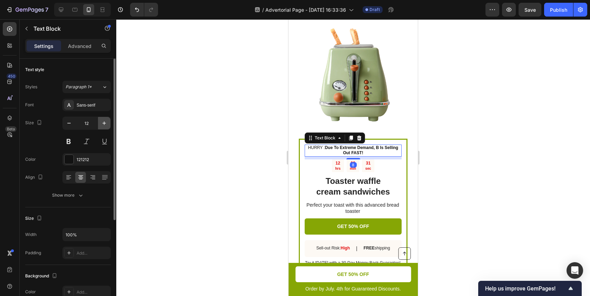
click at [101, 118] on button "button" at bounding box center [104, 123] width 12 height 12
type input "14"
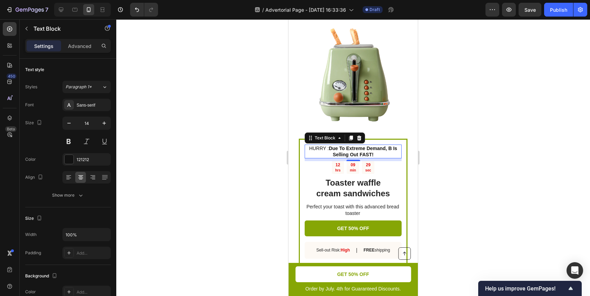
click at [443, 192] on div at bounding box center [353, 157] width 474 height 277
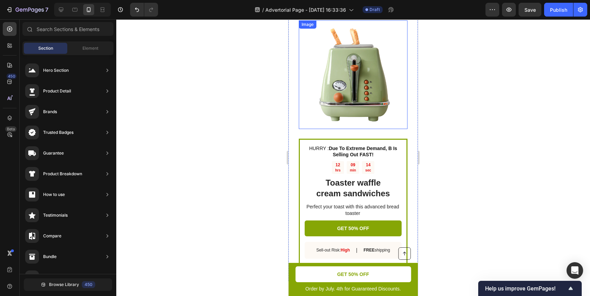
click at [349, 84] on img at bounding box center [353, 74] width 109 height 109
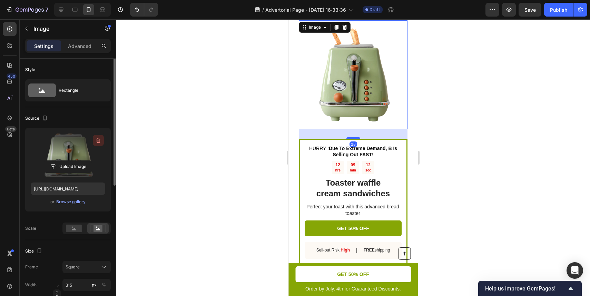
click at [98, 142] on icon "button" at bounding box center [98, 140] width 4 height 5
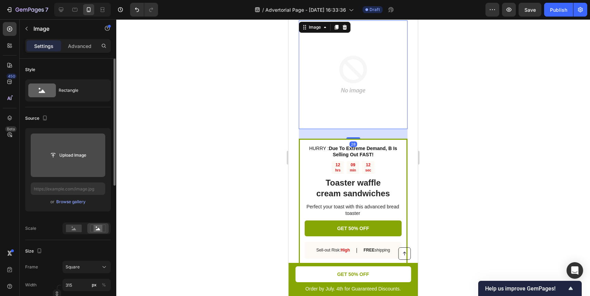
click at [77, 147] on input "file" at bounding box center [68, 154] width 74 height 43
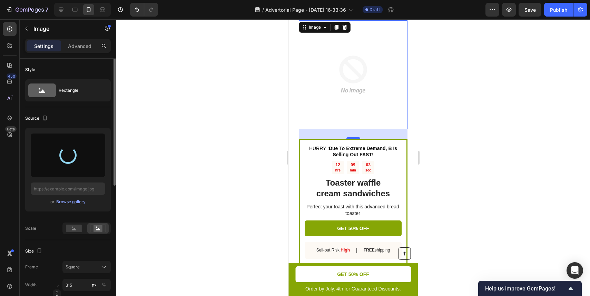
type input "[URL][DOMAIN_NAME]"
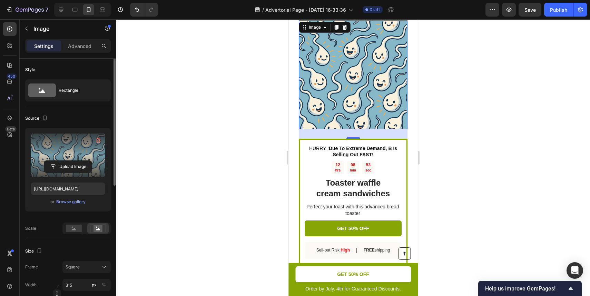
click at [473, 107] on div at bounding box center [353, 157] width 474 height 277
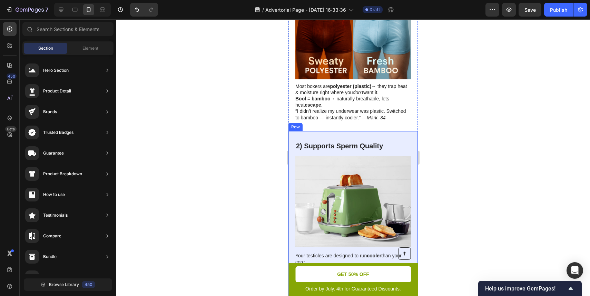
scroll to position [535, 0]
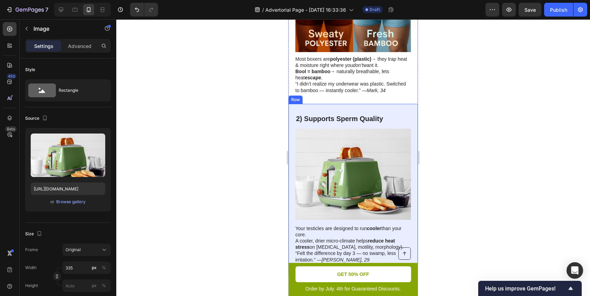
click at [363, 173] on img at bounding box center [353, 174] width 116 height 91
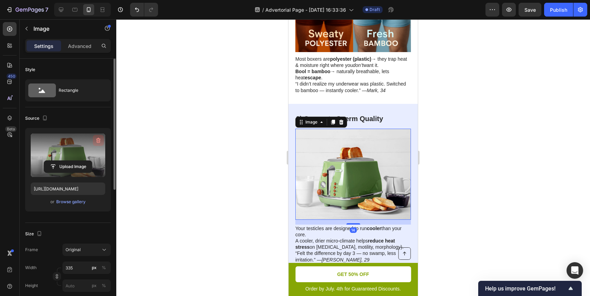
click at [99, 138] on icon "button" at bounding box center [98, 140] width 4 height 5
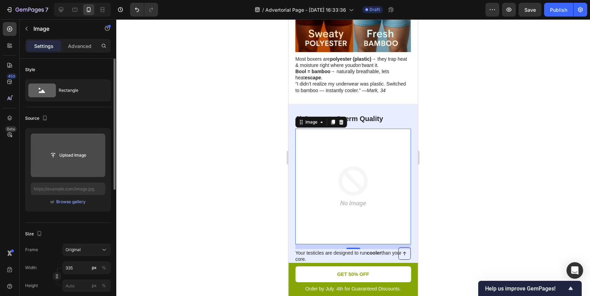
click at [75, 152] on input "file" at bounding box center [68, 155] width 48 height 12
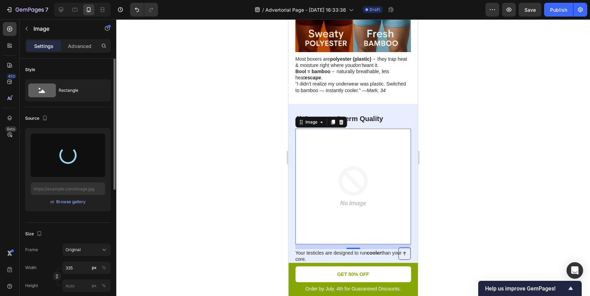
type input "[URL][DOMAIN_NAME]"
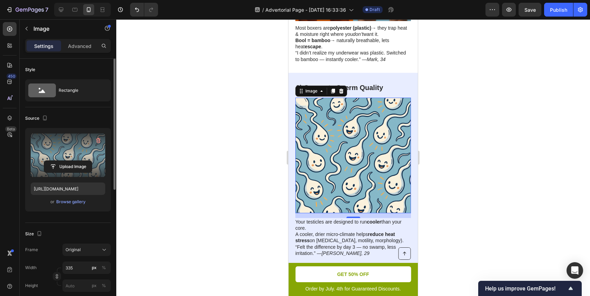
scroll to position [572, 0]
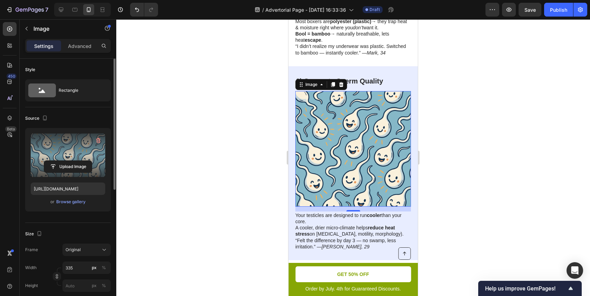
click at [446, 181] on div at bounding box center [353, 157] width 474 height 277
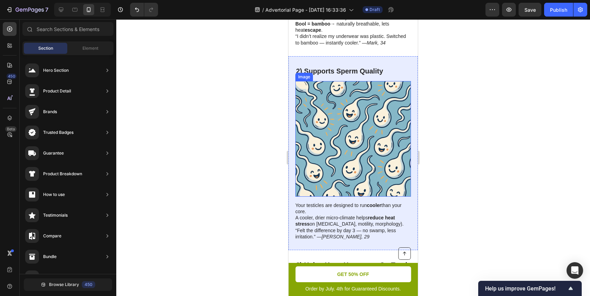
scroll to position [584, 0]
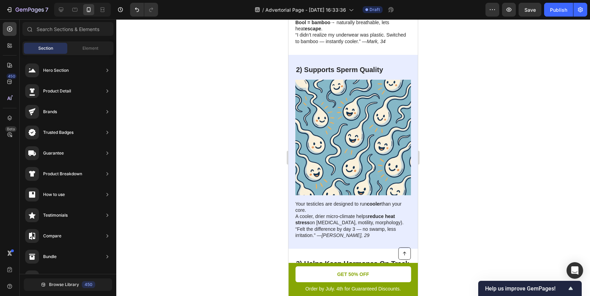
click at [454, 172] on div at bounding box center [353, 157] width 474 height 277
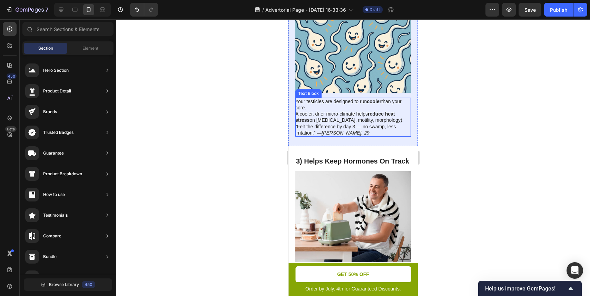
scroll to position [730, 0]
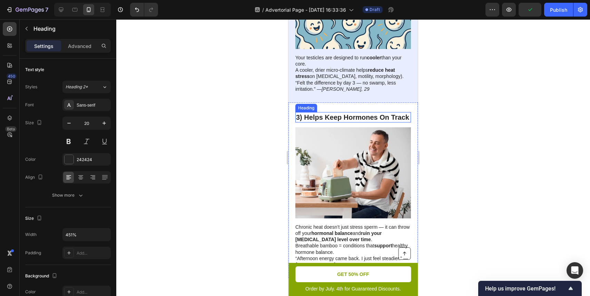
click at [361, 113] on strong "3) Helps Keep Hormones On Track" at bounding box center [352, 117] width 113 height 8
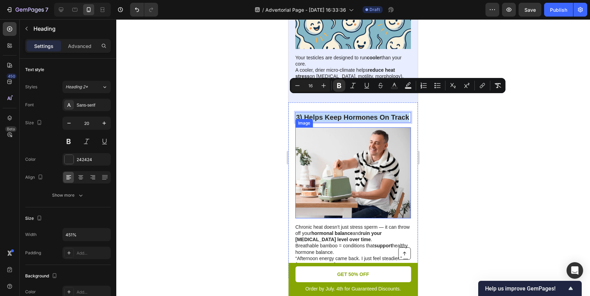
click at [328, 147] on img at bounding box center [353, 172] width 116 height 91
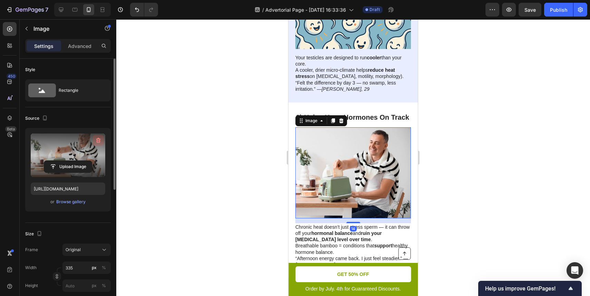
click at [98, 142] on icon "button" at bounding box center [98, 140] width 7 height 7
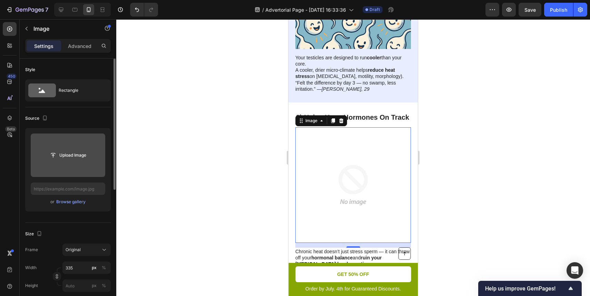
click at [77, 154] on input "file" at bounding box center [68, 155] width 48 height 12
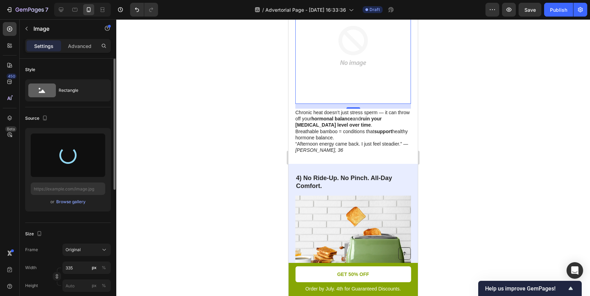
scroll to position [881, 0]
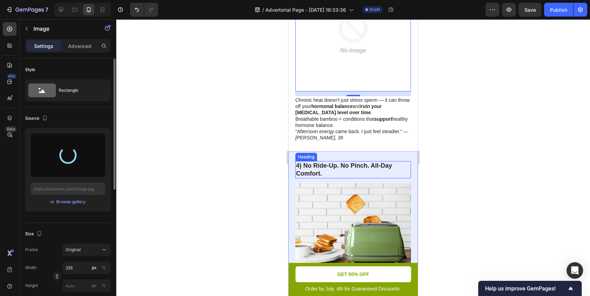
click at [320, 162] on strong "4) No Ride-Up. No Pinch. All-Day Comfort." at bounding box center [344, 169] width 96 height 15
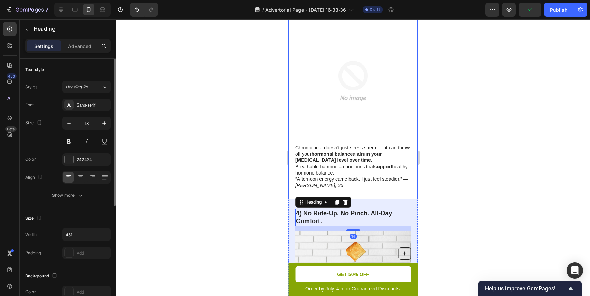
scroll to position [793, 0]
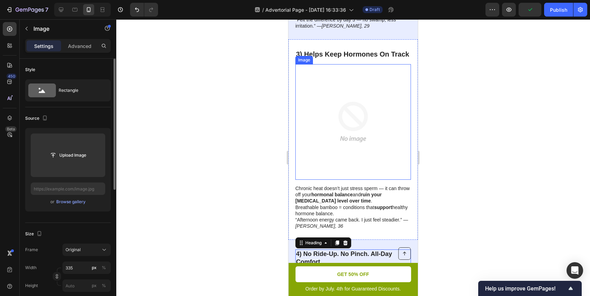
click at [352, 113] on img at bounding box center [353, 122] width 116 height 116
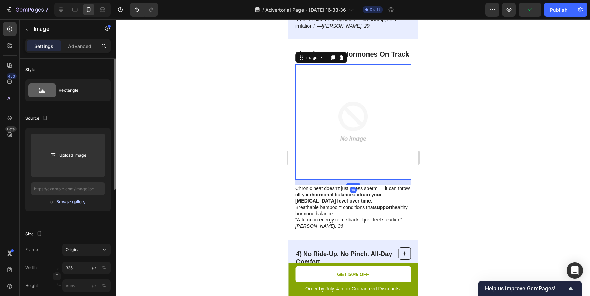
click at [64, 203] on div "Browse gallery" at bounding box center [70, 202] width 29 height 6
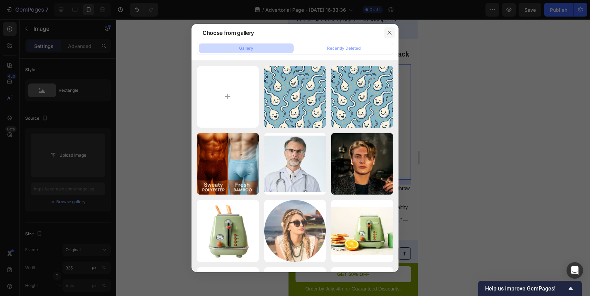
click at [384, 31] on button "button" at bounding box center [389, 32] width 11 height 11
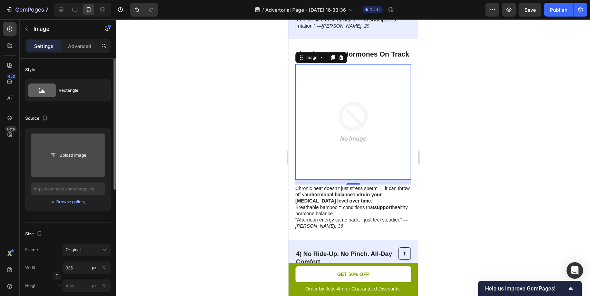
click at [82, 156] on input "file" at bounding box center [68, 155] width 48 height 12
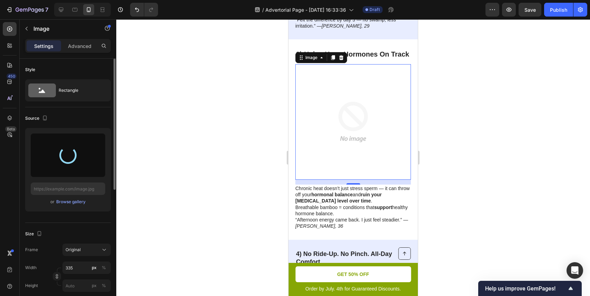
type input "[URL][DOMAIN_NAME]"
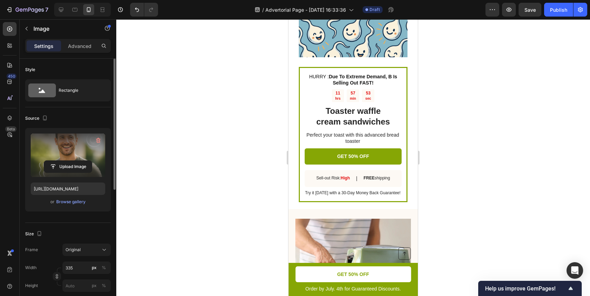
scroll to position [1654, 0]
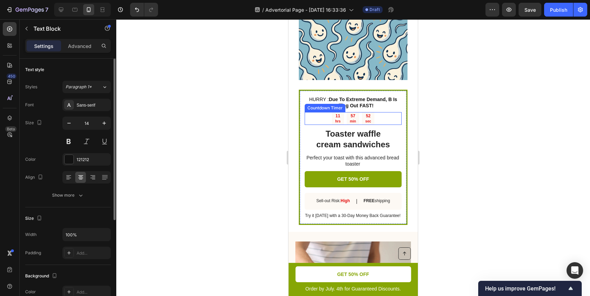
click at [334, 103] on strong "Due To Extreme Demand, B Is Selling Out FAST!" at bounding box center [363, 103] width 68 height 12
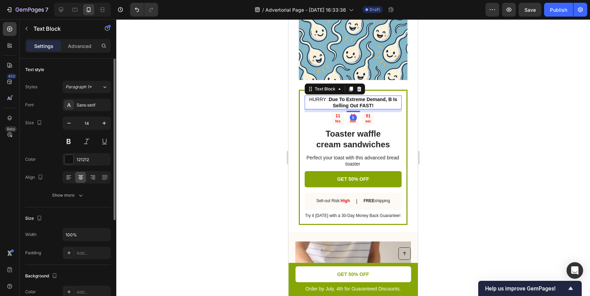
click at [337, 102] on p "HURRY : Due To Extreme Demand, B Is Selling Out FAST!" at bounding box center [353, 102] width 96 height 12
click at [365, 101] on strong "Due To Extreme Demand, B Is Selling Out FAST!" at bounding box center [363, 103] width 68 height 12
copy p "HURRY : Due To Extreme Demand, B Is Selling Out FAST!"
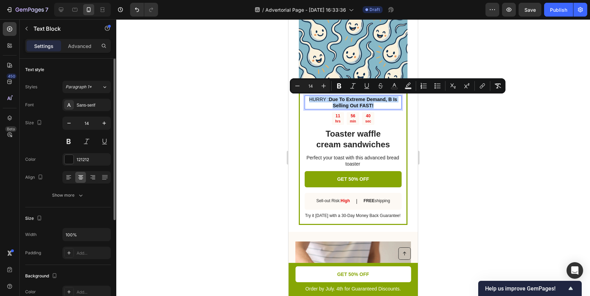
click at [320, 98] on p "HURRY : Due To Extreme Demand, B Is Selling Out FAST!" at bounding box center [353, 102] width 96 height 12
click at [327, 87] on icon "Editor contextual toolbar" at bounding box center [323, 85] width 7 height 7
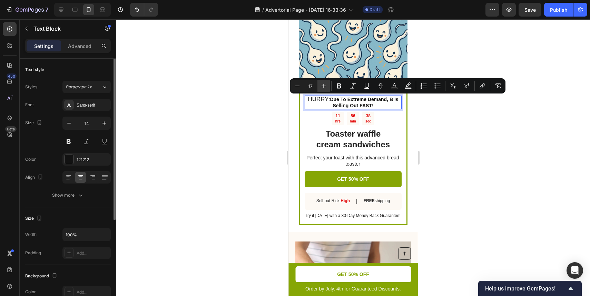
click at [327, 87] on icon "Editor contextual toolbar" at bounding box center [323, 85] width 7 height 7
type input "18"
click at [393, 88] on rect "Editor contextual toolbar" at bounding box center [394, 89] width 7 height 2
type input "121212"
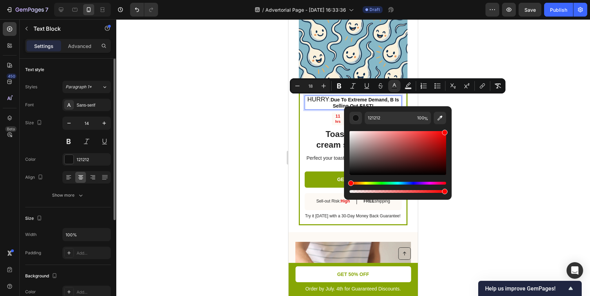
drag, startPoint x: 393, startPoint y: 147, endPoint x: 487, endPoint y: 126, distance: 96.2
click at [487, 0] on body "7 / Advertorial Page - [DATE] 16:33:36 Draft Preview Save Publish 450 Beta Sect…" at bounding box center [295, 0] width 590 height 0
type input "FF0000"
click at [495, 111] on div at bounding box center [353, 157] width 474 height 277
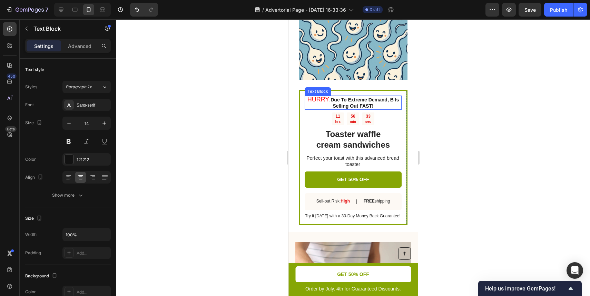
click at [323, 99] on span "HURRY" at bounding box center [318, 99] width 22 height 7
click at [316, 99] on span "HURRY" at bounding box center [318, 99] width 22 height 7
drag, startPoint x: 316, startPoint y: 99, endPoint x: 322, endPoint y: 99, distance: 5.5
click at [322, 99] on span "HURRY" at bounding box center [318, 99] width 22 height 7
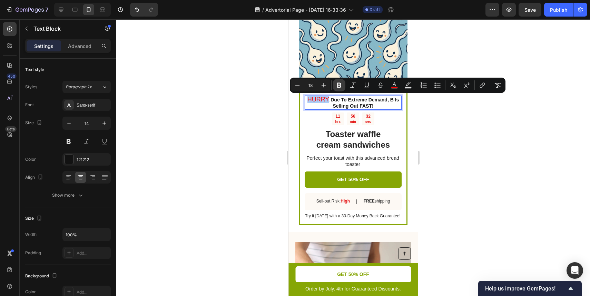
click at [340, 85] on icon "Editor contextual toolbar" at bounding box center [339, 85] width 4 height 5
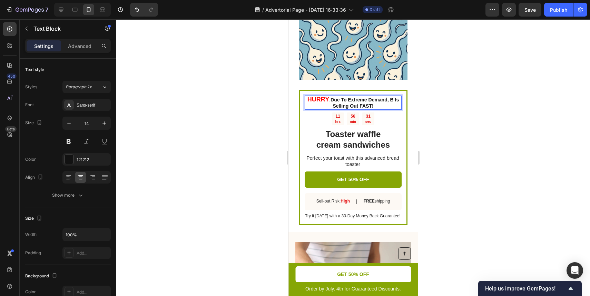
click at [338, 99] on strong "Due To Extreme Demand, B Is Selling Out FAST!" at bounding box center [364, 103] width 68 height 12
click at [332, 99] on strong "Due To Extreme Demand, B Is Selling Out FAST!" at bounding box center [364, 103] width 68 height 12
drag, startPoint x: 332, startPoint y: 99, endPoint x: 378, endPoint y: 106, distance: 46.4
click at [378, 106] on p "HURRY : Due To Extreme Demand, B Is Selling Out FAST!" at bounding box center [353, 102] width 96 height 13
click at [427, 110] on div at bounding box center [353, 157] width 474 height 277
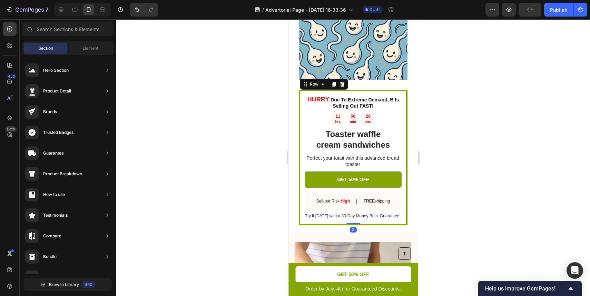
click at [366, 110] on div "HURRY : Due To Extreme Demand, B Is Selling Out FAST! Text Block 11 hrs 56 min …" at bounding box center [353, 158] width 97 height 124
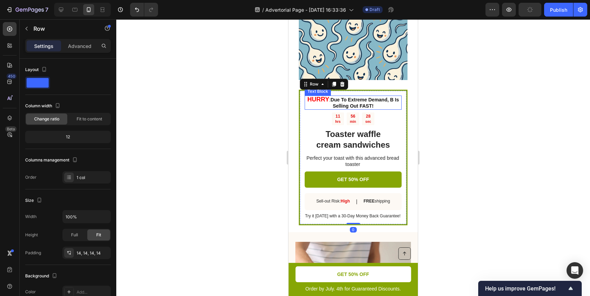
click at [349, 100] on strong "Due To Extreme Demand, B Is Selling Out FAST!" at bounding box center [364, 103] width 68 height 12
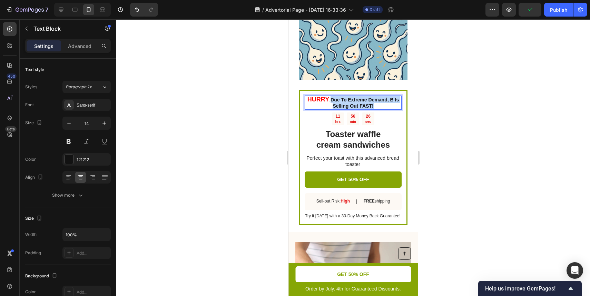
drag, startPoint x: 334, startPoint y: 100, endPoint x: 374, endPoint y: 104, distance: 40.2
click at [374, 104] on p "HURRY : Due To Extreme Demand, B Is Selling Out FAST!" at bounding box center [353, 102] width 96 height 13
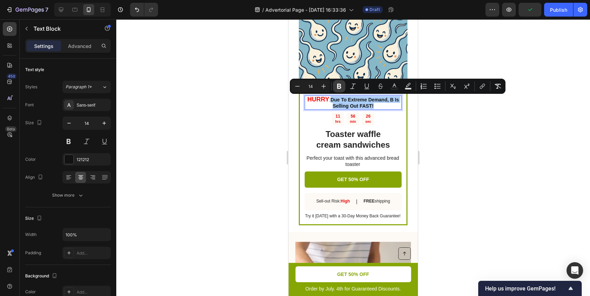
click at [339, 85] on icon "Editor contextual toolbar" at bounding box center [339, 86] width 7 height 7
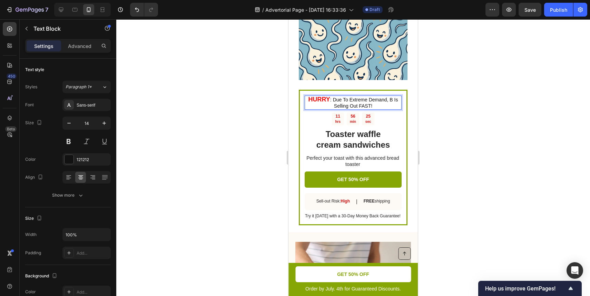
click at [337, 96] on p "HURRY : Due To Extreme Demand, B Is Selling Out FAST!" at bounding box center [353, 102] width 96 height 13
click at [336, 99] on p "HURRY : Due To Extreme Demand, B Is Selling Out FAST!" at bounding box center [353, 102] width 96 height 13
click at [334, 99] on p "HURRY : Due To Extreme Demand, B Is Selling Out FAST!" at bounding box center [353, 102] width 96 height 13
click at [332, 99] on p "HURRY Due To Extreme Demand, B Is Selling Out FAST!" at bounding box center [353, 102] width 96 height 13
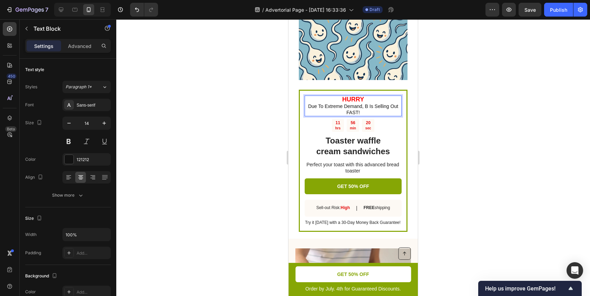
click at [380, 110] on p "⁠⁠⁠⁠⁠⁠⁠ Due To Extreme Demand, B Is Selling Out FAST!" at bounding box center [353, 109] width 96 height 13
click at [367, 104] on p "Due To Extreme Demand, B Is Selling Out FAST!" at bounding box center [353, 109] width 96 height 12
type input "14"
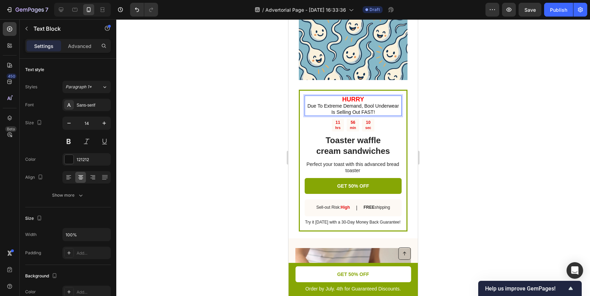
click at [455, 120] on div at bounding box center [353, 157] width 474 height 277
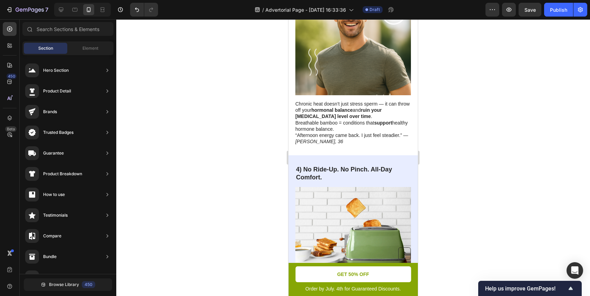
scroll to position [863, 0]
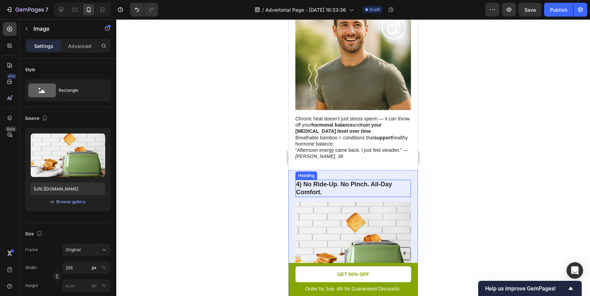
click at [347, 217] on img at bounding box center [353, 247] width 116 height 91
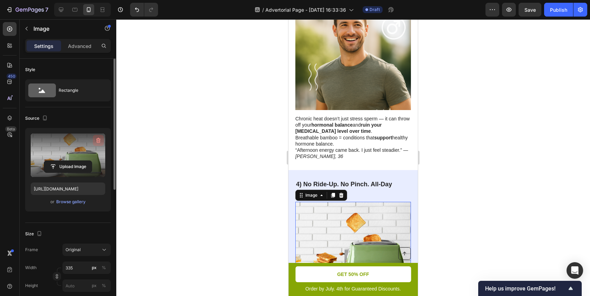
click at [95, 142] on icon "button" at bounding box center [98, 140] width 7 height 7
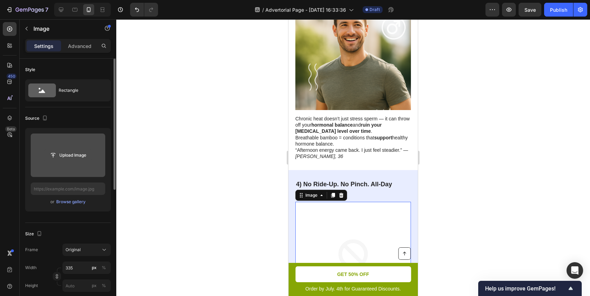
click at [77, 158] on input "file" at bounding box center [68, 155] width 48 height 12
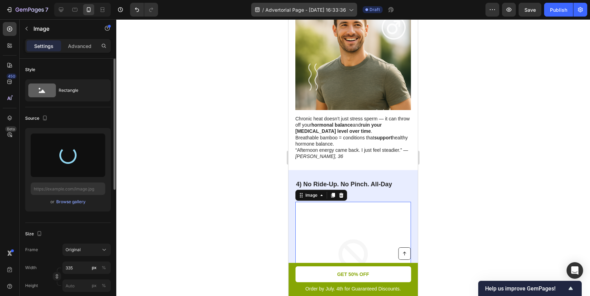
type input "[URL][DOMAIN_NAME]"
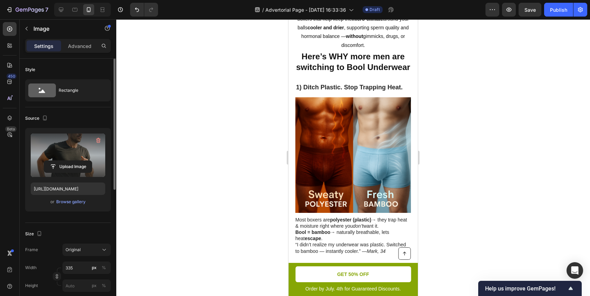
scroll to position [378, 0]
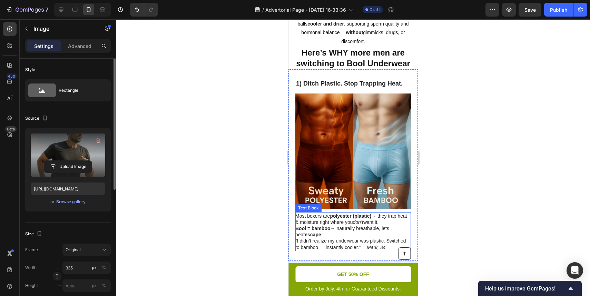
click at [391, 213] on p "Most boxers are polyester (plastic) → they trap heat & moisture right where you…" at bounding box center [352, 225] width 115 height 25
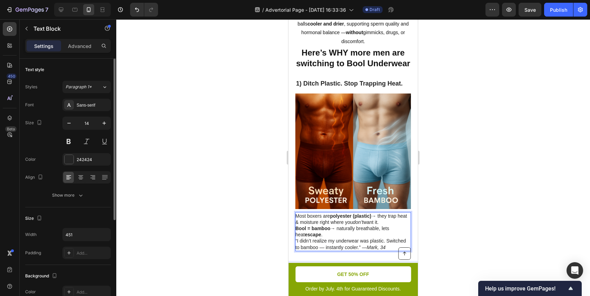
click at [386, 213] on p "Most boxers are polyester (plastic) → they trap heat & moisture right where you…" at bounding box center [352, 225] width 115 height 25
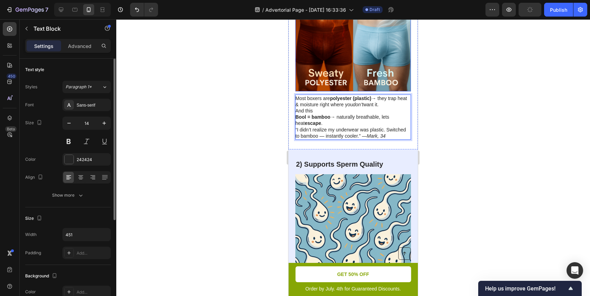
scroll to position [491, 0]
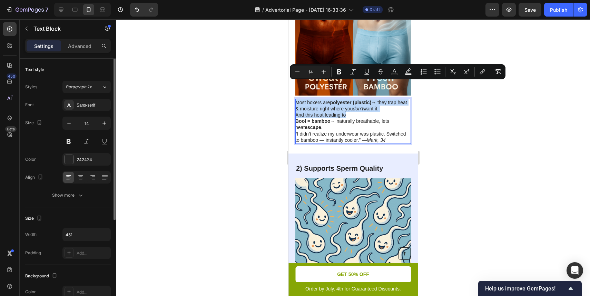
drag, startPoint x: 353, startPoint y: 97, endPoint x: 296, endPoint y: 86, distance: 58.6
click at [296, 99] on div "Most boxers are polyester (plastic) → they trap heat & moisture right where you…" at bounding box center [353, 121] width 116 height 45
copy div "Most boxers are polyester (plastic) → they trap heat & moisture right where you…"
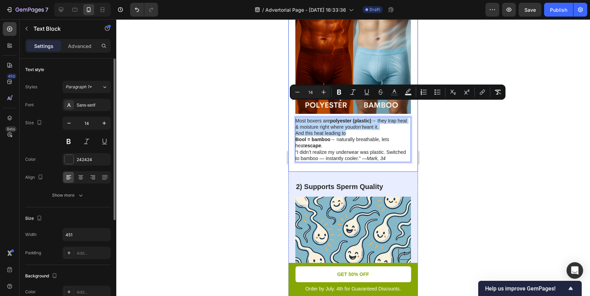
scroll to position [471, 0]
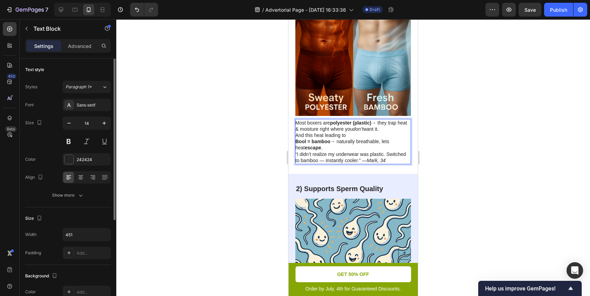
click at [362, 132] on p "And this heat leading to Bool = bamboo → naturally breathable, lets heat escape…" at bounding box center [352, 141] width 115 height 19
click at [338, 132] on p "And this heat leading to Bool = bamboo → naturally breathable, lets heat escape…" at bounding box center [352, 141] width 115 height 19
click at [337, 120] on p "Most boxers are polyester (plastic) → they trap heat & moisture right where you…" at bounding box center [352, 126] width 115 height 12
drag, startPoint x: 337, startPoint y: 111, endPoint x: 355, endPoint y: 116, distance: 18.9
click at [355, 119] on div "Most boxers are polyester (plastic) → they trap heat & moisture right where you…" at bounding box center [353, 141] width 116 height 45
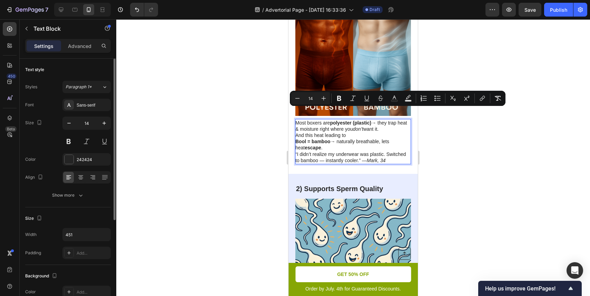
click at [383, 120] on p "Most boxers are polyester (plastic) → they trap heat & moisture right where you…" at bounding box center [352, 126] width 115 height 12
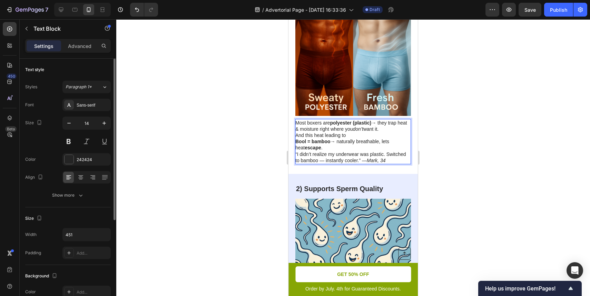
click at [383, 120] on p "Most boxers are polyester (plastic) → they trap heat & moisture right where you…" at bounding box center [352, 126] width 115 height 12
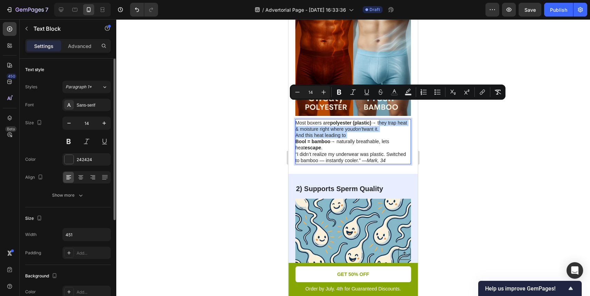
drag, startPoint x: 383, startPoint y: 105, endPoint x: 388, endPoint y: 116, distance: 12.0
click at [388, 119] on div "Most boxers are polyester (plastic) → they trap heat & moisture right where you…" at bounding box center [353, 141] width 116 height 45
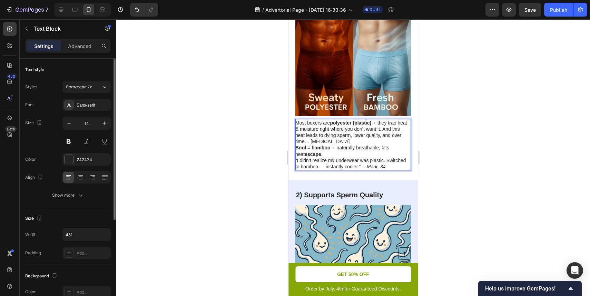
click at [424, 126] on div at bounding box center [353, 157] width 474 height 277
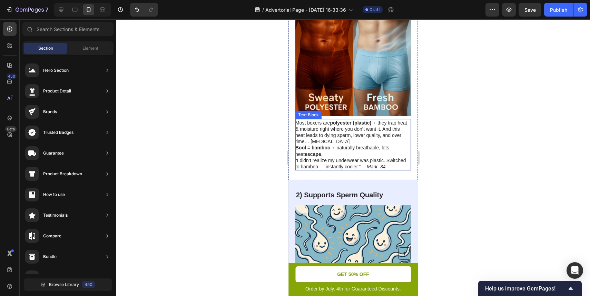
click at [347, 145] on p "Bool = bamboo → naturally breathable, lets heat escape ." at bounding box center [352, 151] width 115 height 12
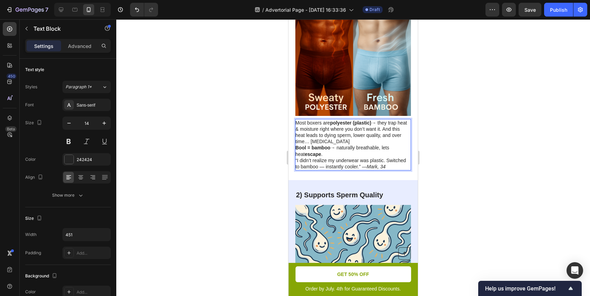
click at [308, 145] on strong "Bool = bamboo" at bounding box center [312, 148] width 35 height 6
click at [429, 141] on div at bounding box center [353, 157] width 474 height 277
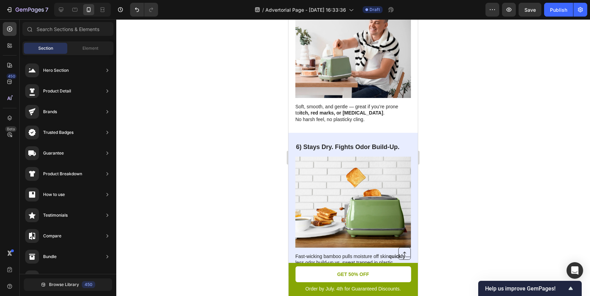
scroll to position [1193, 0]
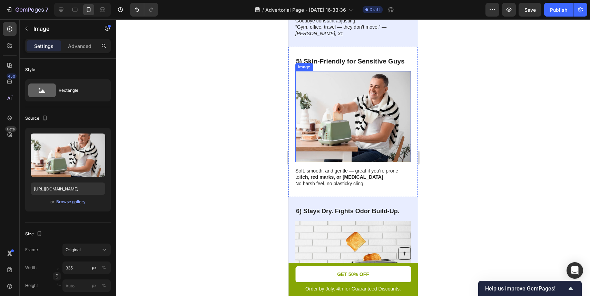
click at [367, 110] on img at bounding box center [353, 116] width 116 height 91
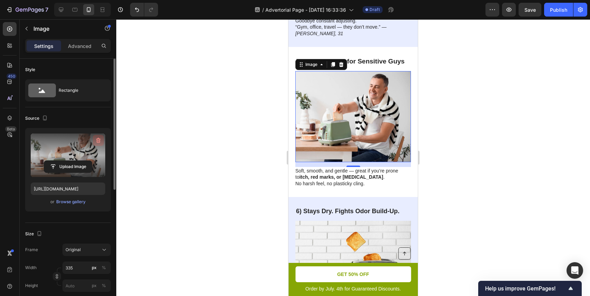
click at [99, 138] on icon "button" at bounding box center [98, 140] width 7 height 7
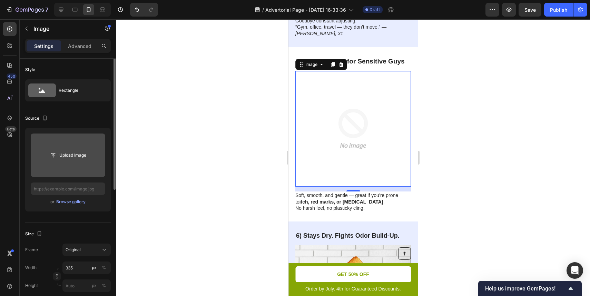
click at [70, 144] on input "file" at bounding box center [68, 154] width 74 height 43
click at [71, 165] on input "file" at bounding box center [68, 154] width 74 height 43
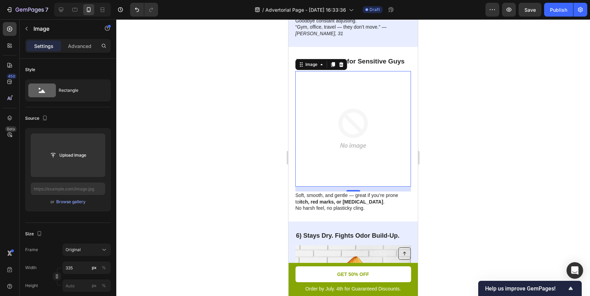
click at [95, 150] on div "Upload Image" at bounding box center [68, 155] width 74 height 12
click at [64, 147] on input "file" at bounding box center [68, 154] width 74 height 43
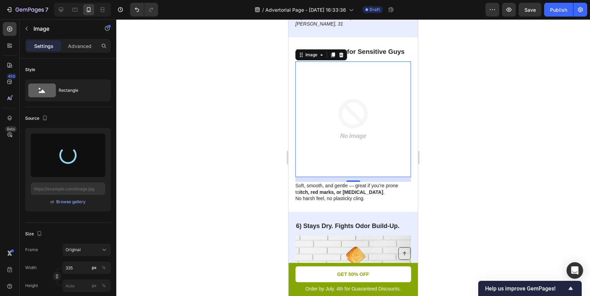
scroll to position [1204, 0]
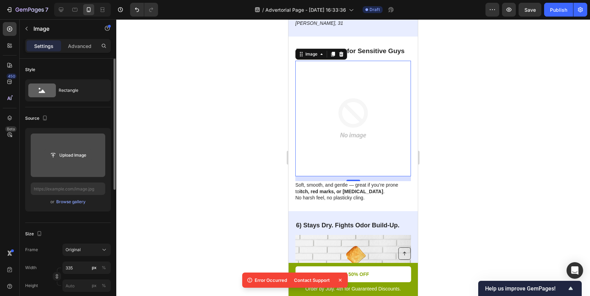
click at [62, 149] on input "file" at bounding box center [68, 155] width 48 height 12
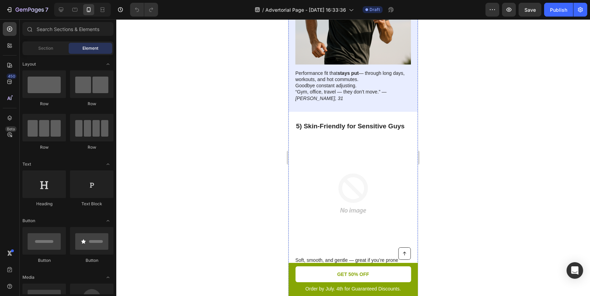
scroll to position [1075, 0]
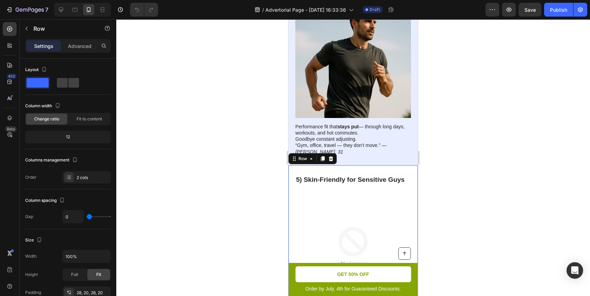
click at [341, 165] on div "5) Skin-Friendly for Sensitive Guys Heading Image Soft, smooth, and gentle — gr…" at bounding box center [352, 252] width 129 height 175
click at [341, 191] on img at bounding box center [353, 247] width 116 height 116
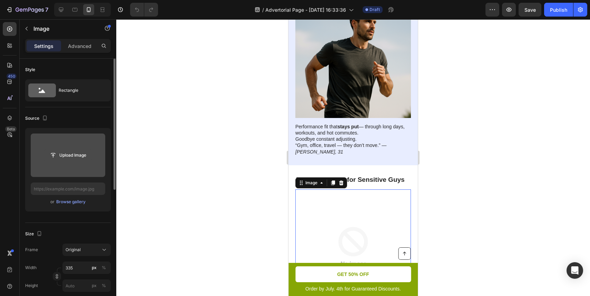
click at [90, 154] on input "file" at bounding box center [68, 155] width 48 height 12
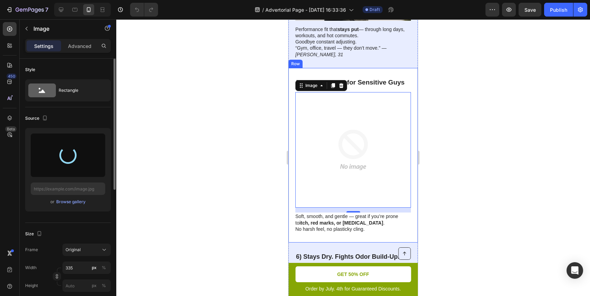
scroll to position [1173, 0]
type input "https://cdn.shopify.com/s/files/1/0727/1468/2506/files/gempages_586311424716833…"
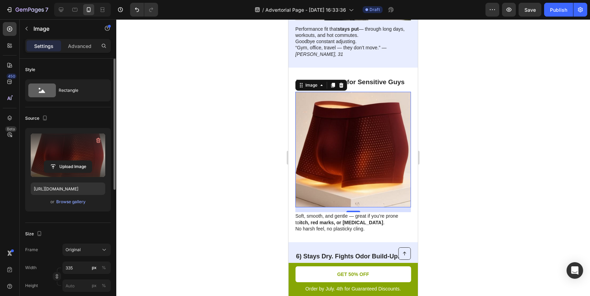
click at [451, 146] on div at bounding box center [353, 157] width 474 height 277
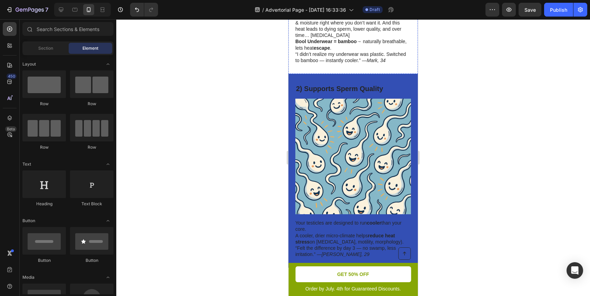
scroll to position [580, 0]
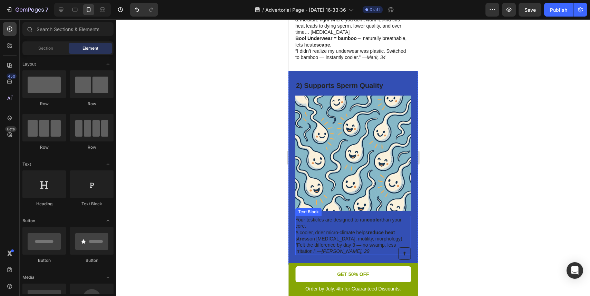
click at [365, 217] on p "Your testicles are designed to run cooler than your core. A cooler, drier micro…" at bounding box center [352, 229] width 115 height 25
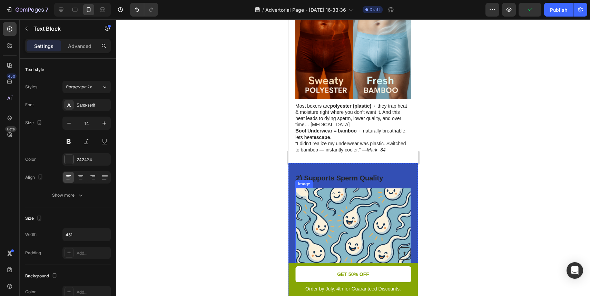
scroll to position [504, 0]
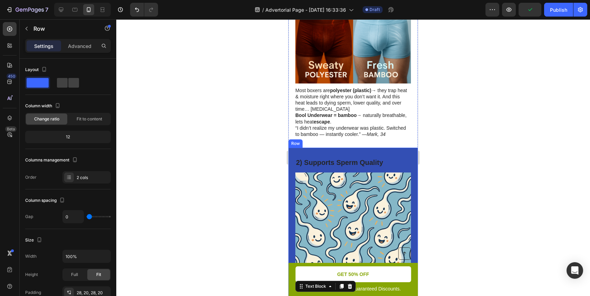
click at [380, 148] on div "Your testicles are designed to run cooler than your core. A cooler, drier micro…" at bounding box center [352, 245] width 129 height 194
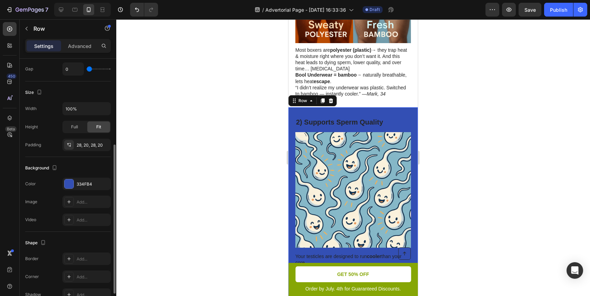
scroll to position [161, 0]
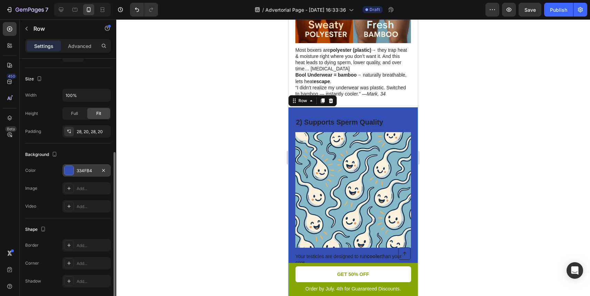
click at [84, 173] on div "334FB4" at bounding box center [87, 171] width 20 height 6
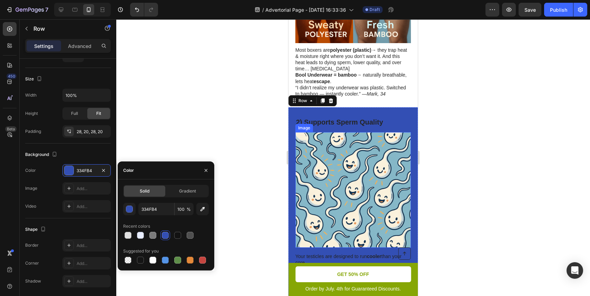
click at [371, 172] on img at bounding box center [353, 190] width 116 height 116
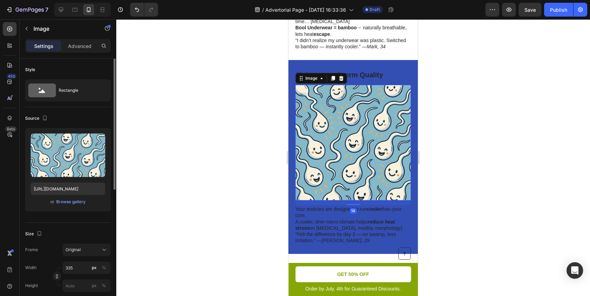
scroll to position [650, 0]
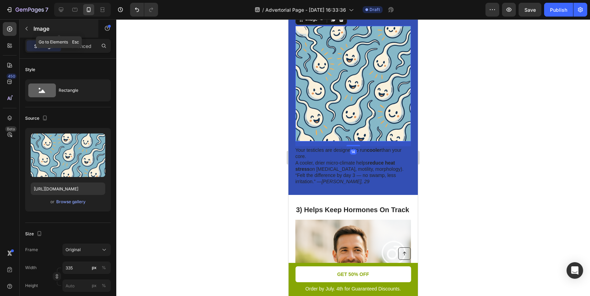
click at [28, 28] on icon "button" at bounding box center [27, 29] width 6 height 6
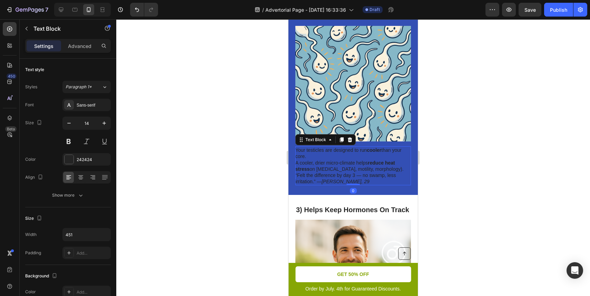
click at [396, 147] on p "Your testicles are designed to run cooler than your core. A cooler, drier micro…" at bounding box center [352, 159] width 115 height 25
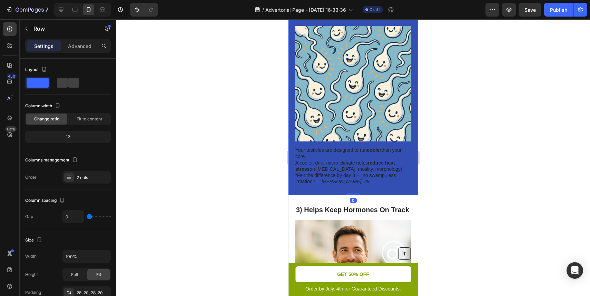
click at [413, 128] on div "Your testicles are designed to run cooler than your core. A cooler, drier micro…" at bounding box center [352, 98] width 129 height 194
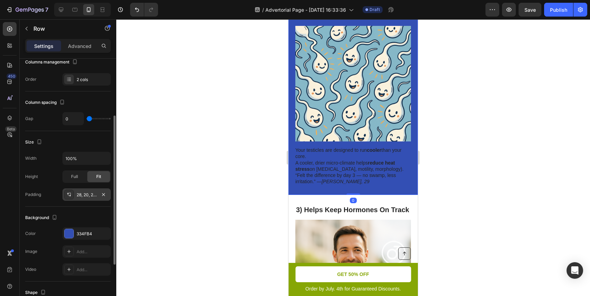
scroll to position [175, 0]
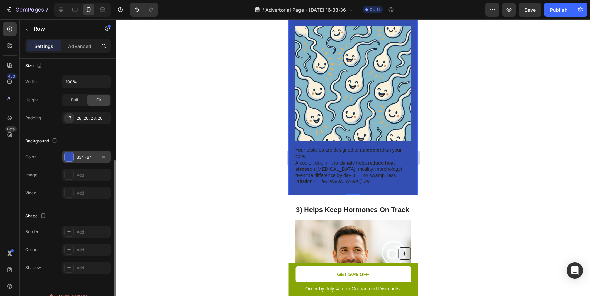
click at [94, 159] on div "334FB4" at bounding box center [87, 157] width 20 height 6
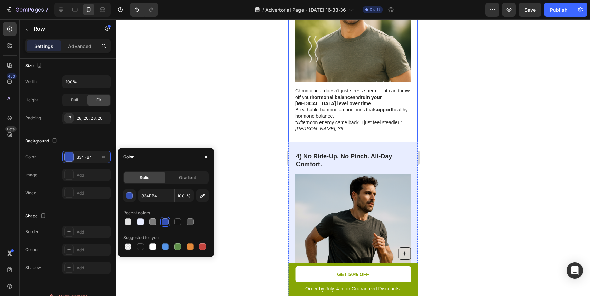
scroll to position [913, 0]
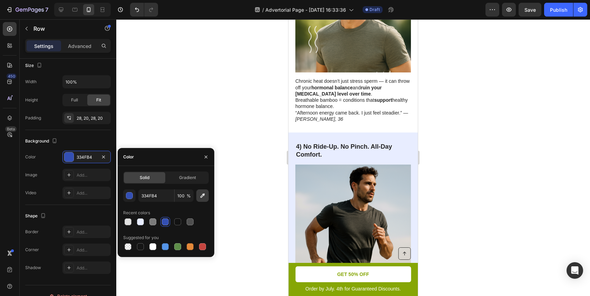
click at [200, 197] on icon "button" at bounding box center [202, 195] width 7 height 7
type input "E8EDFF"
click at [482, 140] on div at bounding box center [353, 157] width 474 height 277
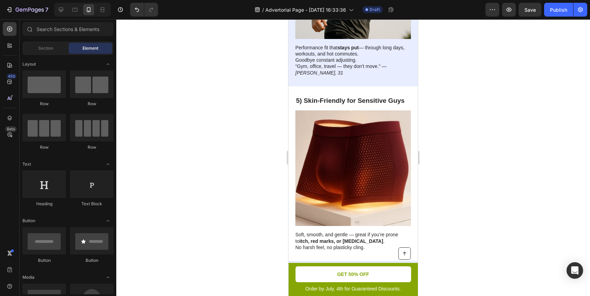
scroll to position [1155, 0]
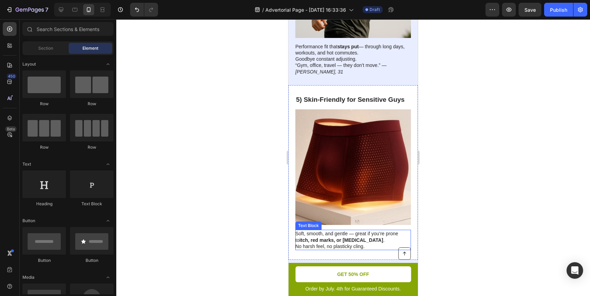
click at [361, 230] on p "Soft, smooth, and gentle — great if you’re prone to itch, red marks, or eczema …" at bounding box center [352, 239] width 115 height 19
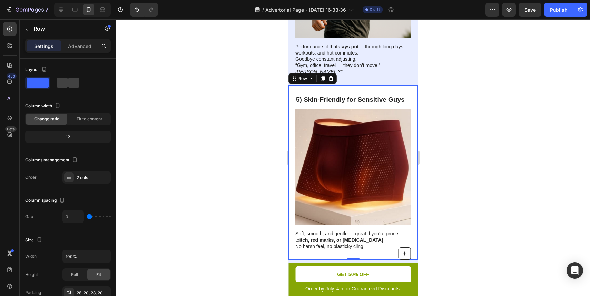
click at [367, 235] on div "5) Skin-Friendly for Sensitive Guys Heading Image Soft, smooth, and gentle — gr…" at bounding box center [352, 172] width 129 height 175
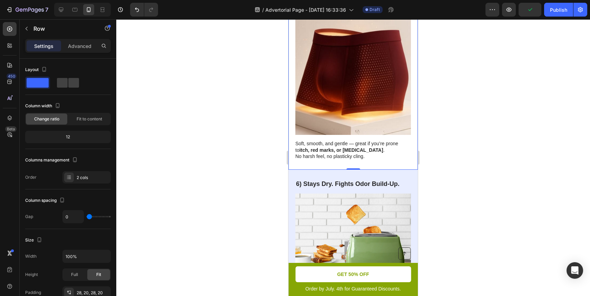
scroll to position [1247, 0]
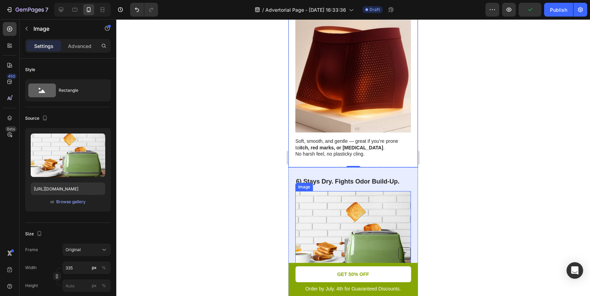
click at [335, 191] on img at bounding box center [353, 236] width 116 height 91
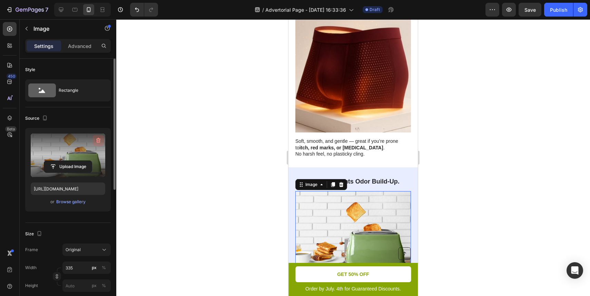
click at [102, 136] on button "button" at bounding box center [98, 140] width 11 height 11
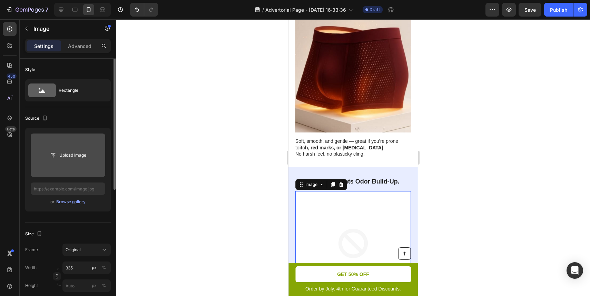
click at [81, 144] on input "file" at bounding box center [68, 154] width 74 height 43
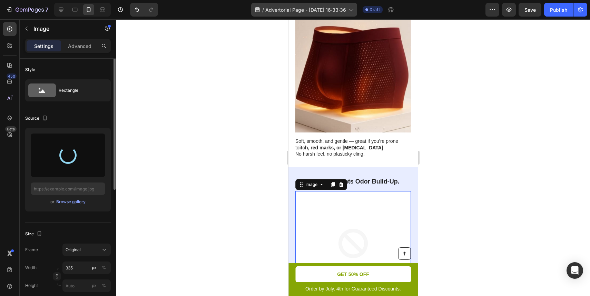
type input "https://cdn.shopify.com/s/files/1/0727/1468/2506/files/gempages_586311424716833…"
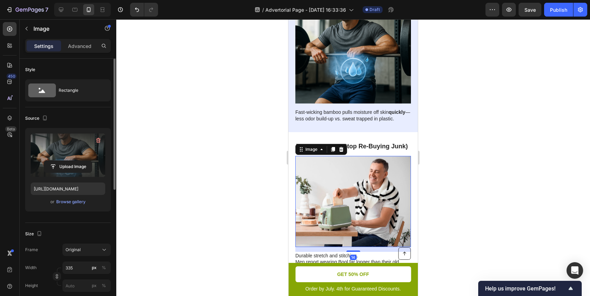
scroll to position [175, 0]
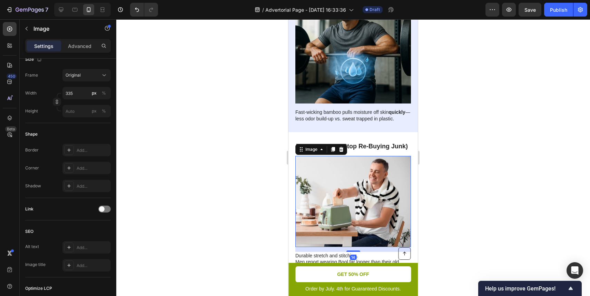
click at [327, 157] on img at bounding box center [353, 201] width 116 height 91
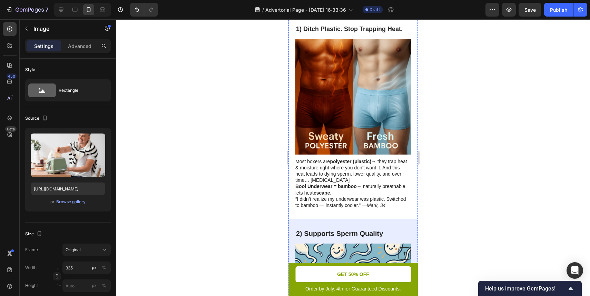
scroll to position [570, 0]
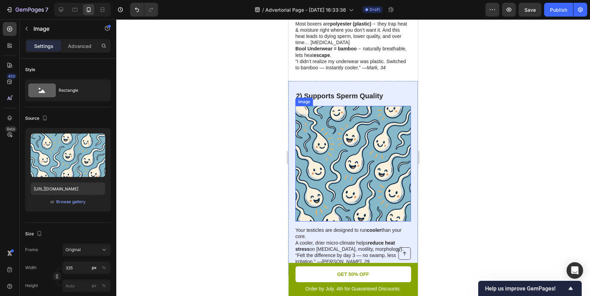
click at [354, 166] on img at bounding box center [353, 164] width 116 height 116
click at [340, 97] on icon at bounding box center [341, 99] width 4 height 5
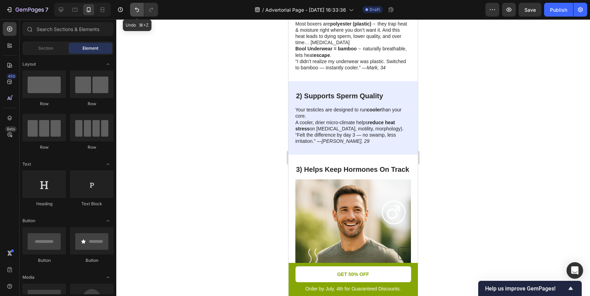
click at [140, 9] on icon "Undo/Redo" at bounding box center [136, 9] width 7 height 7
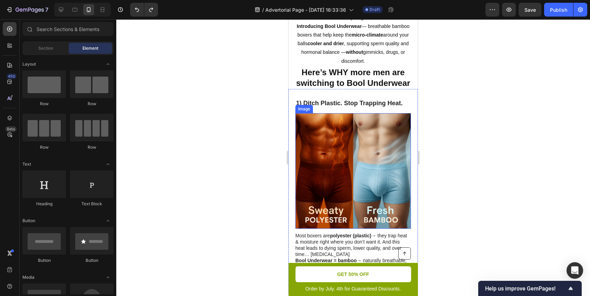
click at [375, 138] on img at bounding box center [353, 171] width 116 height 116
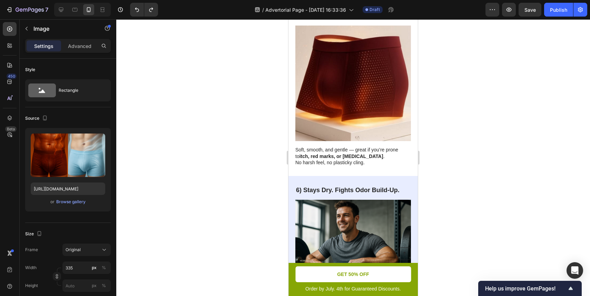
scroll to position [1357, 0]
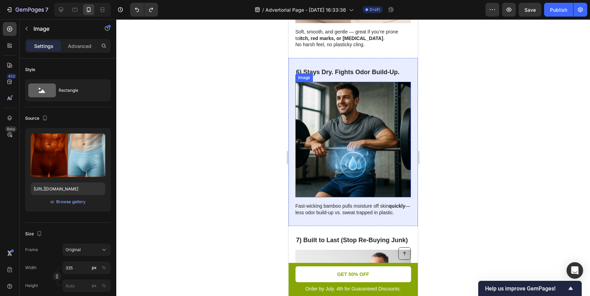
click at [369, 123] on img at bounding box center [353, 140] width 116 height 116
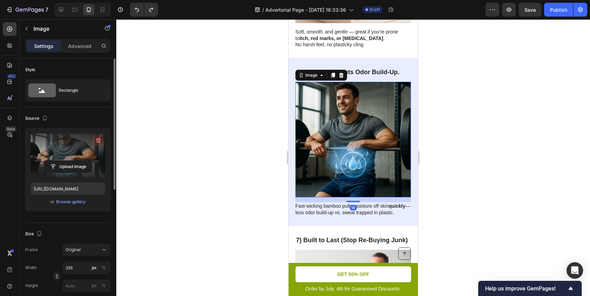
click at [98, 141] on icon "button" at bounding box center [98, 141] width 1 height 2
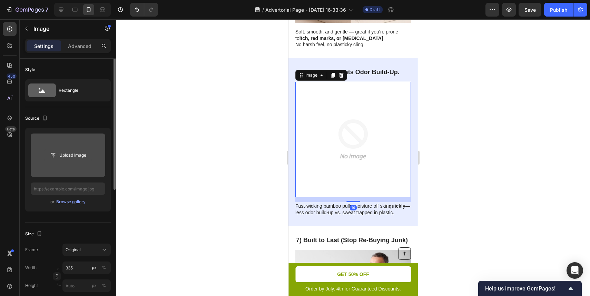
click at [77, 159] on input "file" at bounding box center [68, 155] width 48 height 12
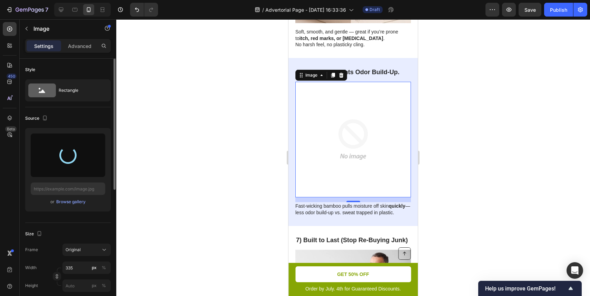
type input "https://cdn.shopify.com/s/files/1/0727/1468/2506/files/gempages_586311424716833…"
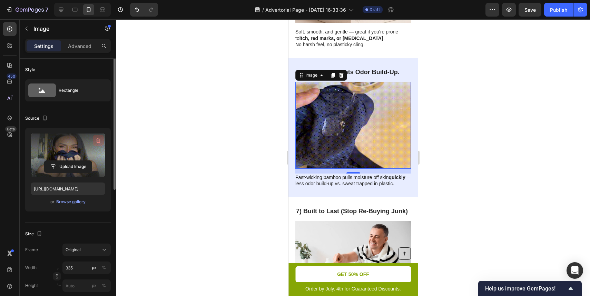
click at [98, 142] on icon "button" at bounding box center [98, 140] width 4 height 5
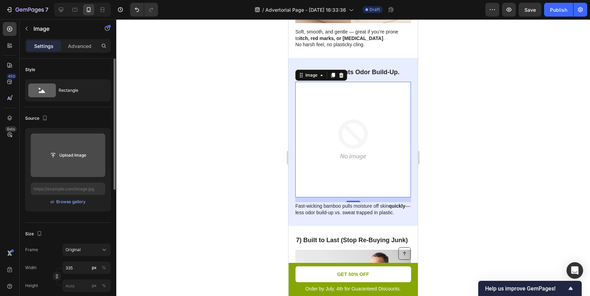
click at [83, 153] on input "file" at bounding box center [68, 155] width 48 height 12
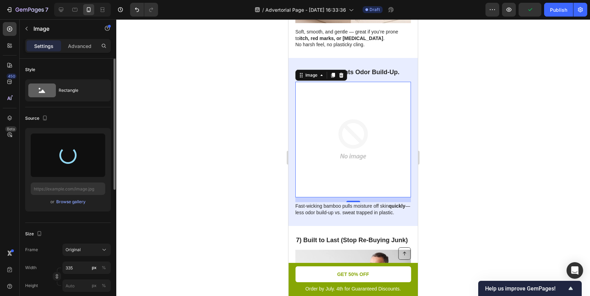
type input "https://cdn.shopify.com/s/files/1/0727/1468/2506/files/gempages_586311424716833…"
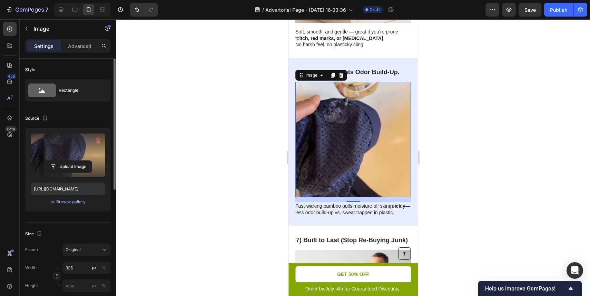
click at [454, 123] on div at bounding box center [353, 157] width 474 height 277
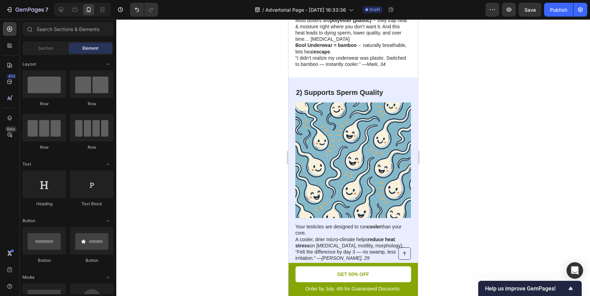
scroll to position [558, 0]
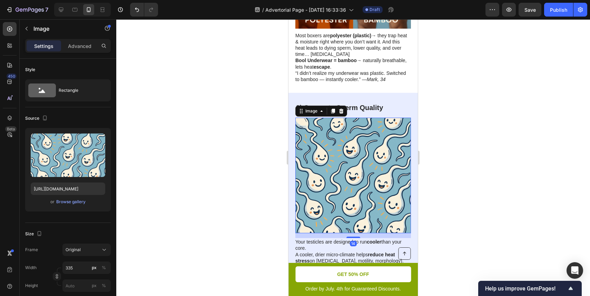
click at [352, 162] on img at bounding box center [353, 176] width 116 height 116
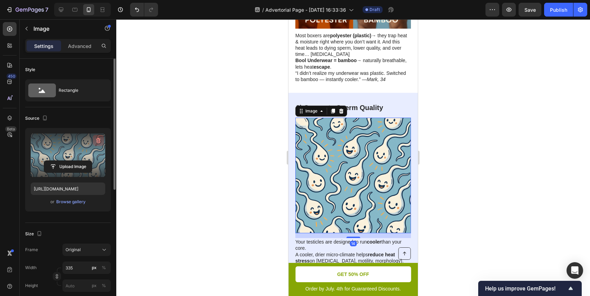
click at [96, 137] on icon "button" at bounding box center [98, 140] width 7 height 7
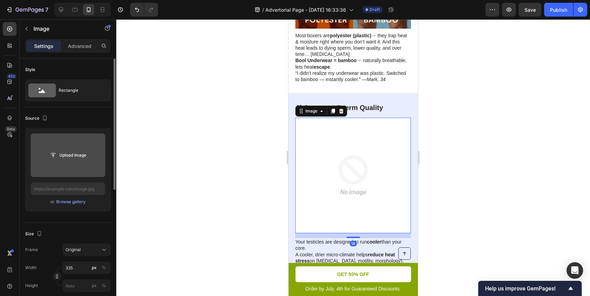
click at [83, 159] on input "file" at bounding box center [68, 155] width 48 height 12
click at [81, 170] on input "file" at bounding box center [68, 154] width 74 height 43
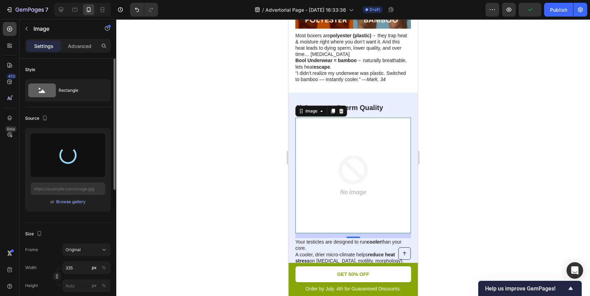
type input "https://cdn.shopify.com/s/files/1/0727/1468/2506/files/gempages_586311424716833…"
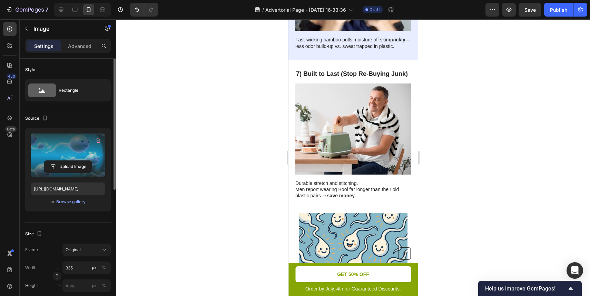
scroll to position [1529, 0]
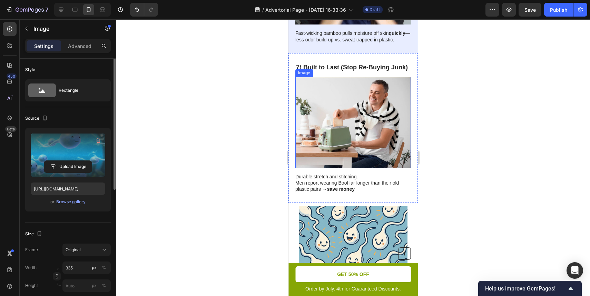
click at [334, 108] on img at bounding box center [353, 122] width 116 height 91
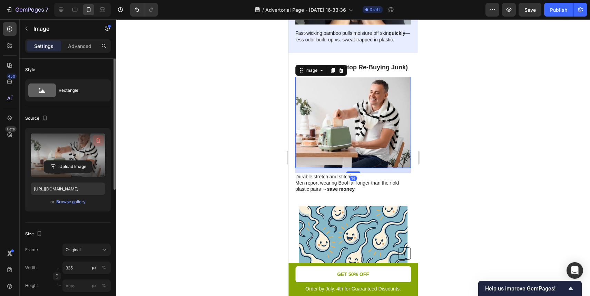
click at [97, 138] on icon "button" at bounding box center [98, 140] width 7 height 7
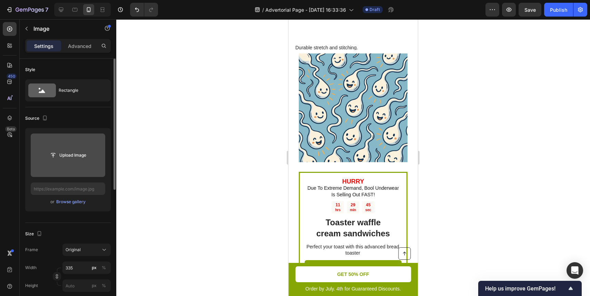
scroll to position [1558, 0]
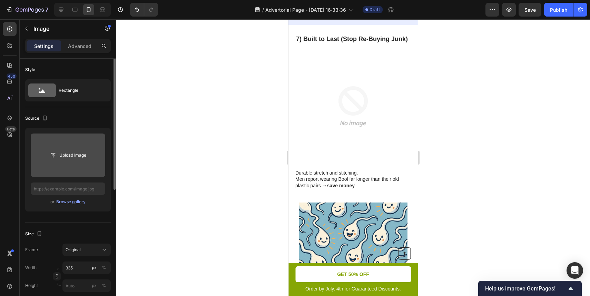
click at [352, 94] on img at bounding box center [353, 107] width 116 height 116
click at [61, 127] on div "Source Upload Image or Browse gallery" at bounding box center [68, 165] width 86 height 116
click at [66, 146] on input "file" at bounding box center [68, 154] width 74 height 43
click at [79, 163] on input "file" at bounding box center [68, 154] width 74 height 43
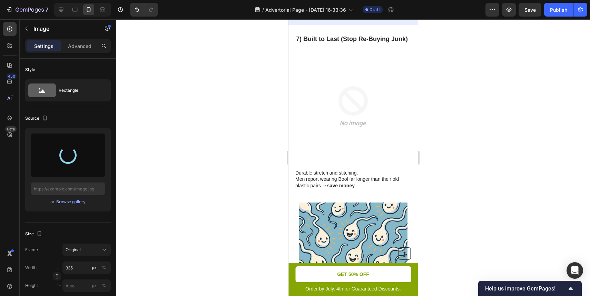
type input "https://cdn.shopify.com/s/files/1/0727/1468/2506/files/gempages_586311424716833…"
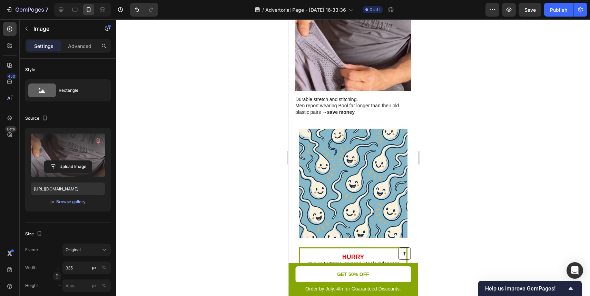
scroll to position [1685, 0]
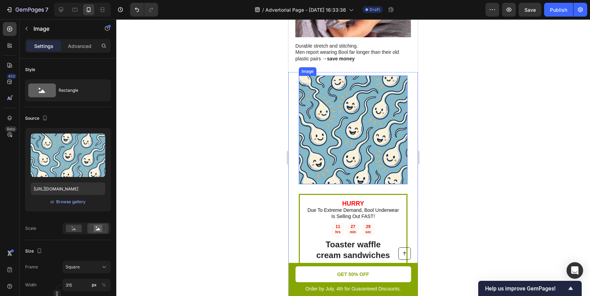
click at [324, 121] on img at bounding box center [353, 130] width 109 height 109
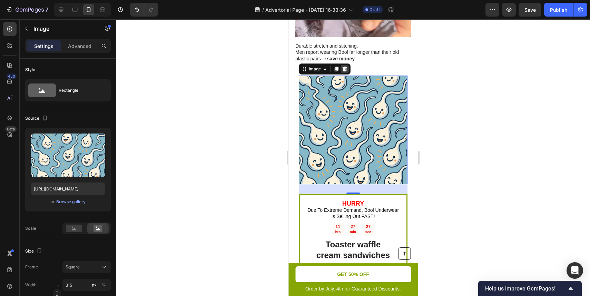
click at [344, 67] on icon at bounding box center [344, 69] width 4 height 5
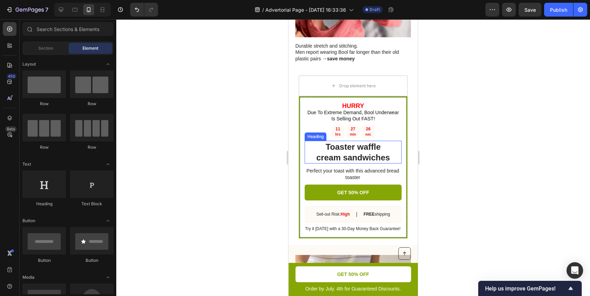
scroll to position [1683, 0]
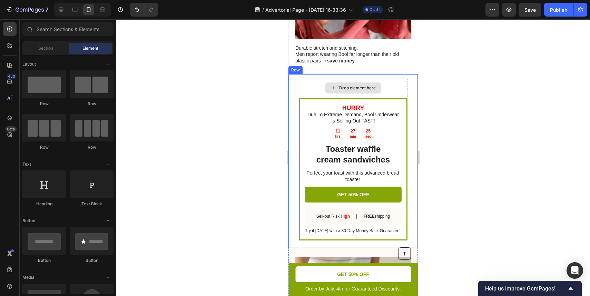
click at [361, 85] on div "Drop element here" at bounding box center [357, 88] width 37 height 6
click at [52, 47] on span "Section" at bounding box center [45, 48] width 15 height 6
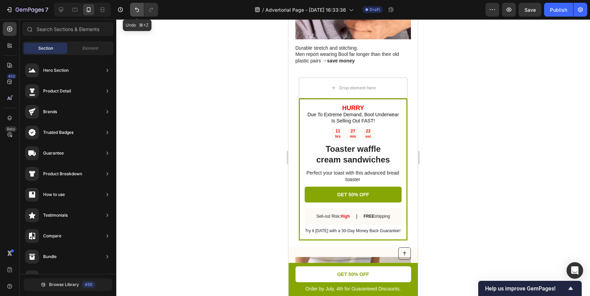
click at [140, 7] on icon "Undo/Redo" at bounding box center [136, 9] width 7 height 7
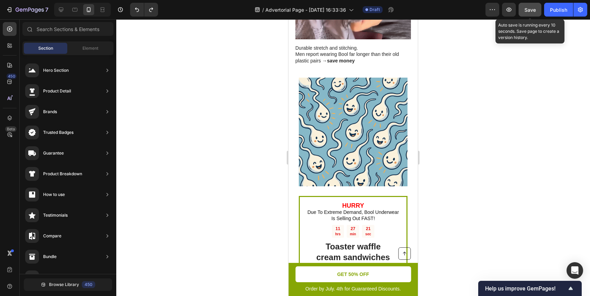
click at [529, 9] on span "Save" at bounding box center [529, 10] width 11 height 6
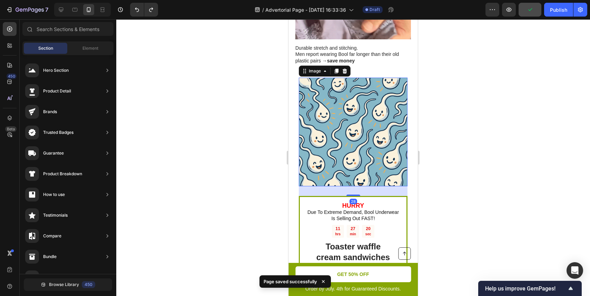
click at [363, 107] on img at bounding box center [353, 132] width 109 height 109
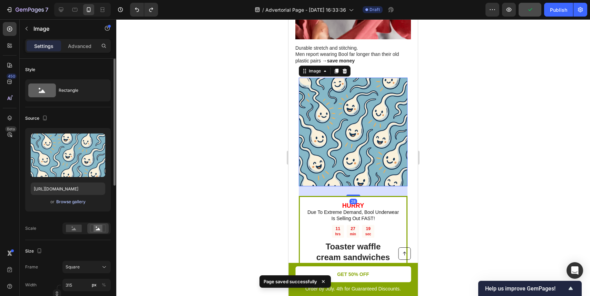
click at [73, 199] on div "Browse gallery" at bounding box center [70, 202] width 29 height 6
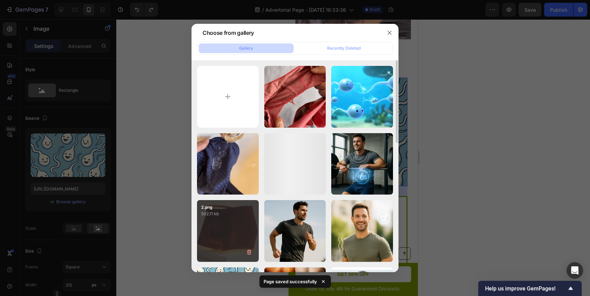
click at [252, 207] on p "2.png" at bounding box center [227, 207] width 53 height 6
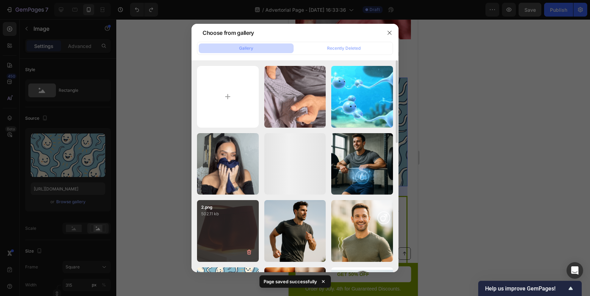
type input "https://cdn.shopify.com/s/files/1/0727/1468/2506/files/gempages_586311424716833…"
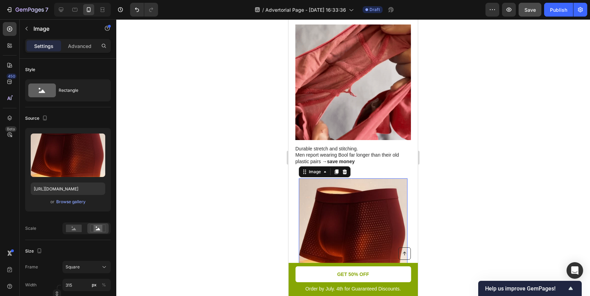
click at [459, 133] on div at bounding box center [353, 157] width 474 height 277
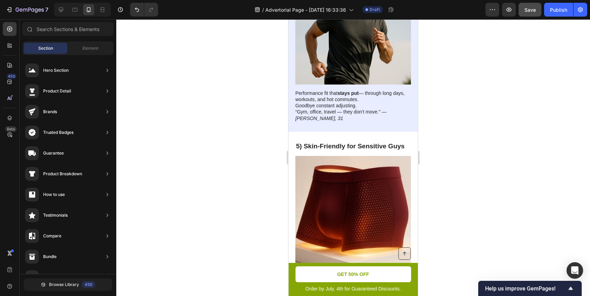
scroll to position [1110, 0]
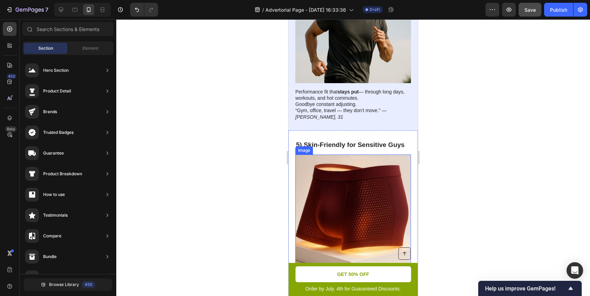
click at [374, 164] on img at bounding box center [353, 213] width 116 height 116
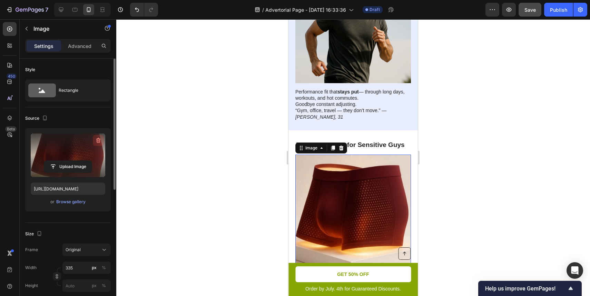
click at [99, 138] on icon "button" at bounding box center [98, 140] width 7 height 7
